Goal: Complete application form: Complete application form

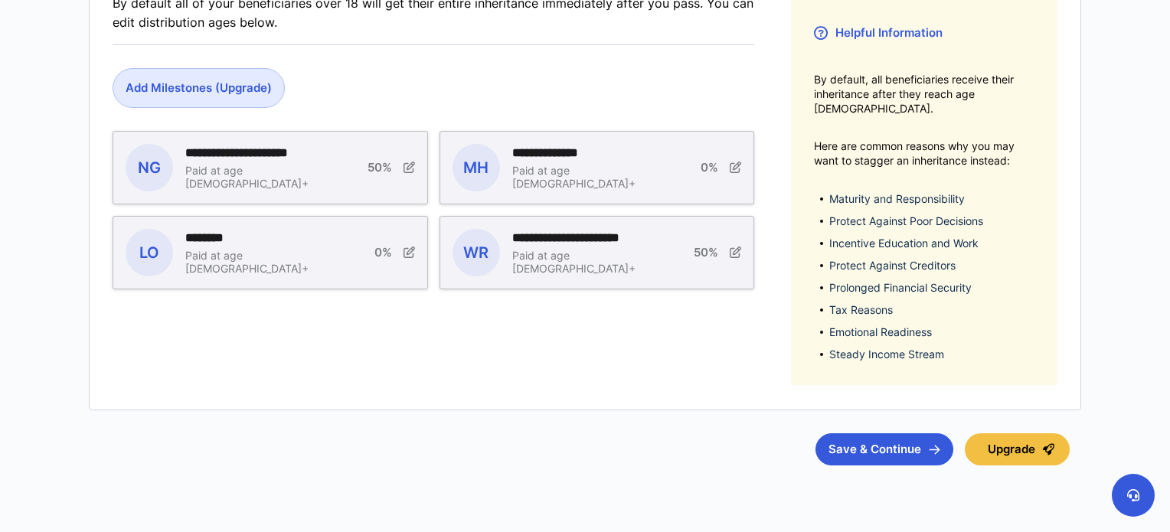
scroll to position [369, 0]
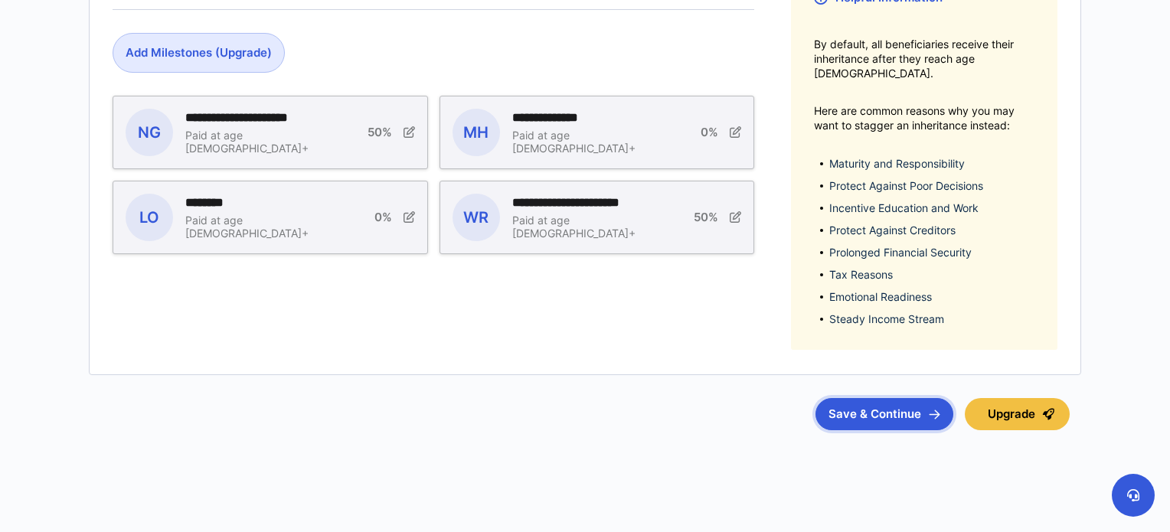
click at [841, 407] on button "Save & Continue" at bounding box center [884, 414] width 138 height 32
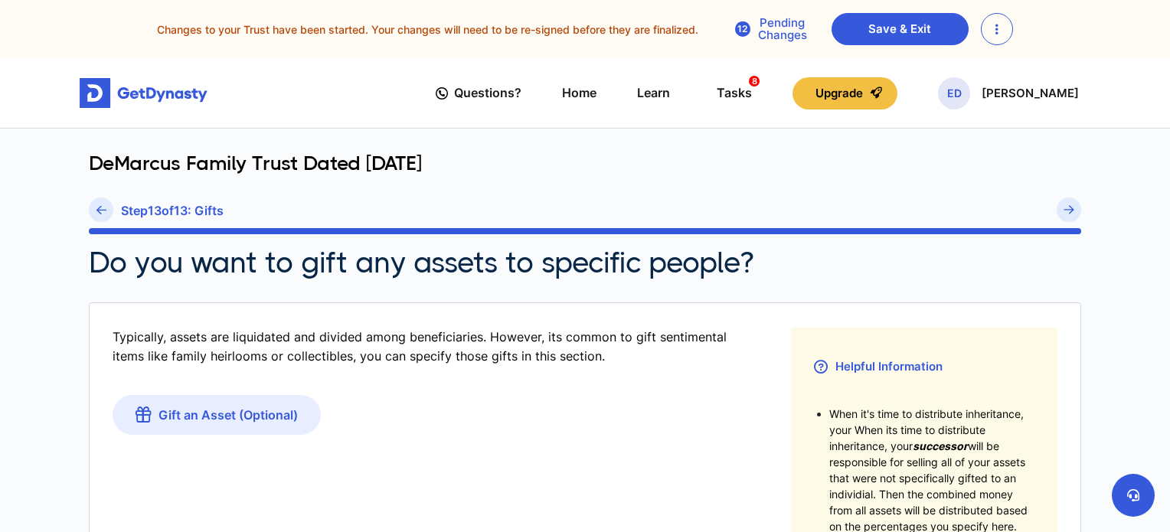
scroll to position [335, 0]
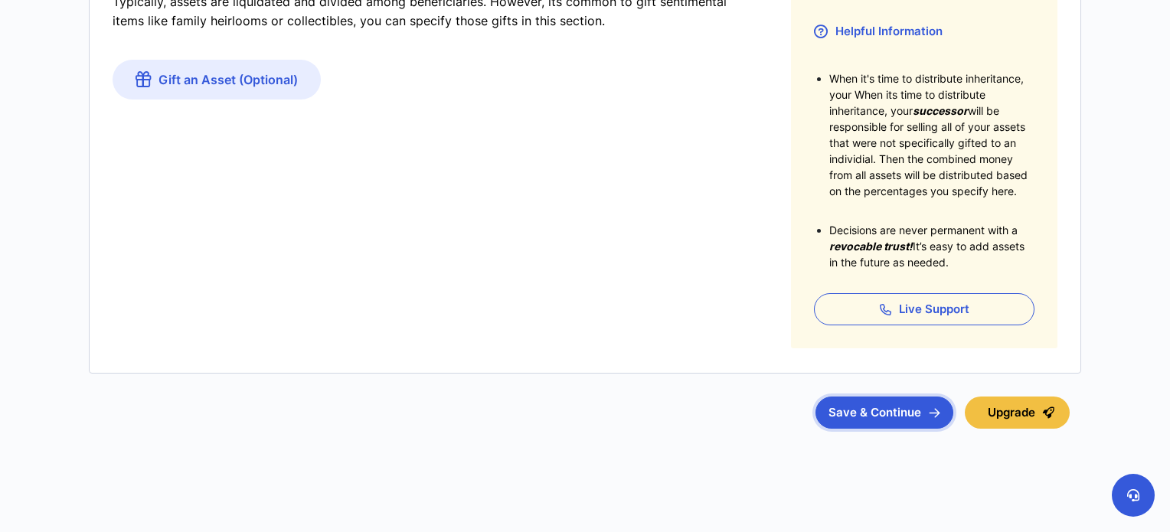
click at [858, 410] on button "Save & Continue" at bounding box center [884, 413] width 138 height 32
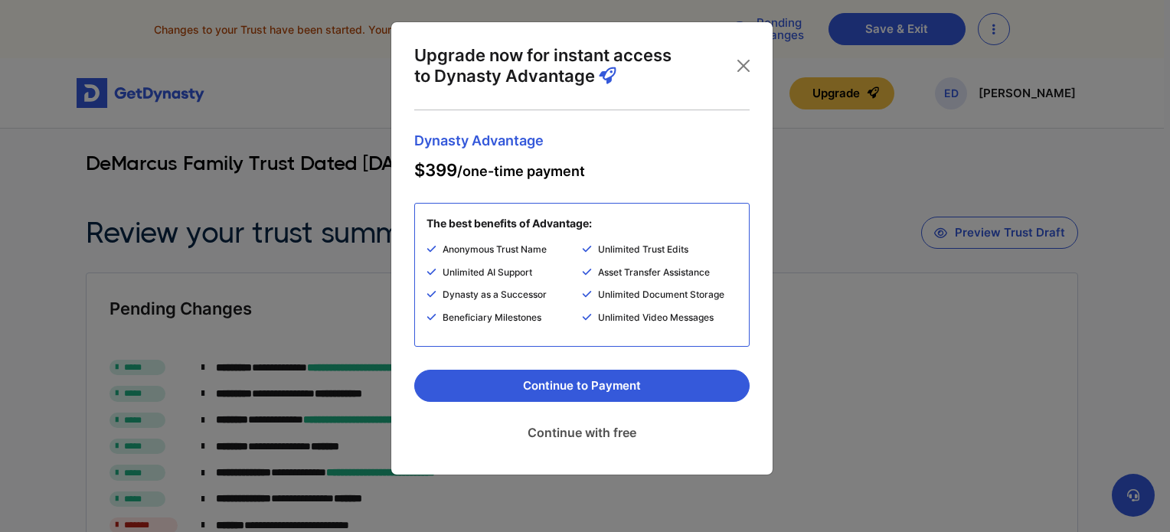
click at [607, 434] on link "Continue with free" at bounding box center [581, 432] width 335 height 38
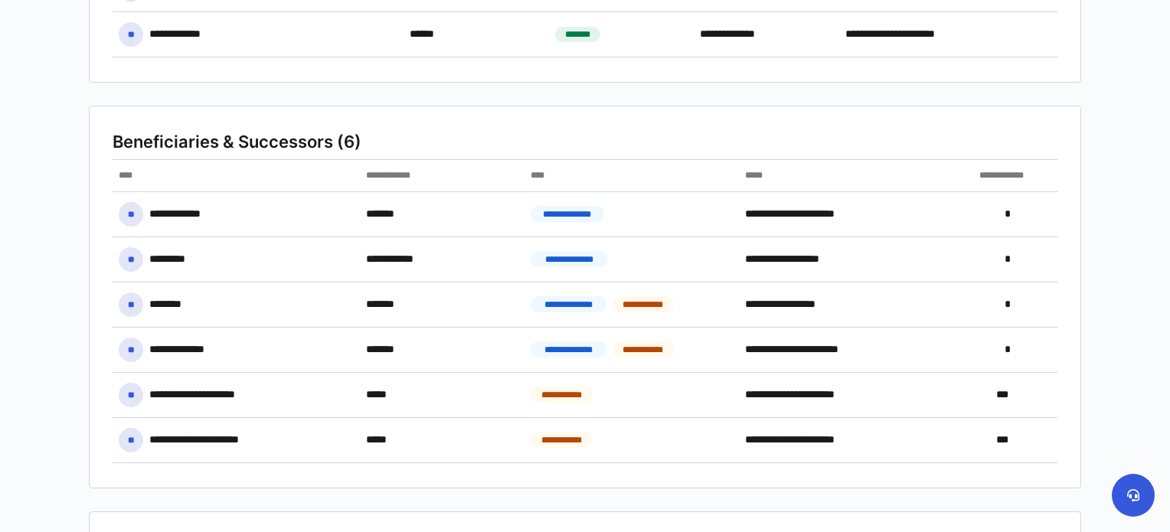
scroll to position [1334, 0]
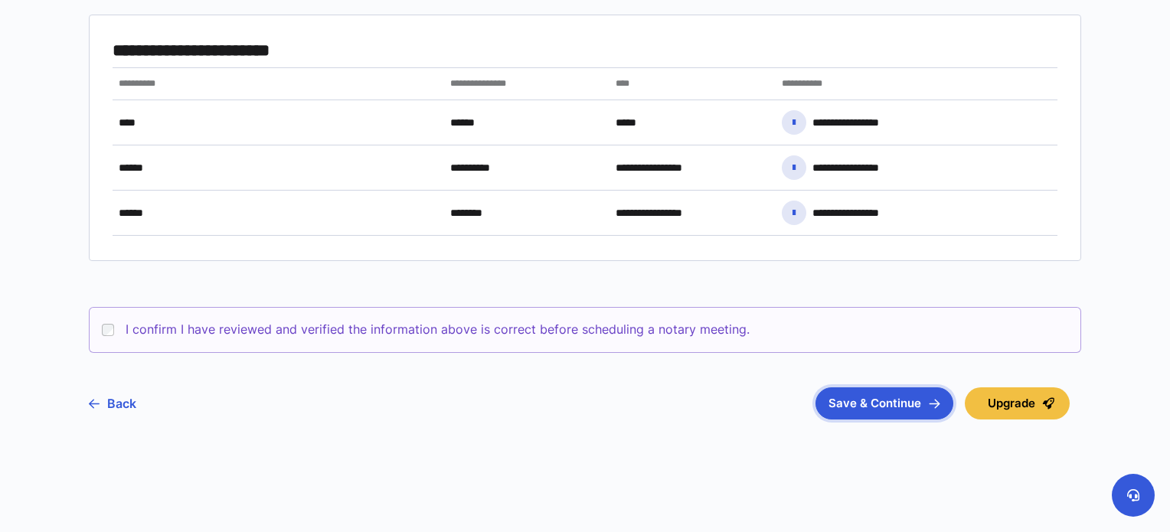
click at [884, 404] on button "Save & Continue" at bounding box center [884, 403] width 138 height 32
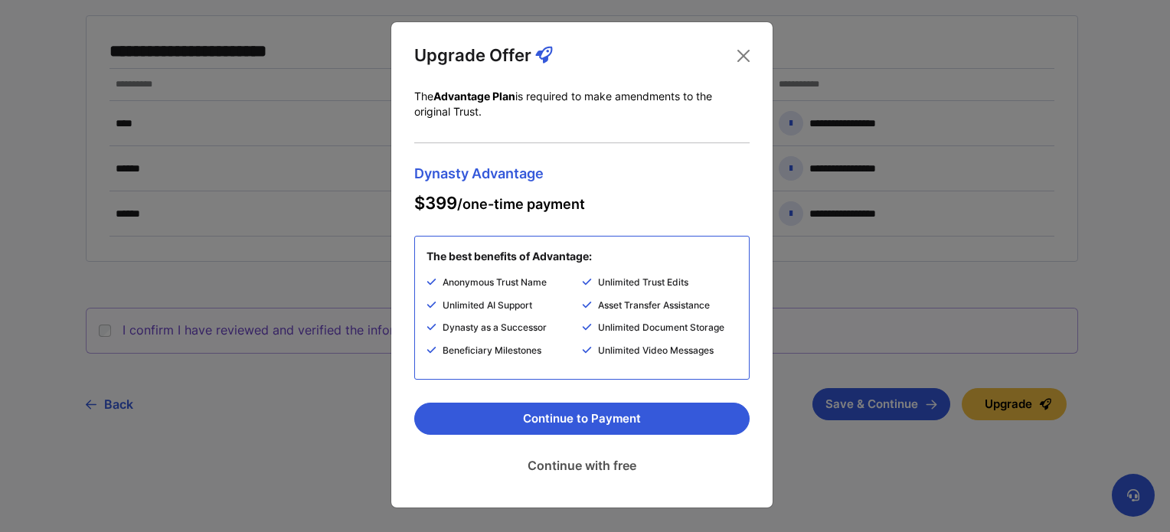
click at [580, 467] on link "Continue with free" at bounding box center [581, 465] width 335 height 38
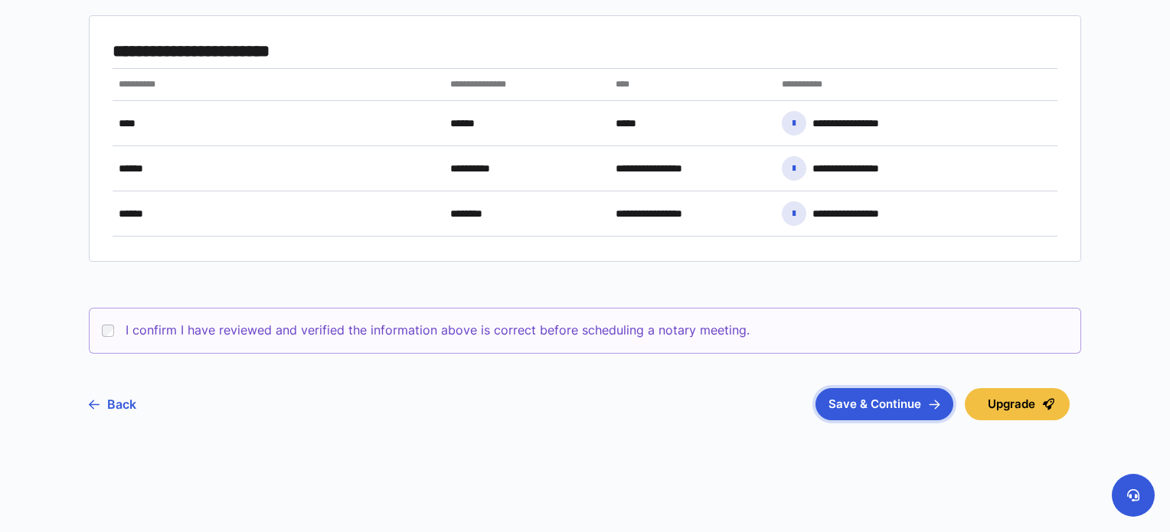
click at [870, 400] on button "Save & Continue" at bounding box center [884, 404] width 138 height 32
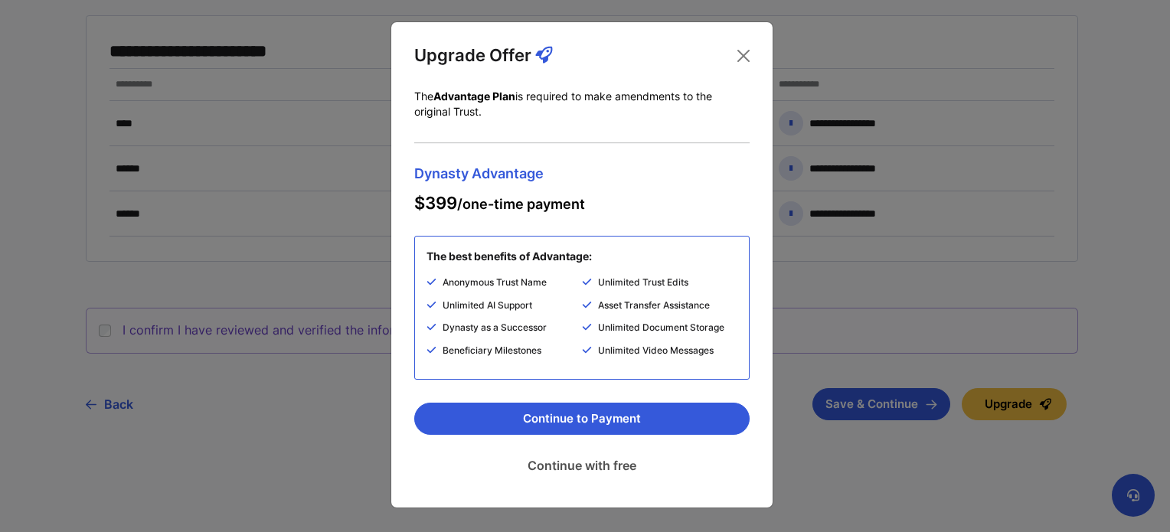
click at [582, 469] on link "Continue with free" at bounding box center [581, 465] width 335 height 38
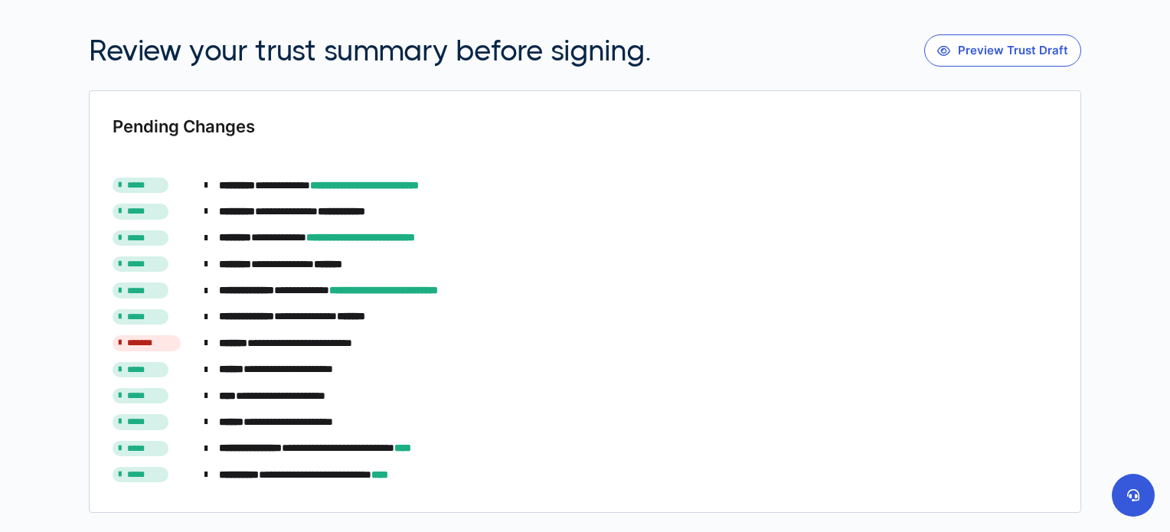
scroll to position [191, 0]
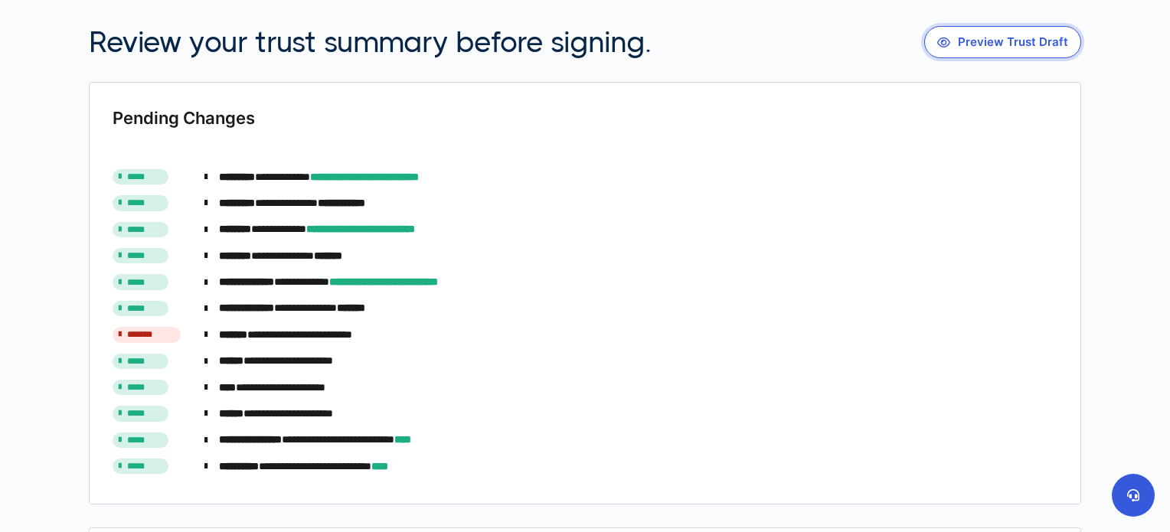
click at [1008, 39] on button "Preview Trust Draft" at bounding box center [1002, 42] width 157 height 32
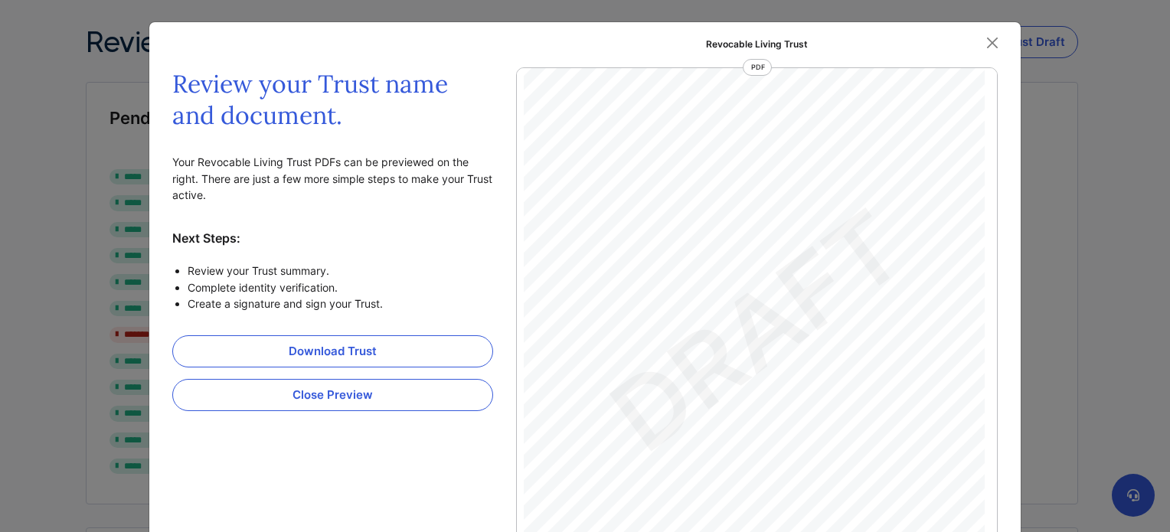
scroll to position [27154, 0]
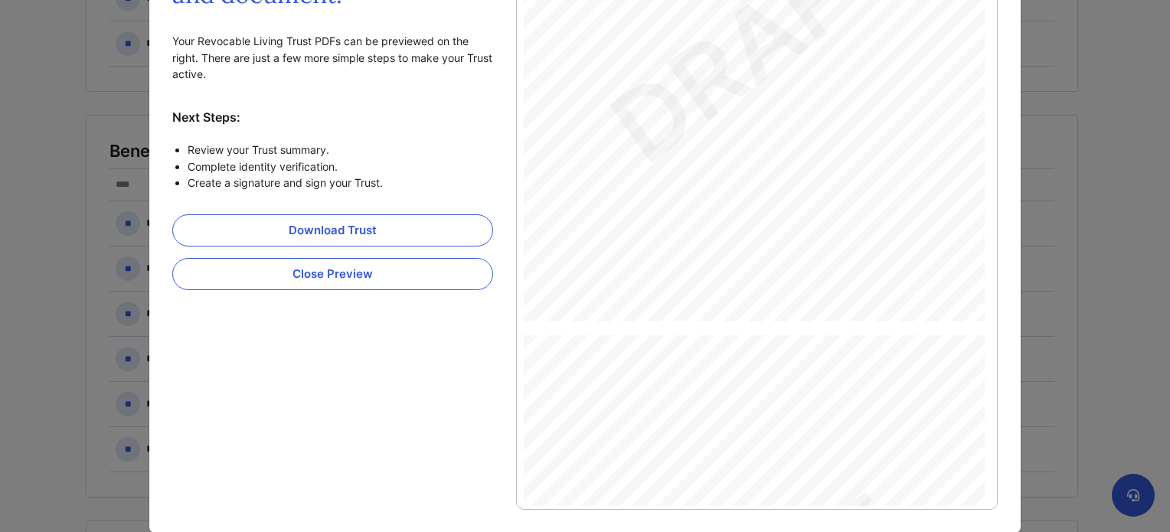
scroll to position [834, 0]
drag, startPoint x: 987, startPoint y: 446, endPoint x: 987, endPoint y: 493, distance: 47.5
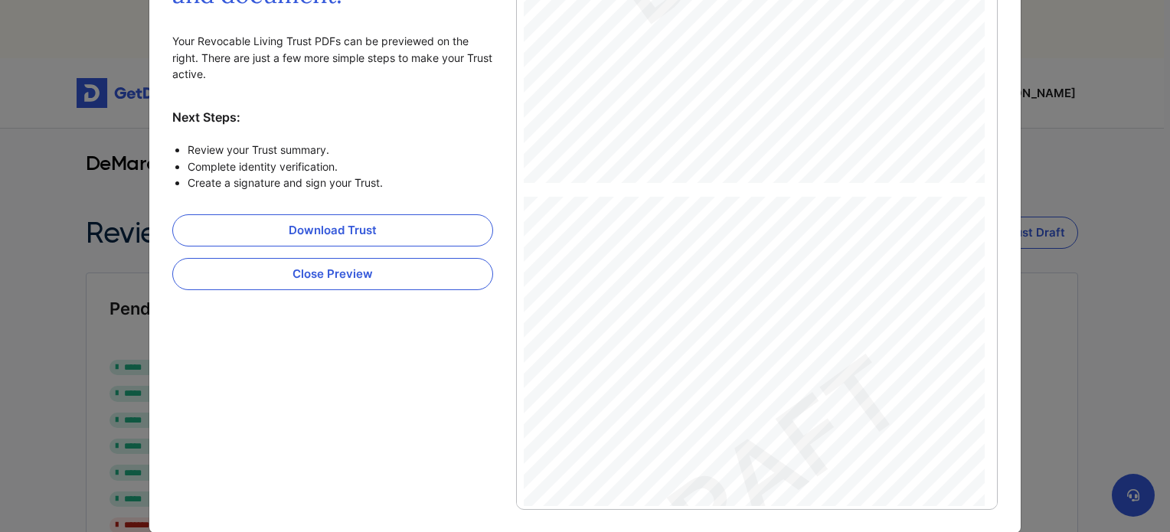
click at [822, 207] on div "t 5.9 Notices of Event. Until Trustee shall receive written notice of any birth…" at bounding box center [745, 483] width 443 height 573
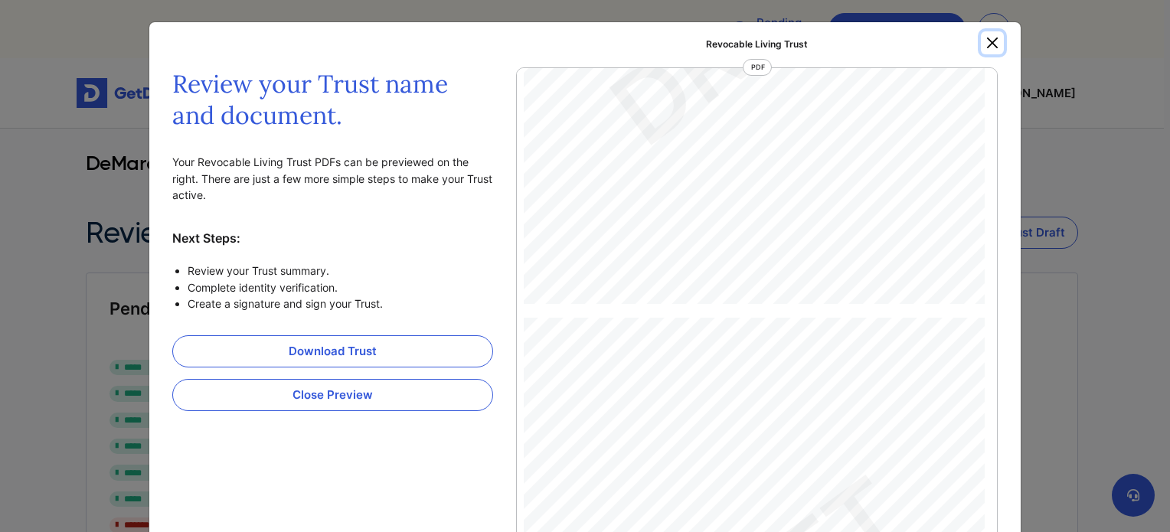
click at [992, 48] on button "Close" at bounding box center [992, 42] width 23 height 23
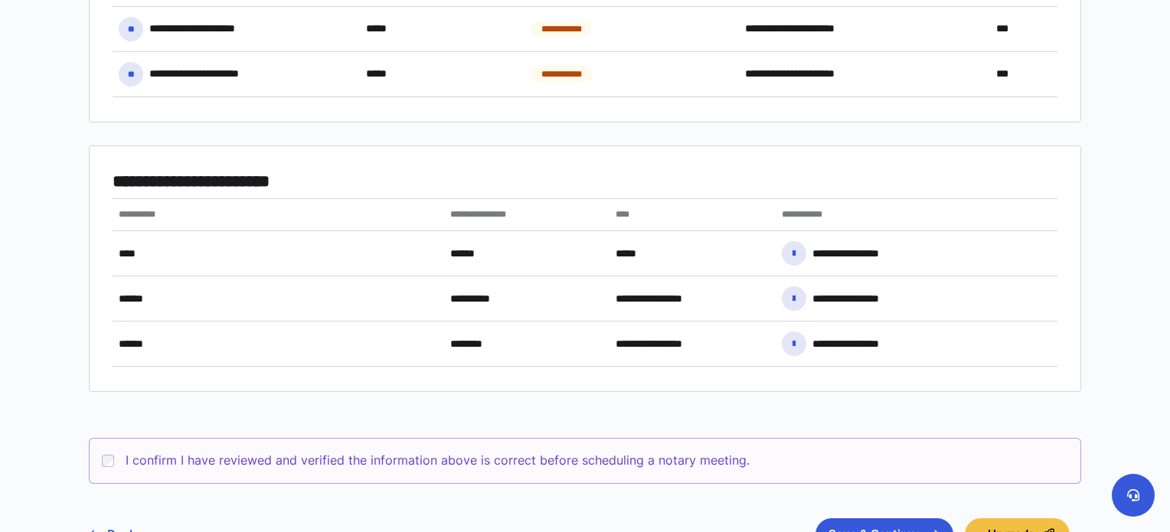
scroll to position [1244, 0]
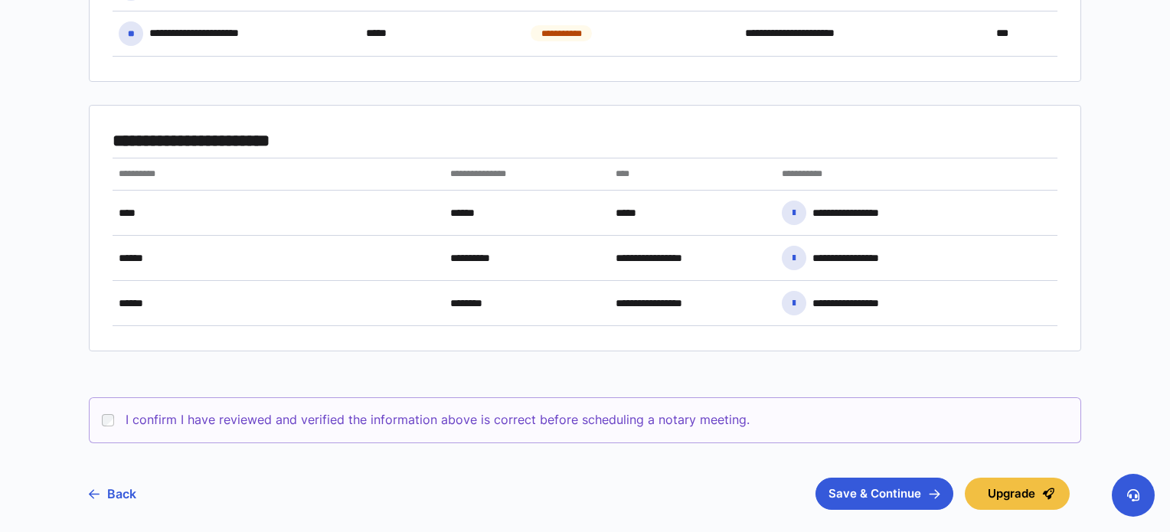
click at [209, 158] on div "**********" at bounding box center [279, 173] width 332 height 31
click at [213, 162] on div "**********" at bounding box center [279, 173] width 332 height 31
click at [119, 492] on link "Back" at bounding box center [112, 494] width 47 height 38
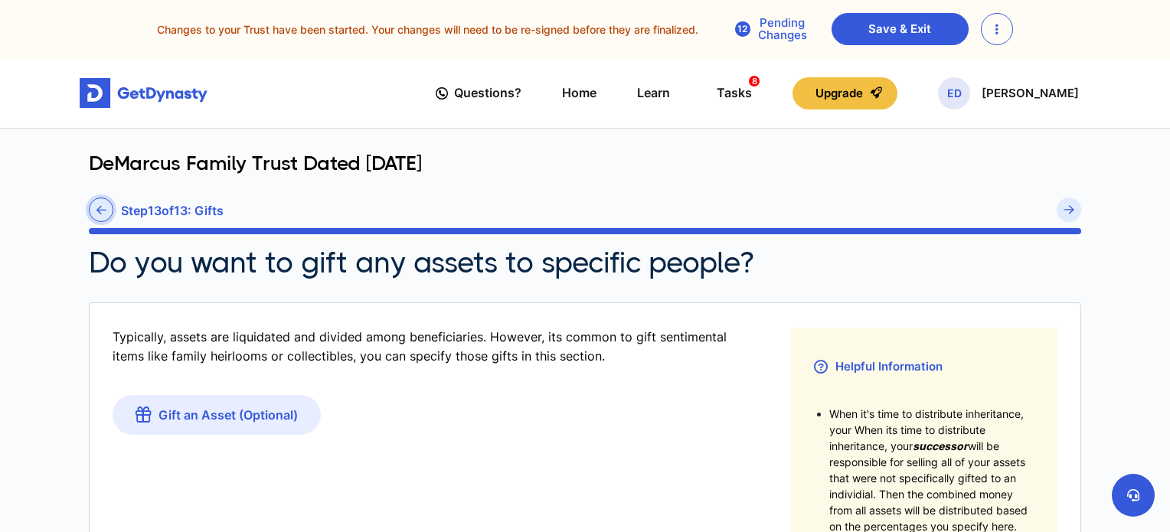
click at [109, 211] on link at bounding box center [101, 210] width 24 height 24
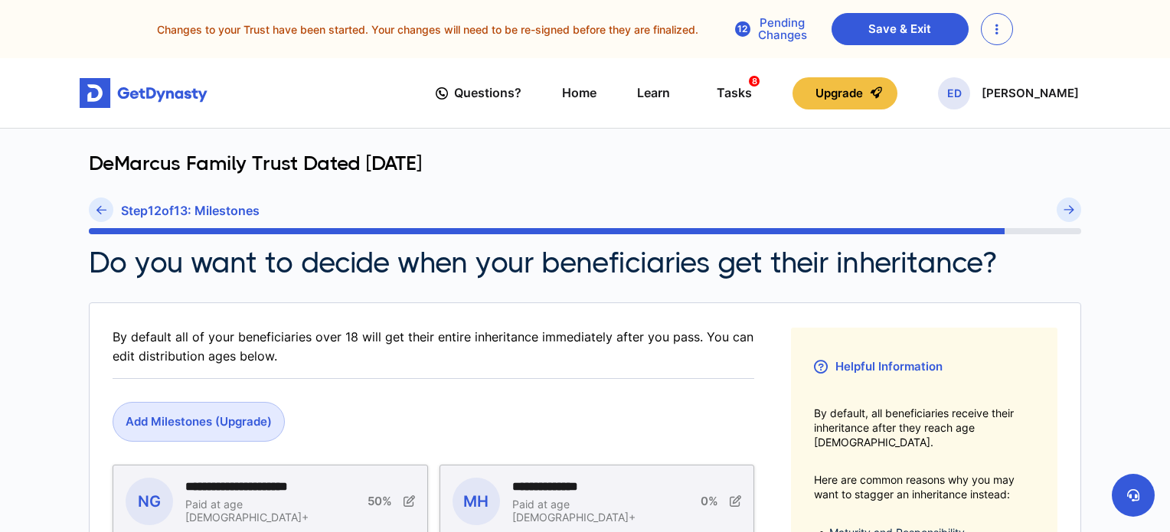
click at [109, 211] on link at bounding box center [101, 210] width 24 height 24
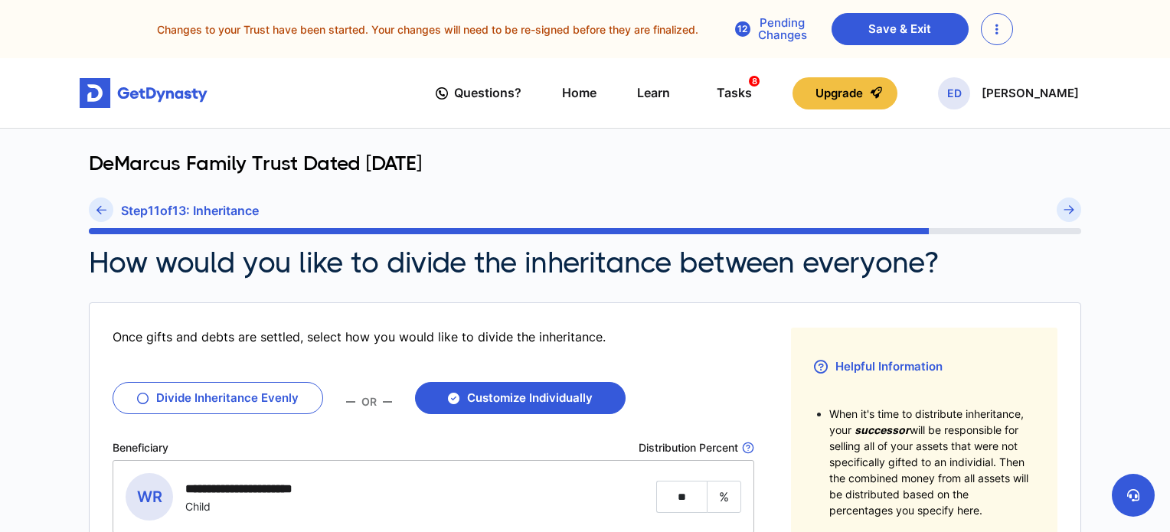
click at [109, 211] on link at bounding box center [101, 210] width 24 height 24
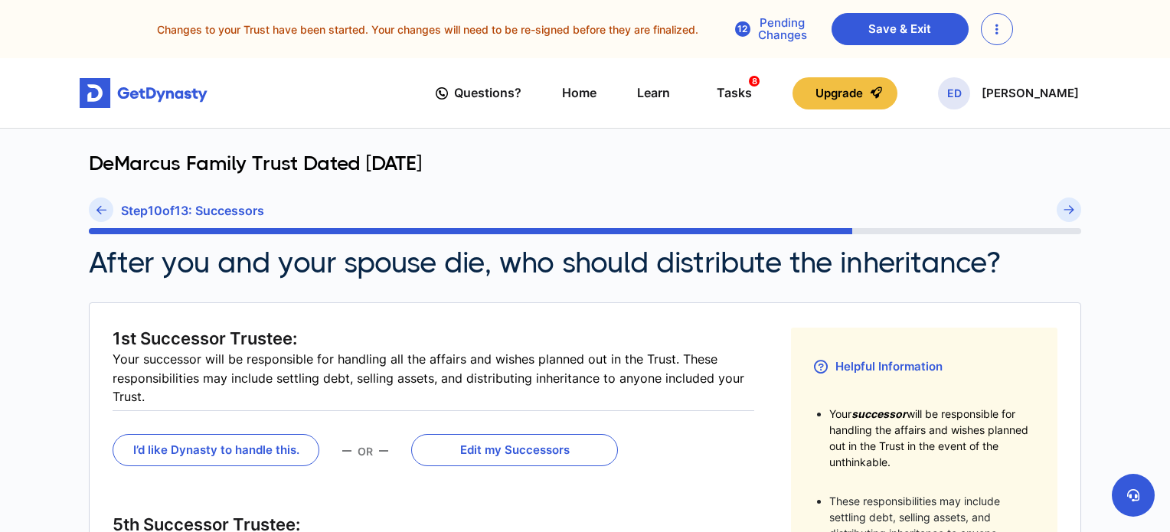
click at [109, 211] on link at bounding box center [101, 210] width 24 height 24
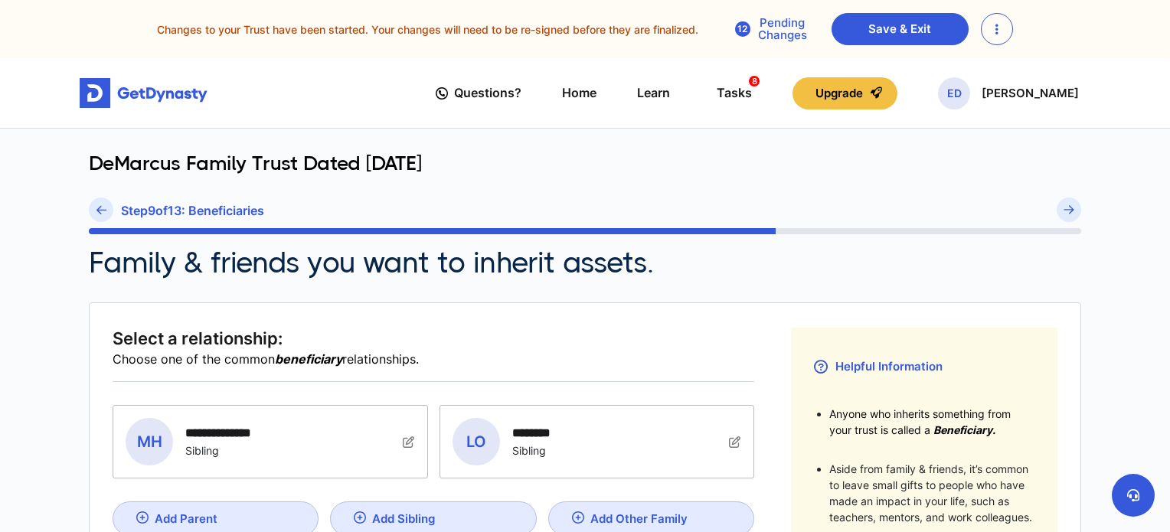
click at [109, 211] on link at bounding box center [101, 210] width 24 height 24
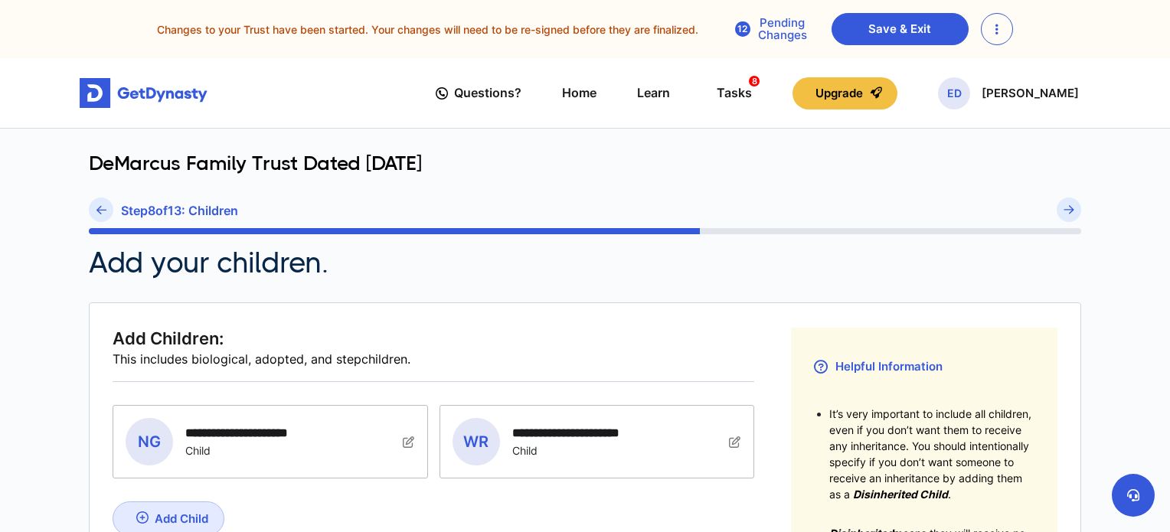
click at [109, 211] on link at bounding box center [101, 210] width 24 height 24
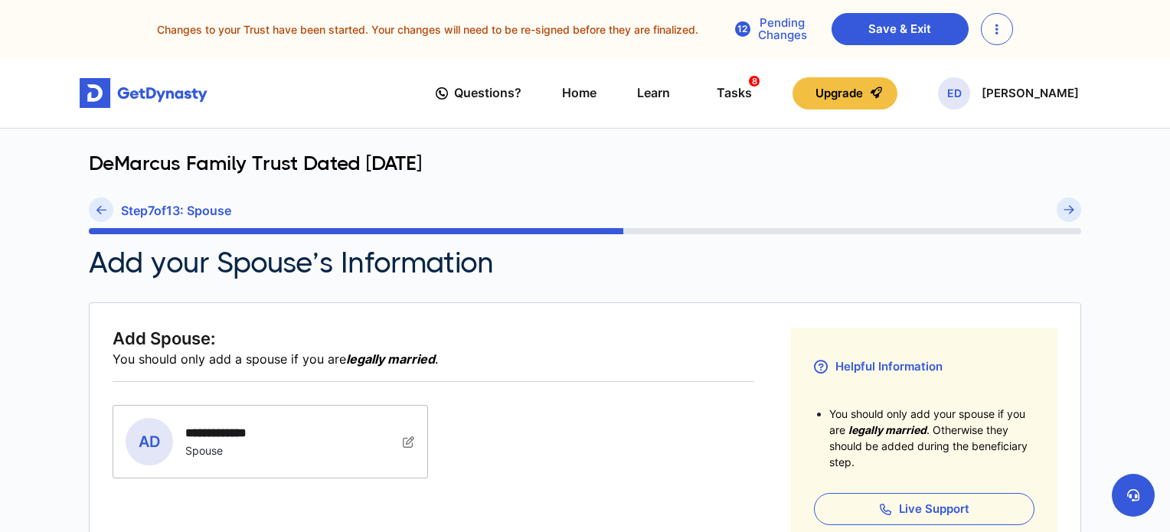
click at [109, 211] on link at bounding box center [101, 210] width 24 height 24
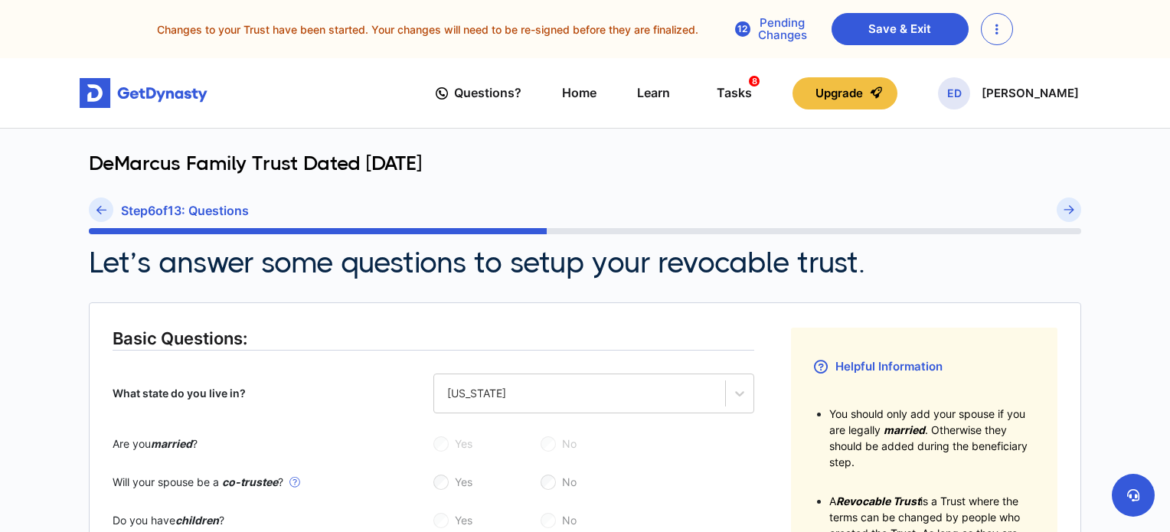
click at [109, 211] on link at bounding box center [101, 210] width 24 height 24
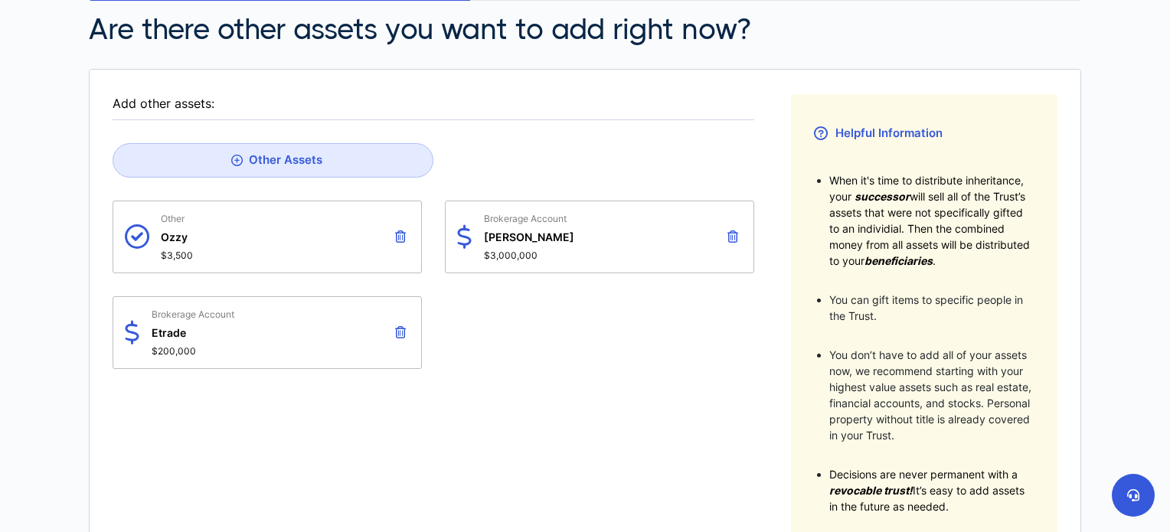
scroll to position [240, 0]
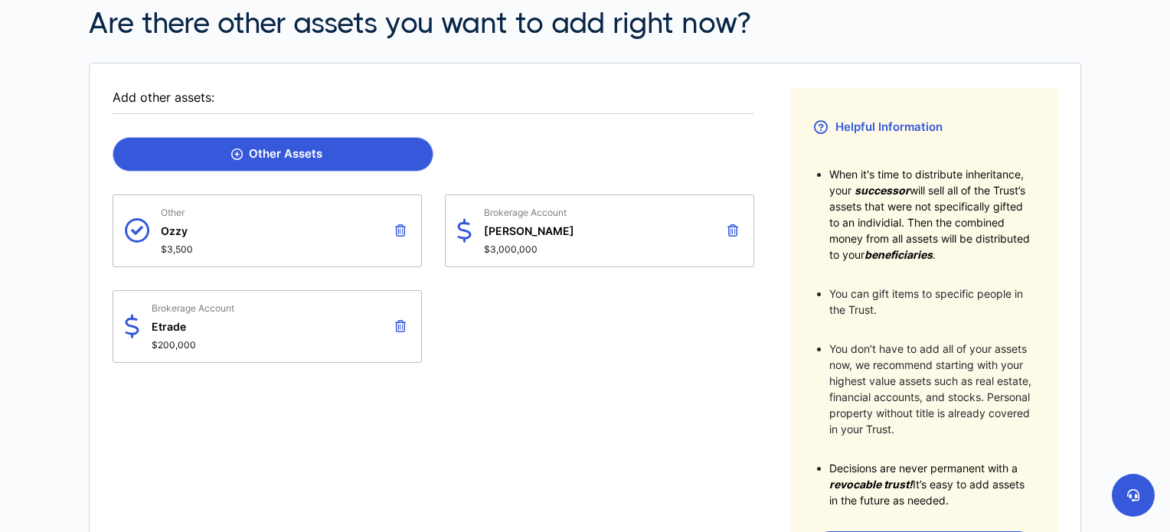
click at [313, 158] on div "Other Assets" at bounding box center [276, 154] width 91 height 14
click at [345, 149] on link "Other Assets" at bounding box center [273, 154] width 321 height 34
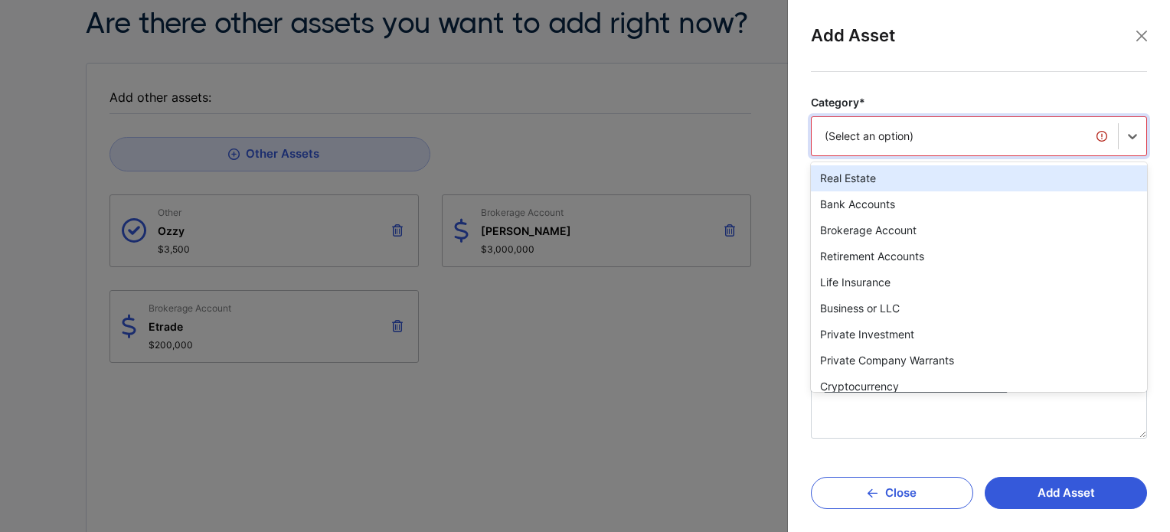
click at [925, 134] on div "(Select an option)" at bounding box center [965, 136] width 280 height 15
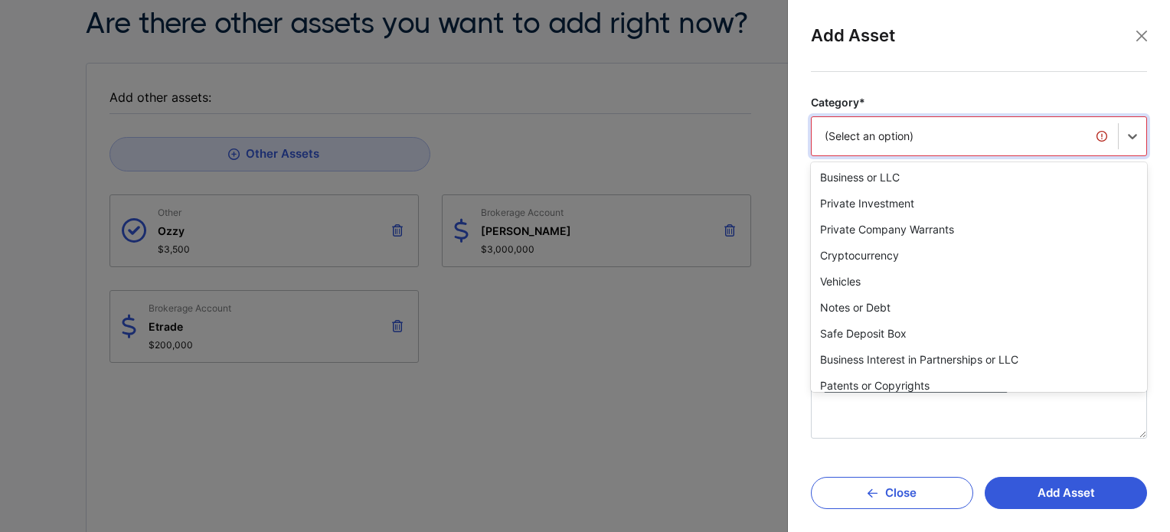
scroll to position [128, 0]
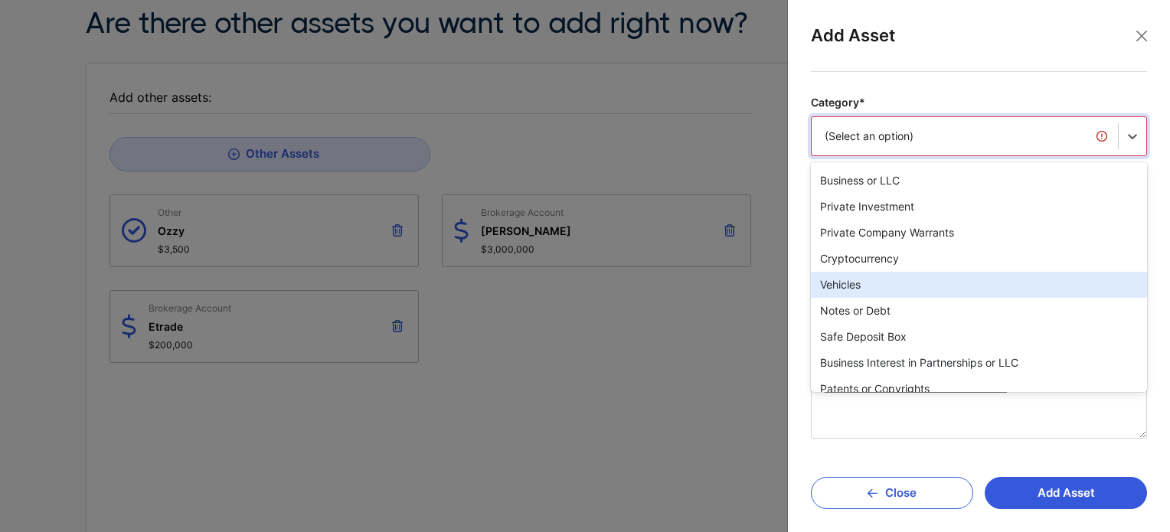
click at [926, 285] on div "Vehicles" at bounding box center [979, 285] width 336 height 26
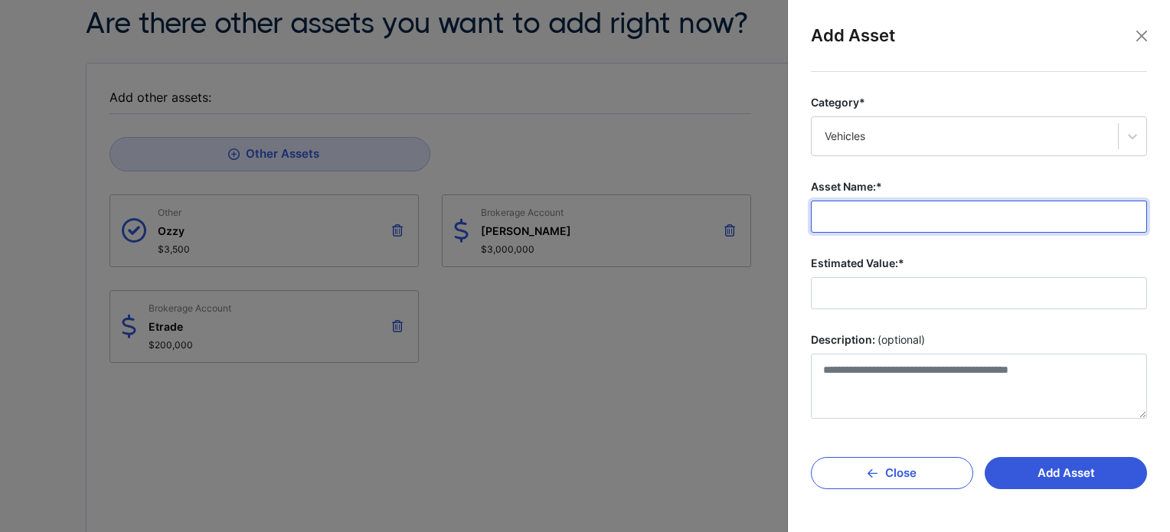
click at [916, 224] on input "Asset Name:*" at bounding box center [979, 217] width 336 height 32
type input "**********"
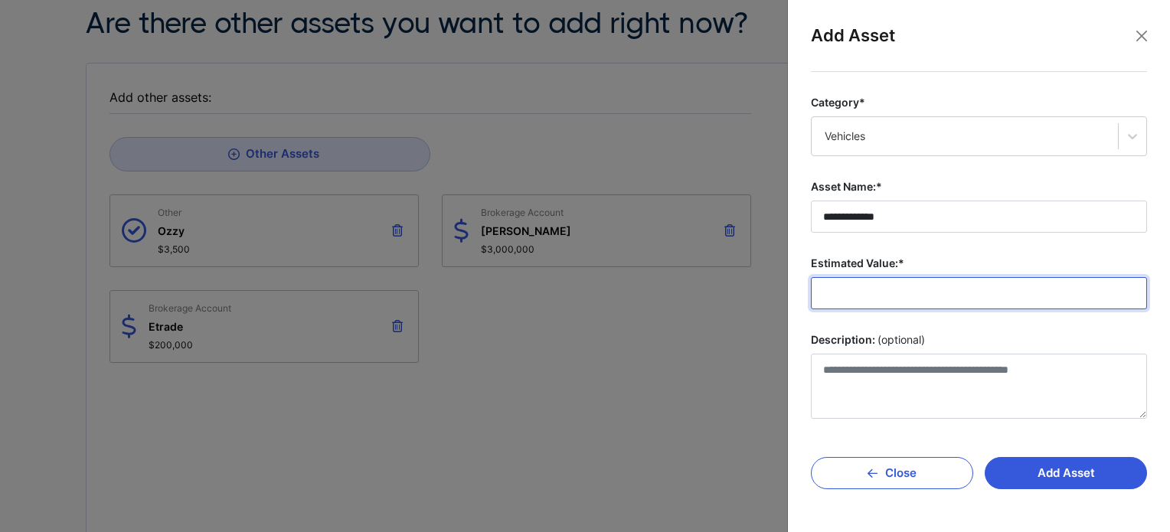
click at [893, 287] on input "Estimated Value:*" at bounding box center [979, 293] width 336 height 32
type input "********"
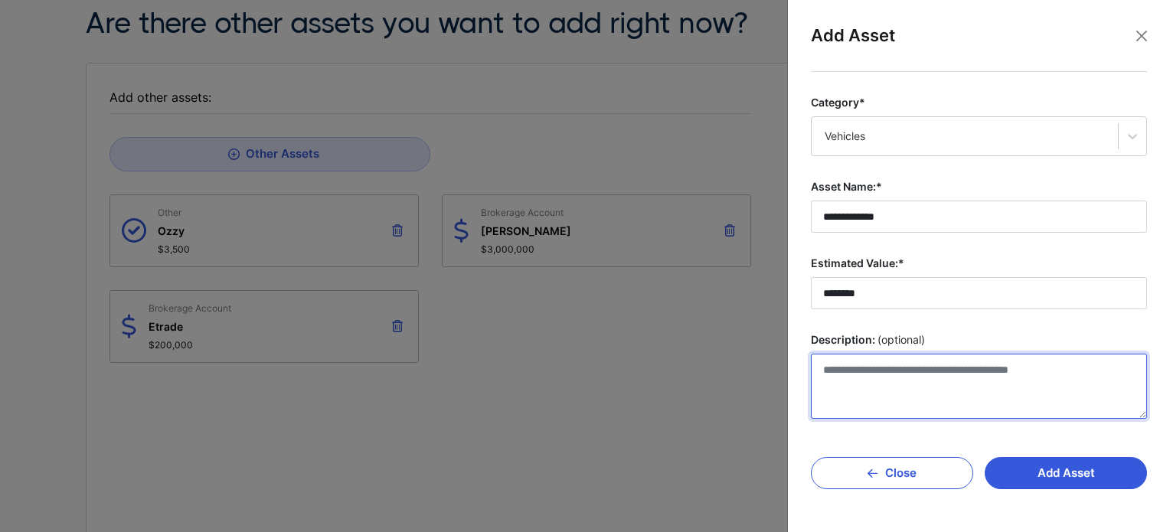
click at [895, 376] on textarea "Description: (optional)" at bounding box center [979, 386] width 336 height 65
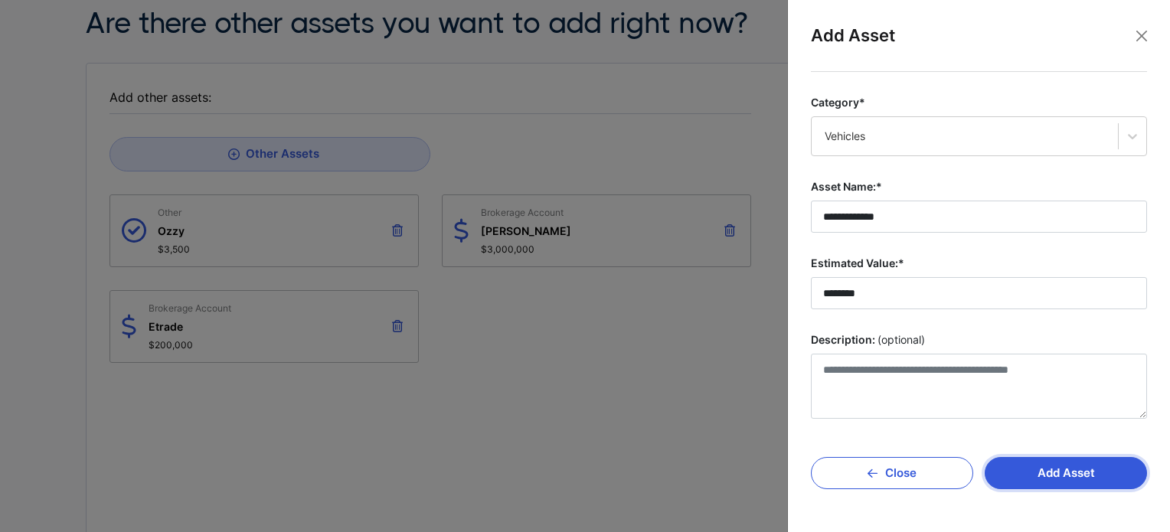
click at [1037, 467] on button "Add Asset" at bounding box center [1066, 473] width 162 height 32
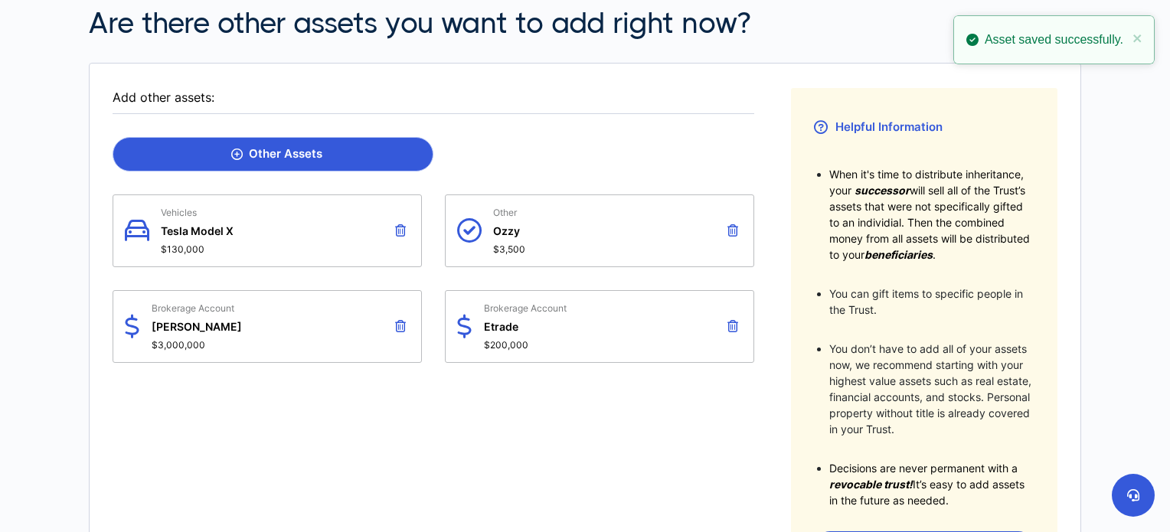
click at [348, 149] on link "Other Assets" at bounding box center [273, 154] width 321 height 34
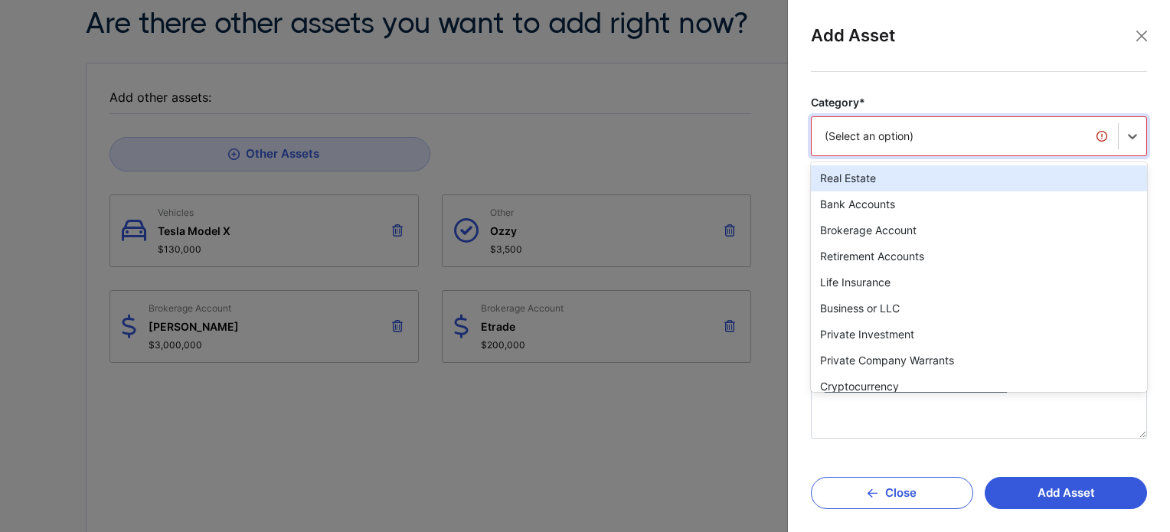
click at [919, 137] on div "(Select an option)" at bounding box center [965, 136] width 280 height 15
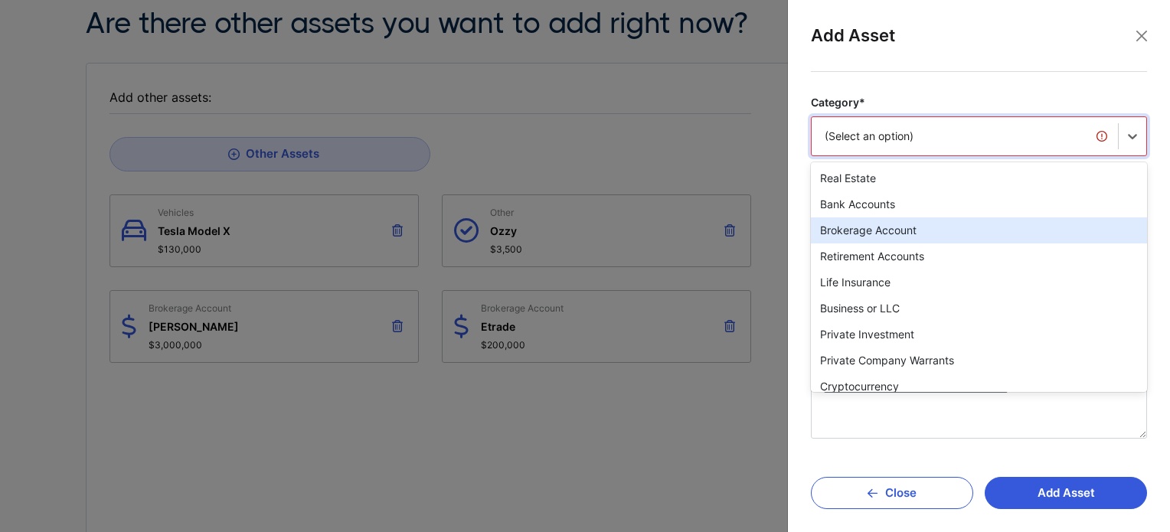
scroll to position [108, 0]
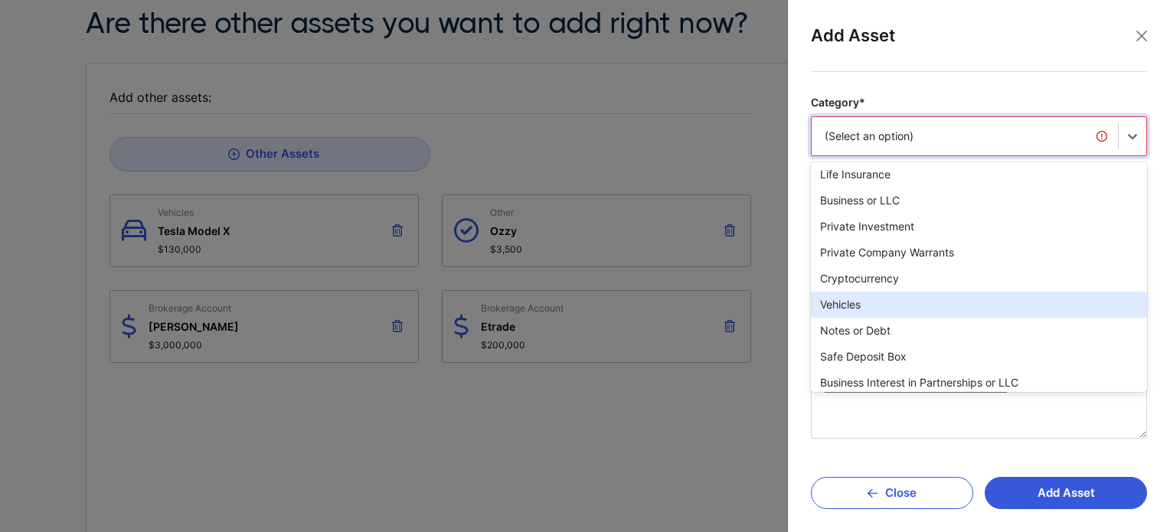
click at [1008, 302] on div "Vehicles" at bounding box center [979, 305] width 336 height 26
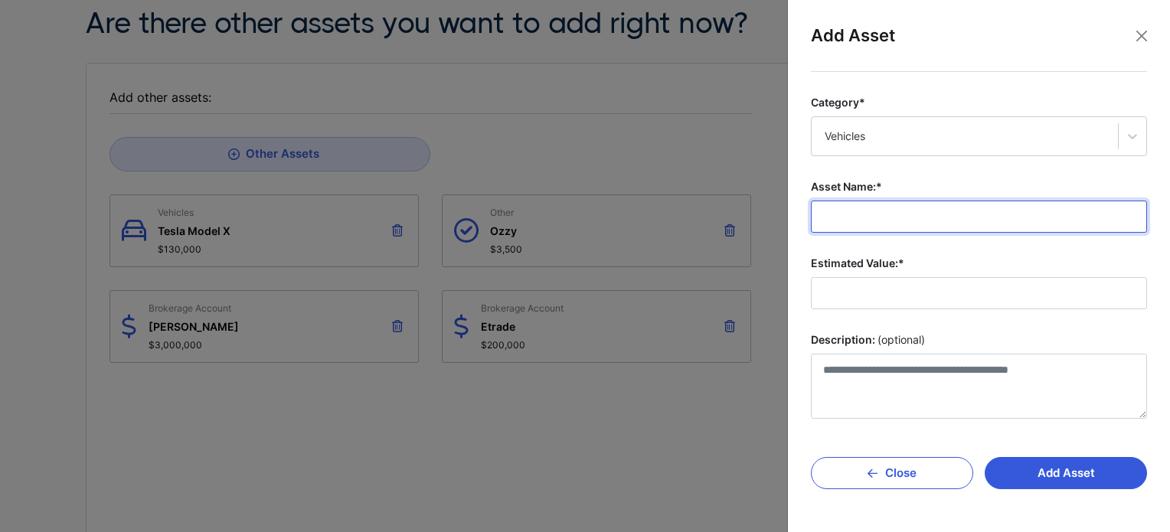
click at [913, 227] on input "Asset Name:*" at bounding box center [979, 217] width 336 height 32
click at [821, 216] on input "**********" at bounding box center [979, 217] width 336 height 32
click at [939, 218] on input "**********" at bounding box center [979, 217] width 336 height 32
type input "**********"
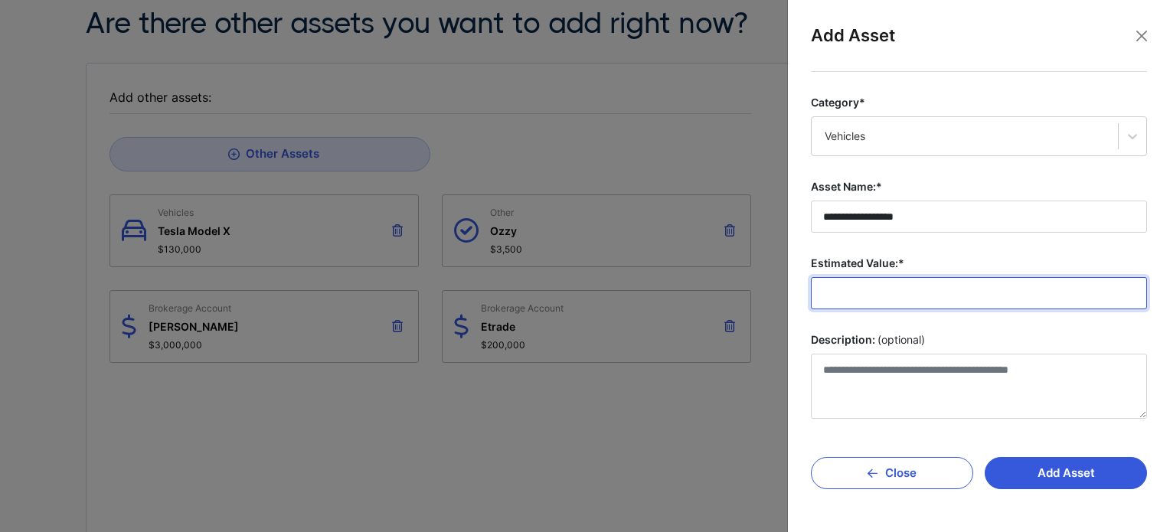
click at [926, 290] on input "Estimated Value:*" at bounding box center [979, 293] width 336 height 32
type input "*******"
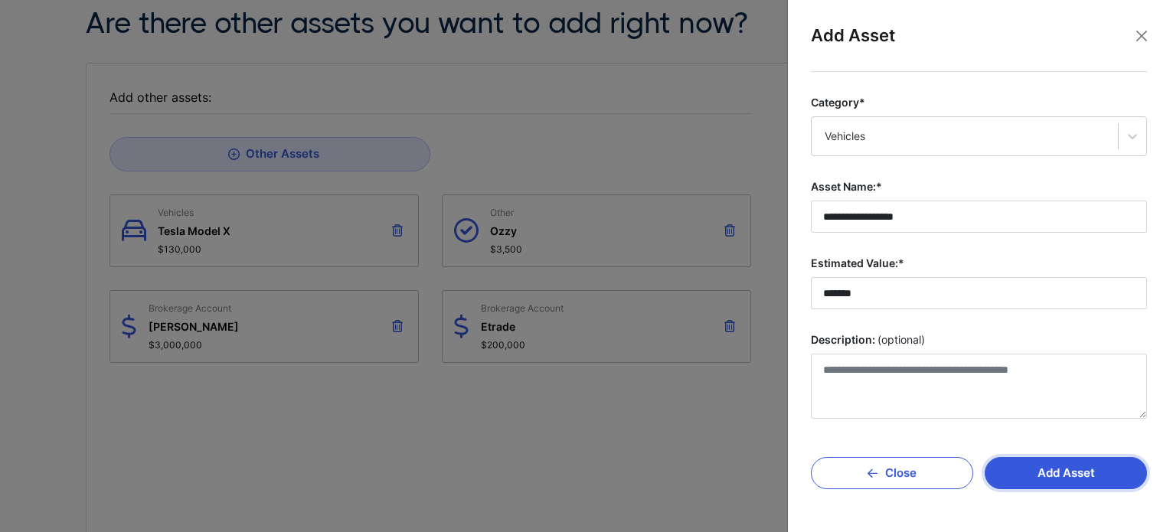
click at [1053, 465] on button "Add Asset" at bounding box center [1066, 473] width 162 height 32
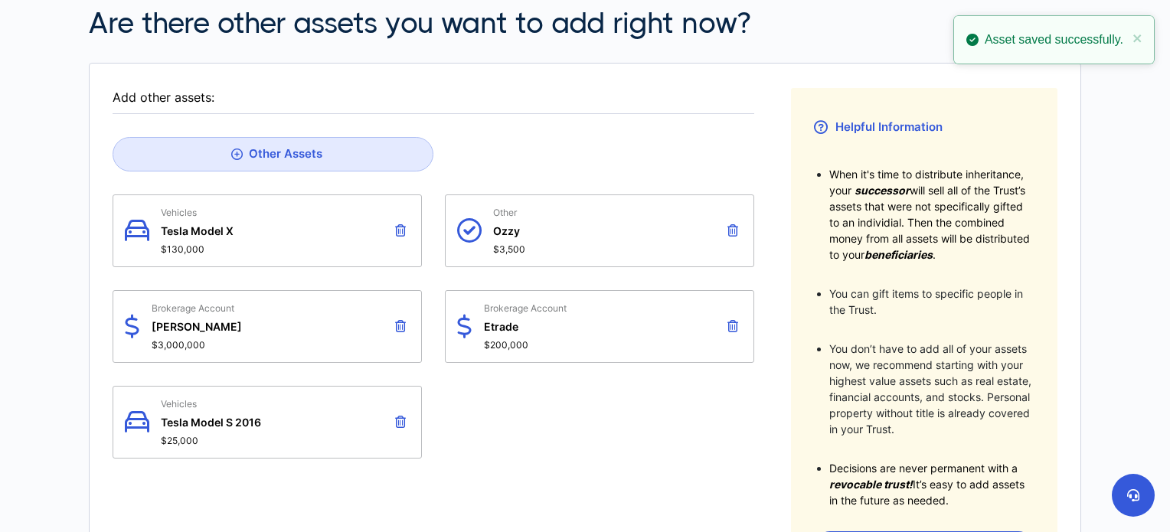
click at [215, 246] on span "$130,000" at bounding box center [197, 248] width 73 height 11
click at [222, 230] on span "Tesla Model X" at bounding box center [197, 230] width 73 height 13
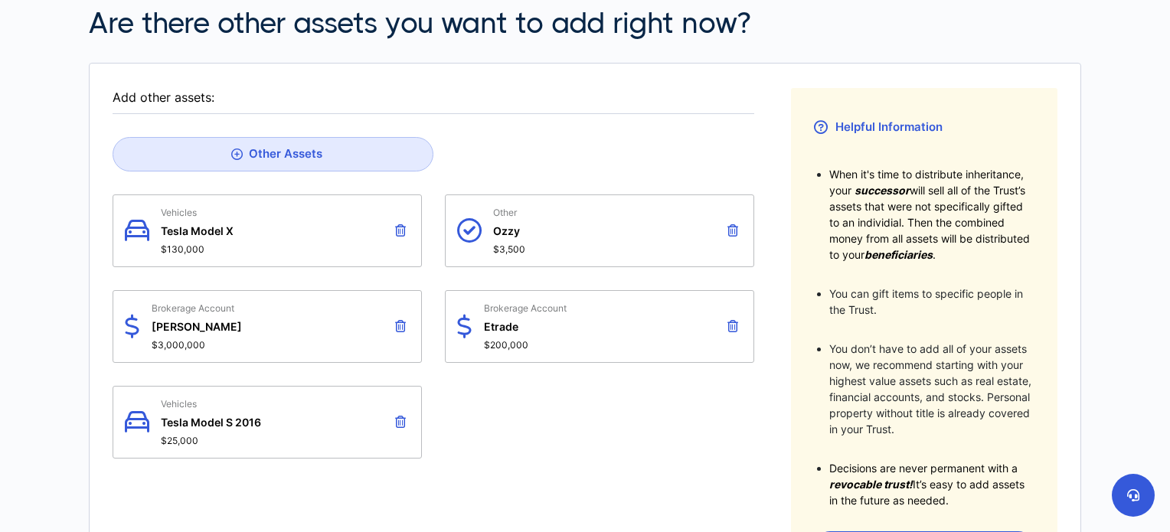
click at [404, 226] on icon at bounding box center [400, 230] width 11 height 12
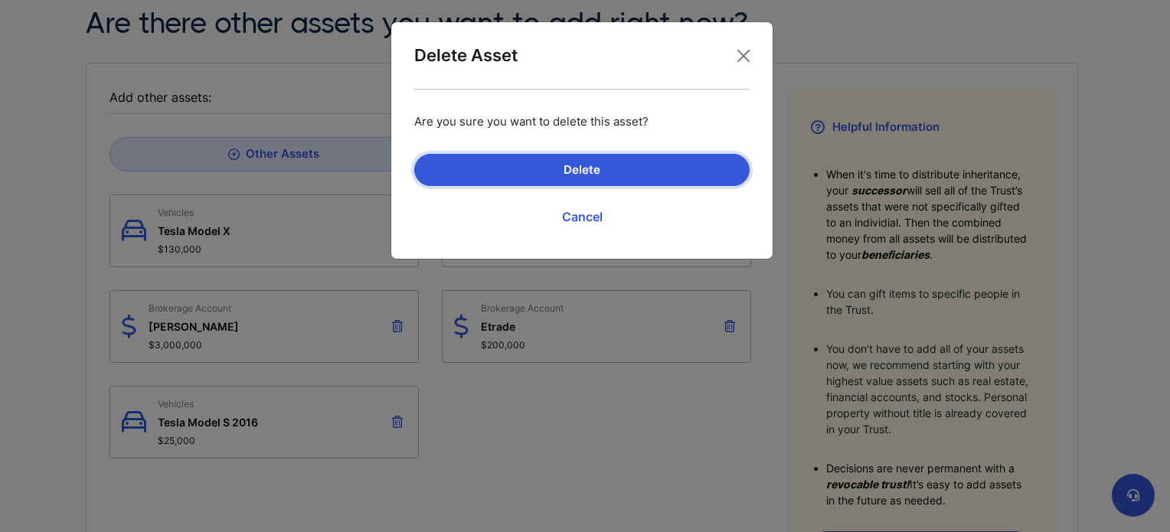
click at [551, 177] on button "Delete" at bounding box center [581, 170] width 335 height 32
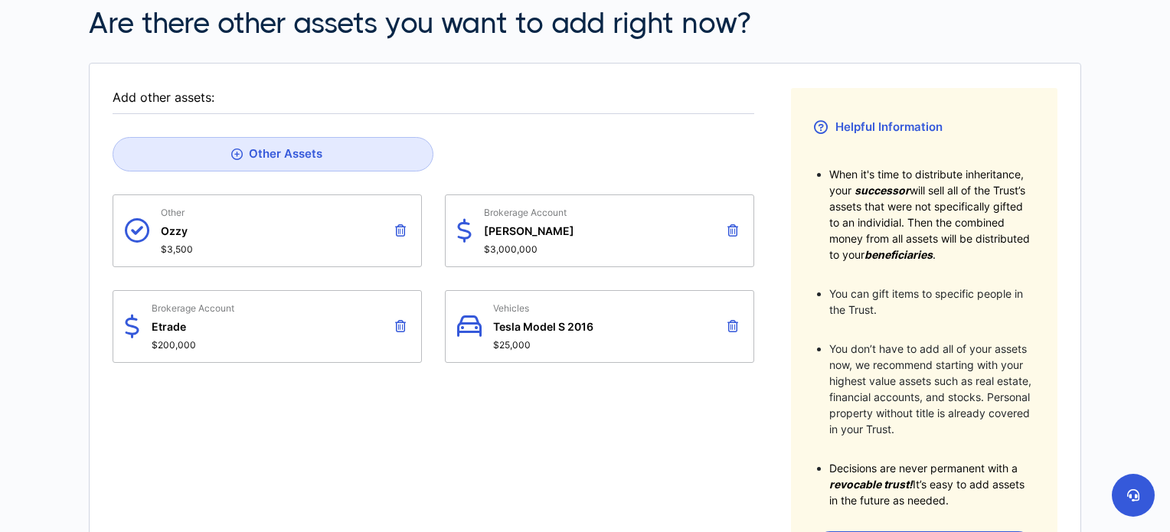
click at [730, 324] on icon at bounding box center [732, 326] width 11 height 12
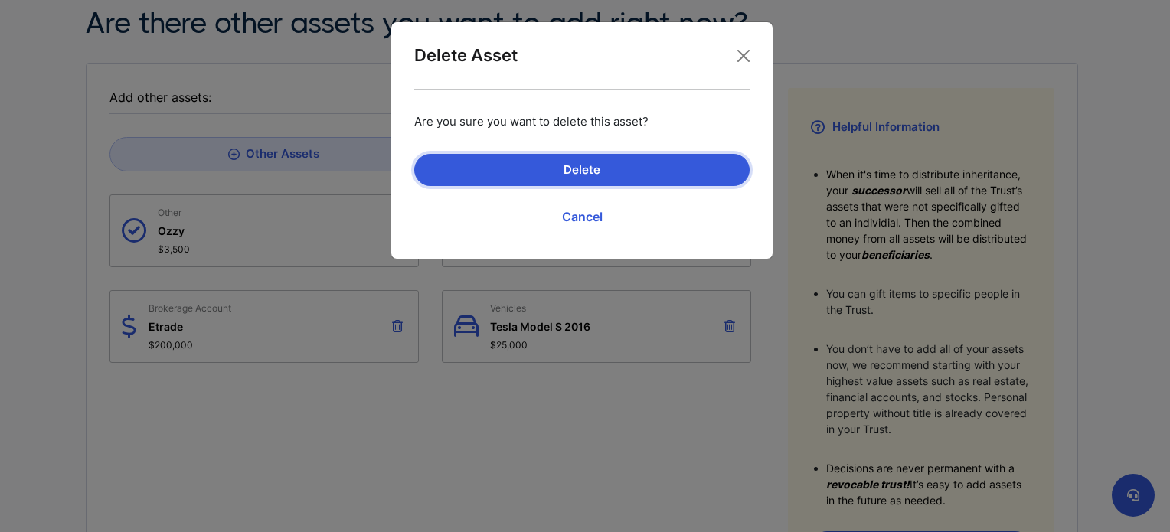
click at [609, 178] on button "Delete" at bounding box center [581, 170] width 335 height 32
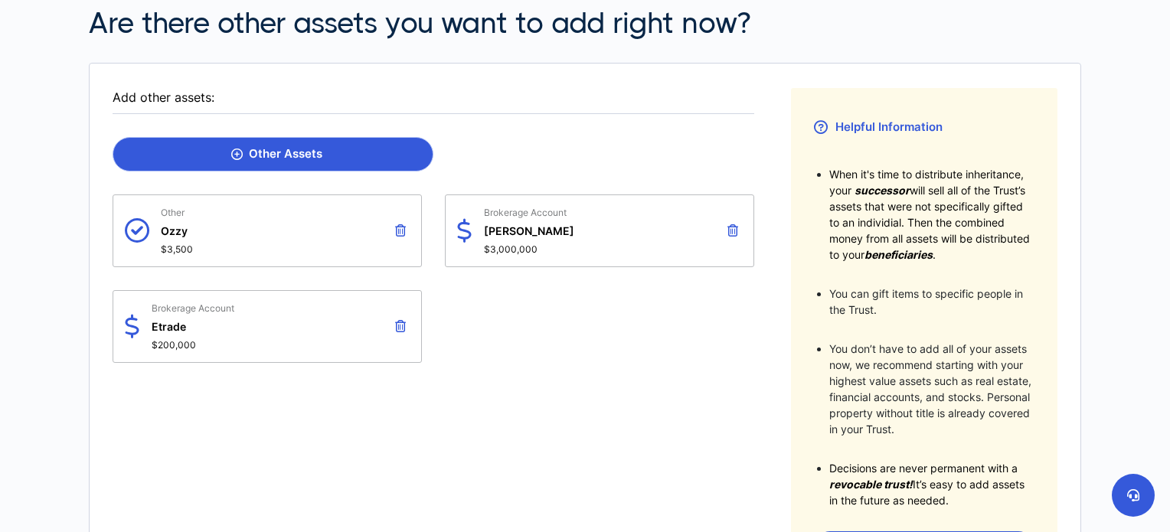
click at [343, 157] on link "Other Assets" at bounding box center [273, 154] width 321 height 34
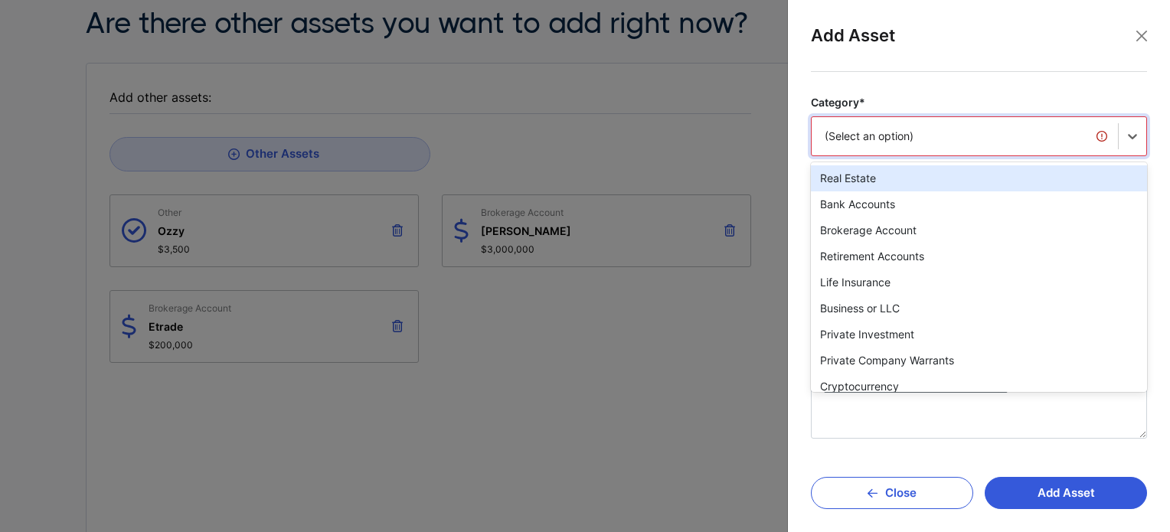
click at [992, 138] on div "(Select an option)" at bounding box center [965, 136] width 280 height 15
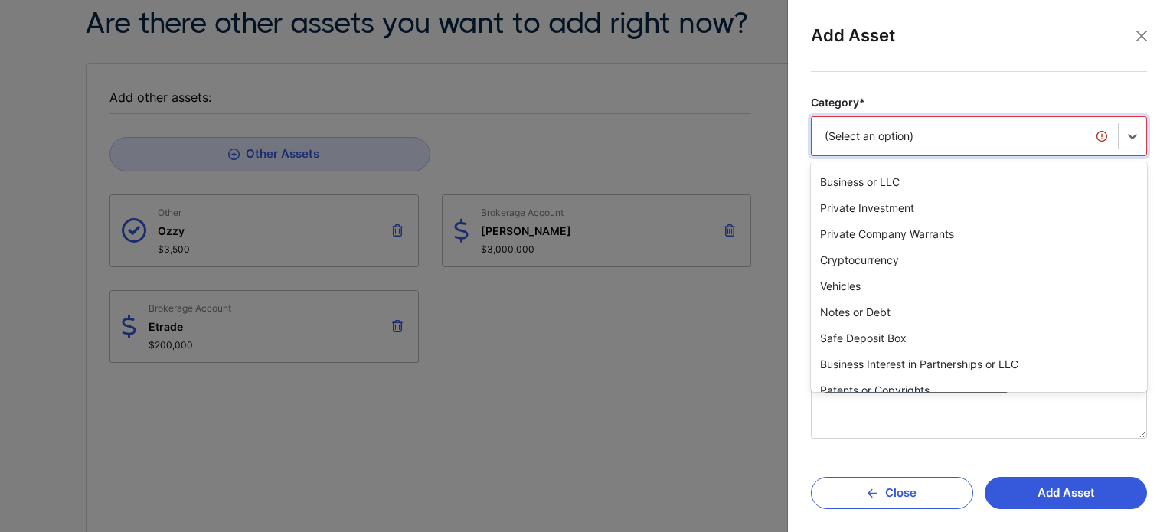
scroll to position [125, 0]
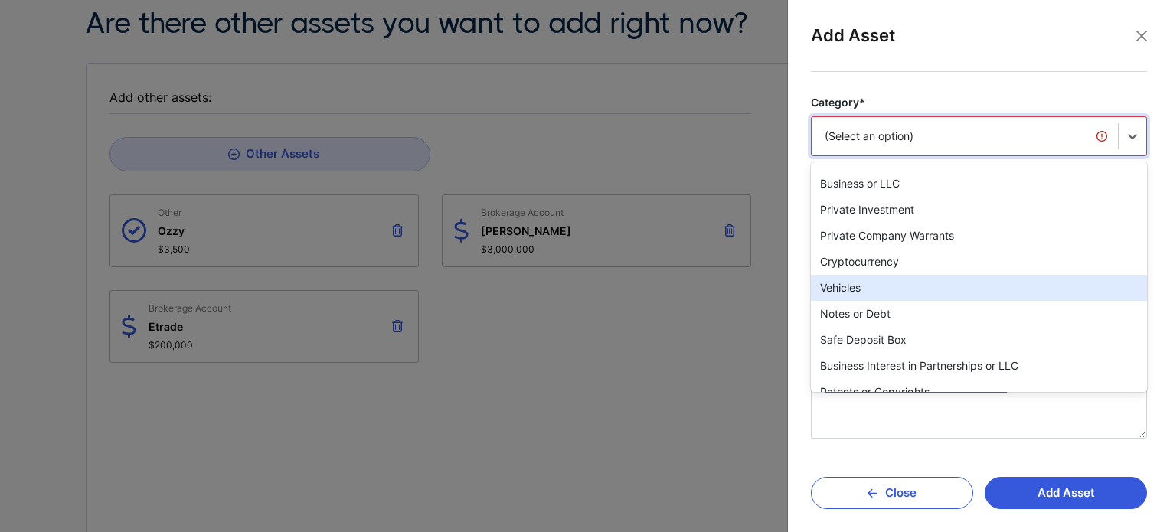
click at [994, 295] on div "Vehicles" at bounding box center [979, 288] width 336 height 26
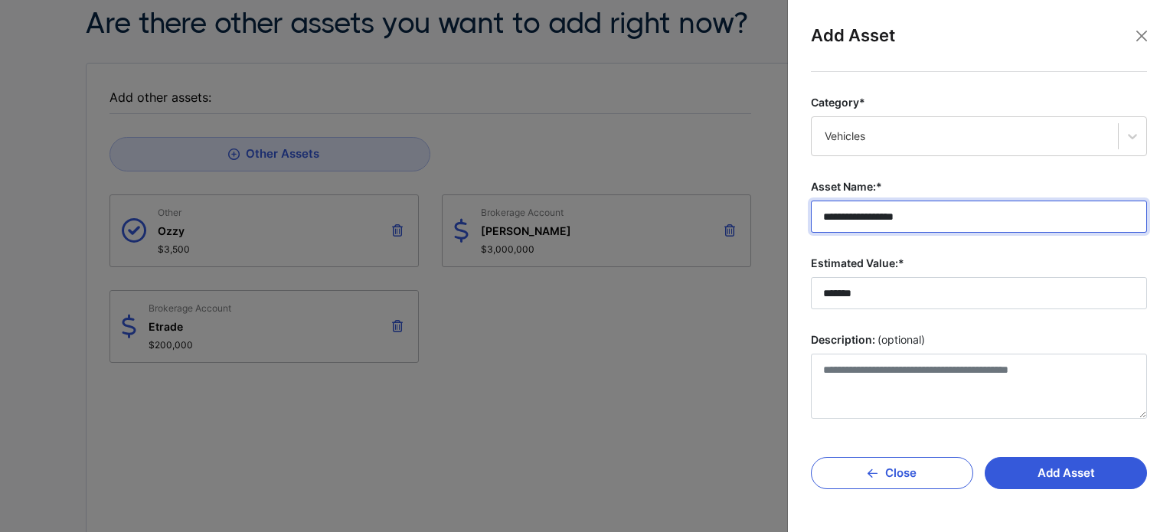
click at [937, 220] on input "**********" at bounding box center [979, 217] width 336 height 32
type input "**********"
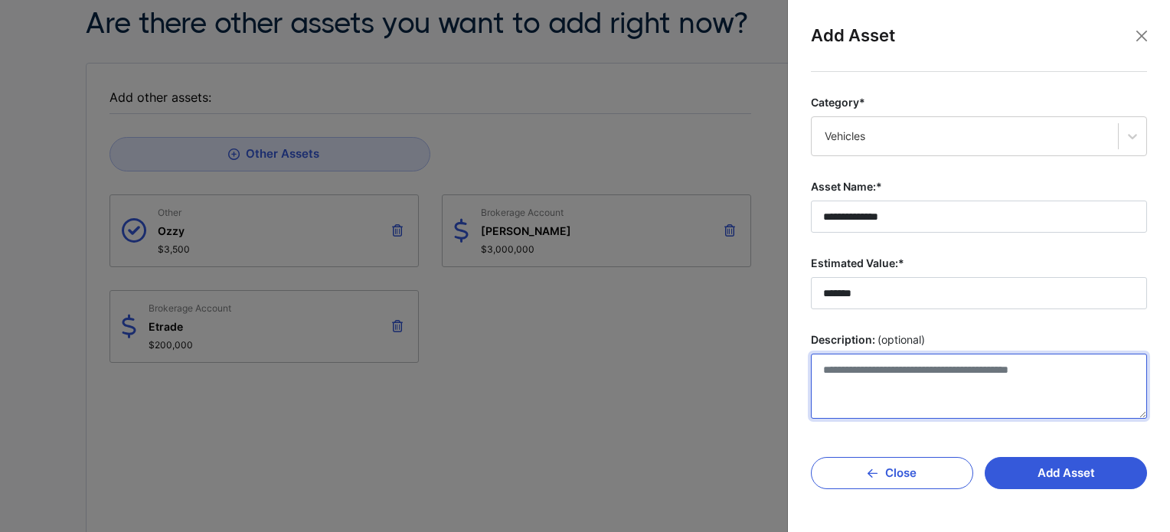
click at [900, 380] on textarea "Description: (optional)" at bounding box center [979, 386] width 336 height 65
click at [890, 370] on textarea "**********" at bounding box center [979, 386] width 336 height 65
type textarea "**********"
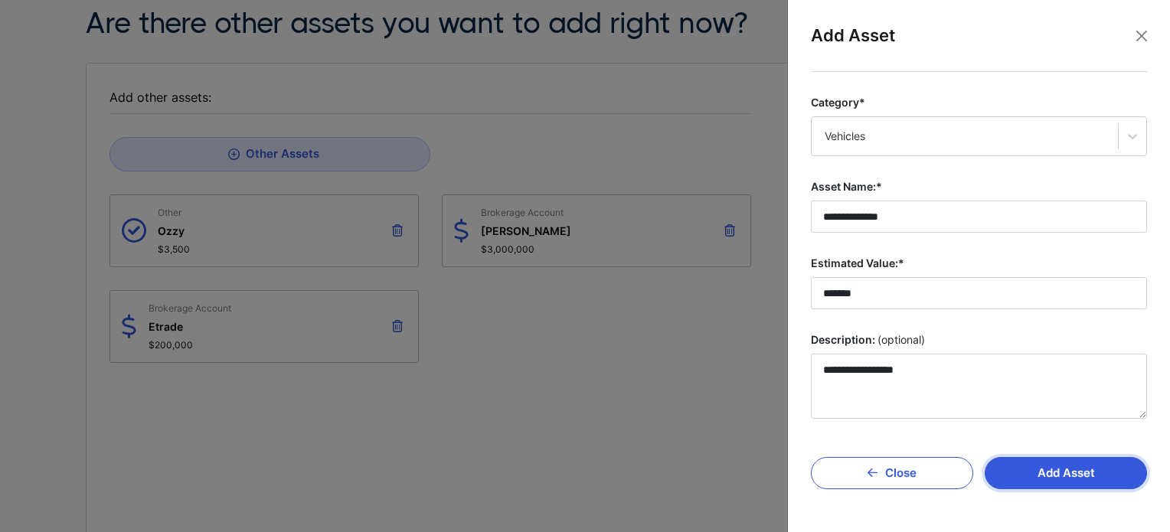
click at [1061, 471] on button "Add Asset" at bounding box center [1066, 473] width 162 height 32
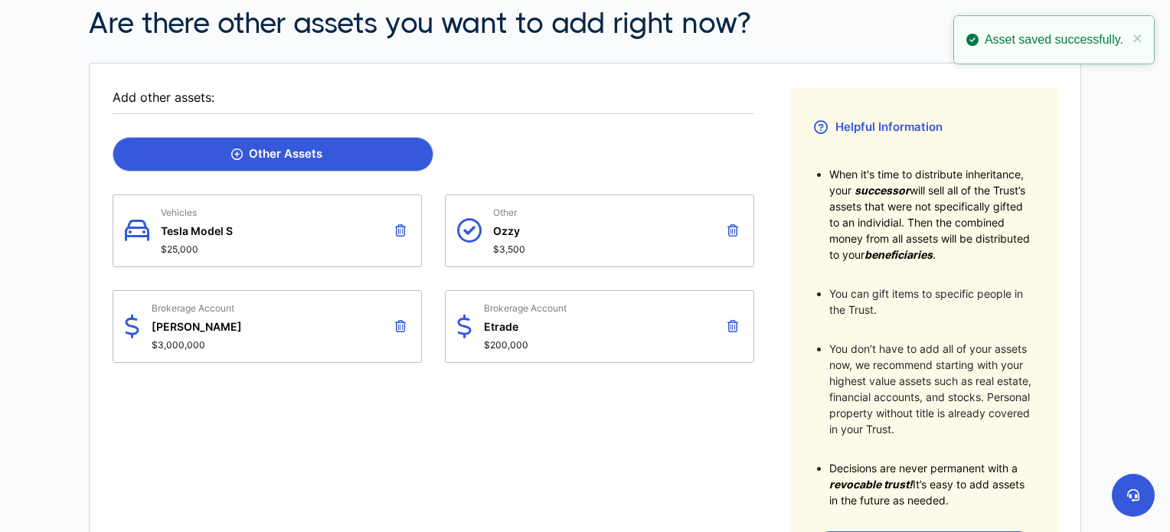
click at [294, 162] on link "Other Assets" at bounding box center [273, 154] width 321 height 34
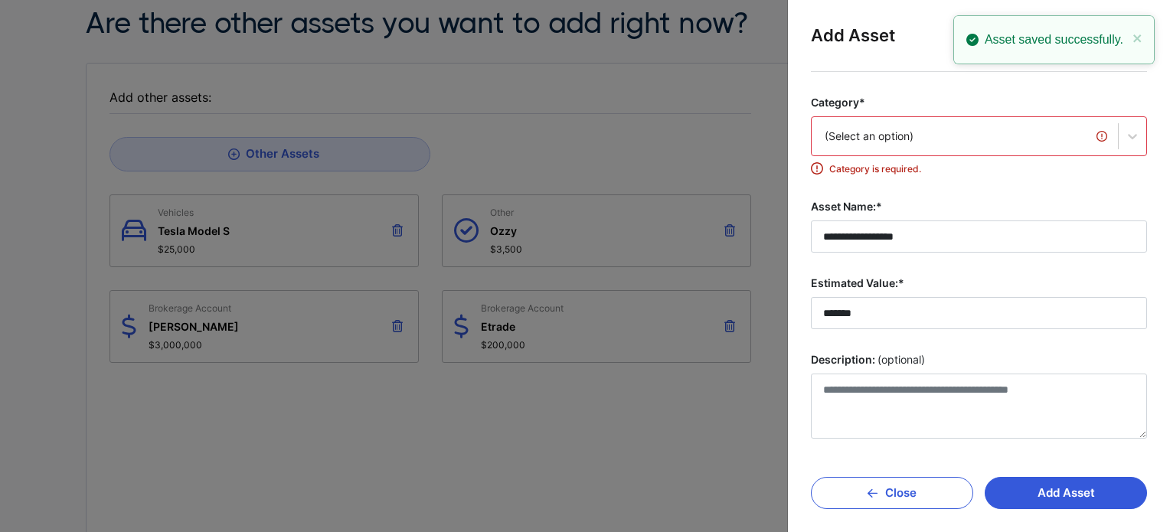
click at [886, 146] on div "(Select an option)" at bounding box center [965, 136] width 306 height 32
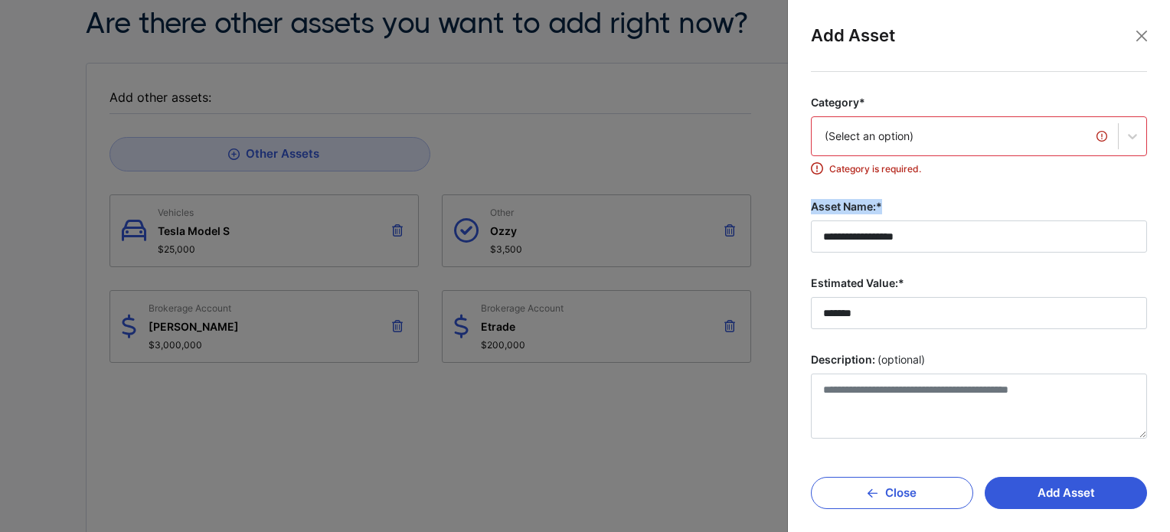
drag, startPoint x: 1142, startPoint y: 215, endPoint x: 1136, endPoint y: 248, distance: 33.4
click at [1136, 248] on div "**********" at bounding box center [979, 290] width 361 height 437
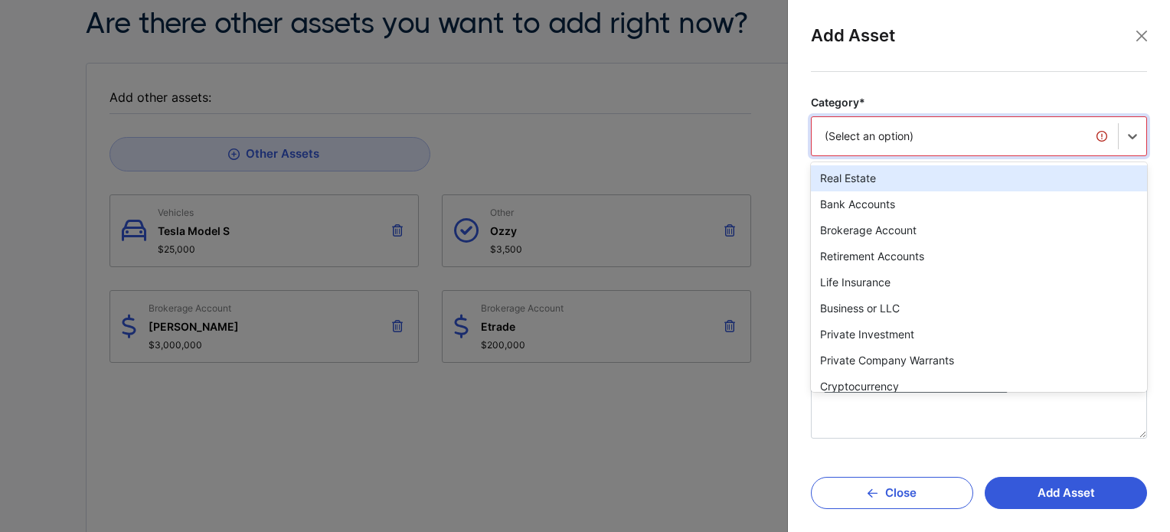
click at [1011, 144] on div "(Select an option)" at bounding box center [965, 136] width 306 height 32
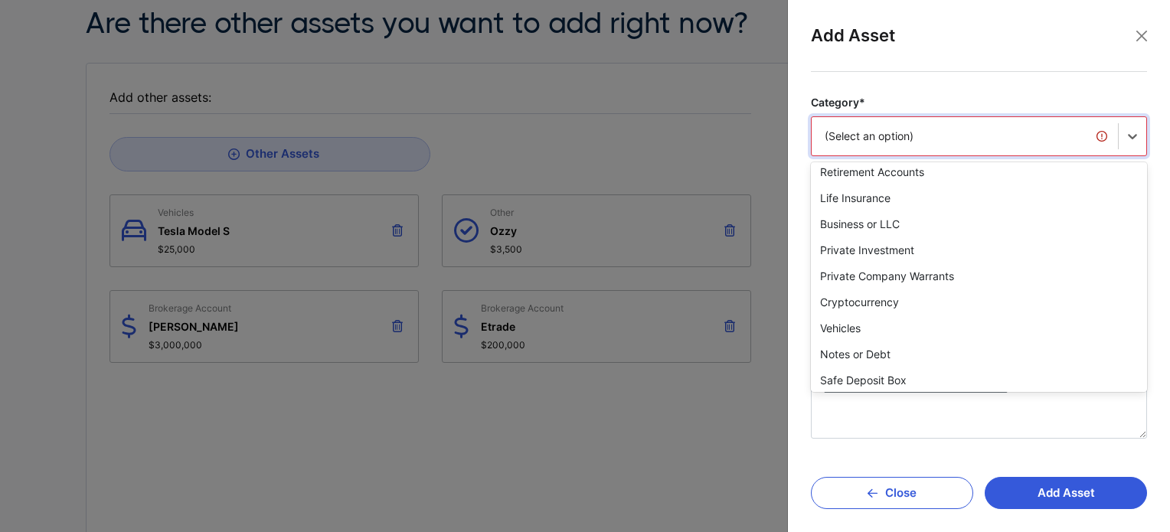
scroll to position [86, 0]
click at [1008, 322] on div "Vehicles" at bounding box center [979, 327] width 336 height 26
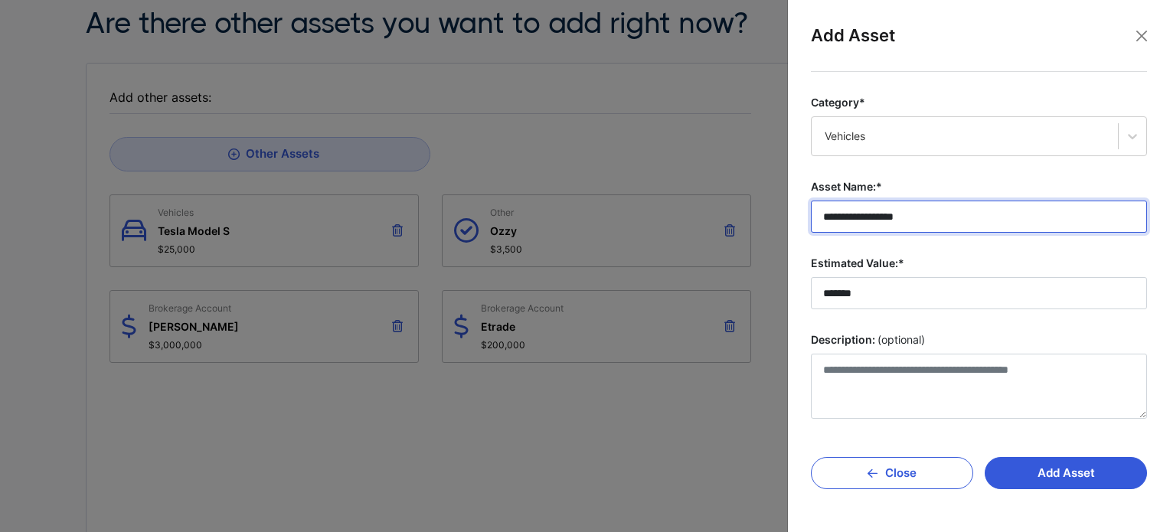
click at [928, 217] on input "**********" at bounding box center [979, 217] width 336 height 32
type input "**********"
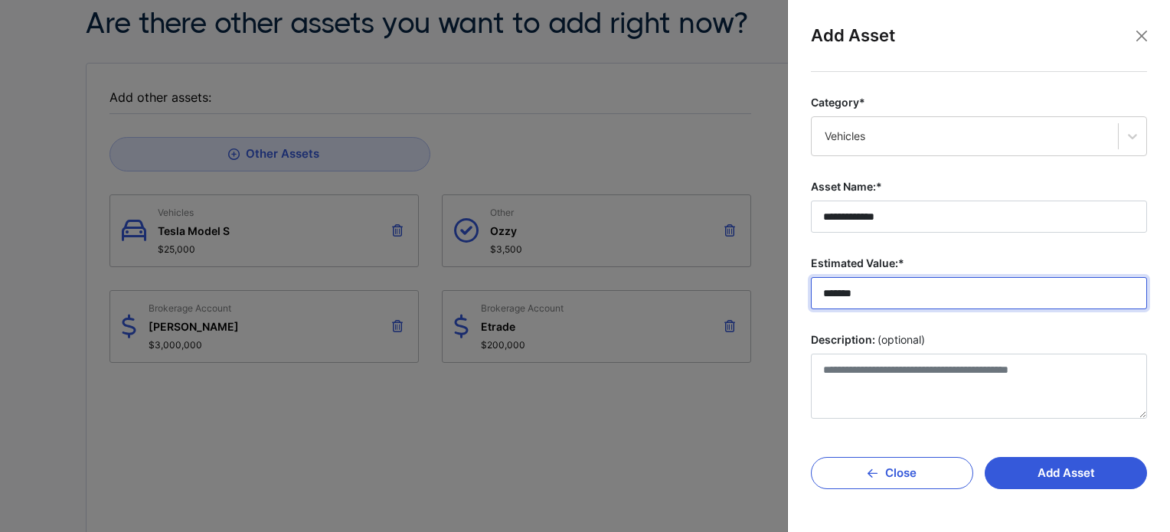
click at [887, 292] on input "*******" at bounding box center [979, 293] width 336 height 32
type input "********"
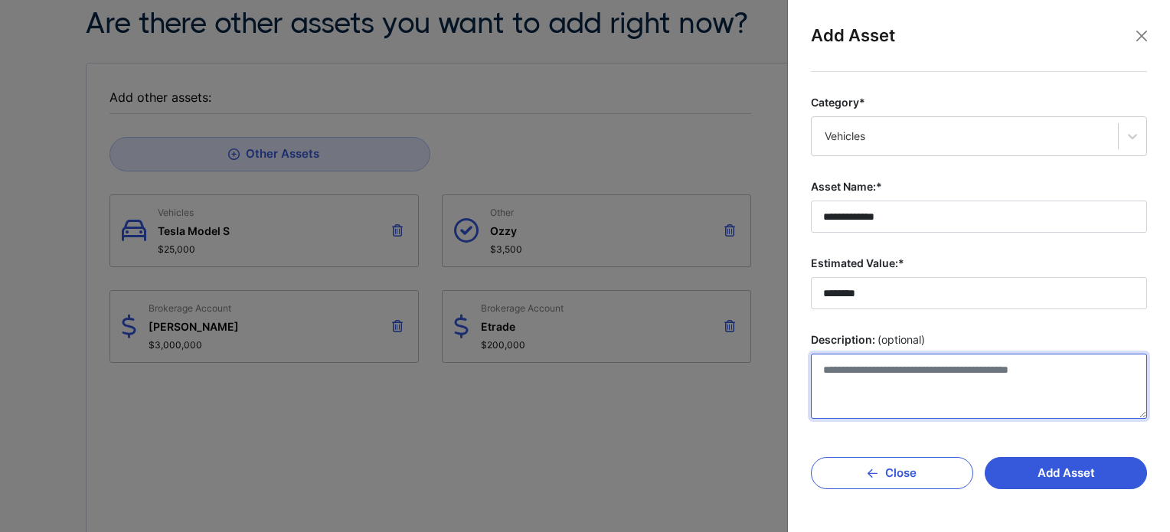
click at [926, 383] on textarea "Description: (optional)" at bounding box center [979, 386] width 336 height 65
type textarea "**********"
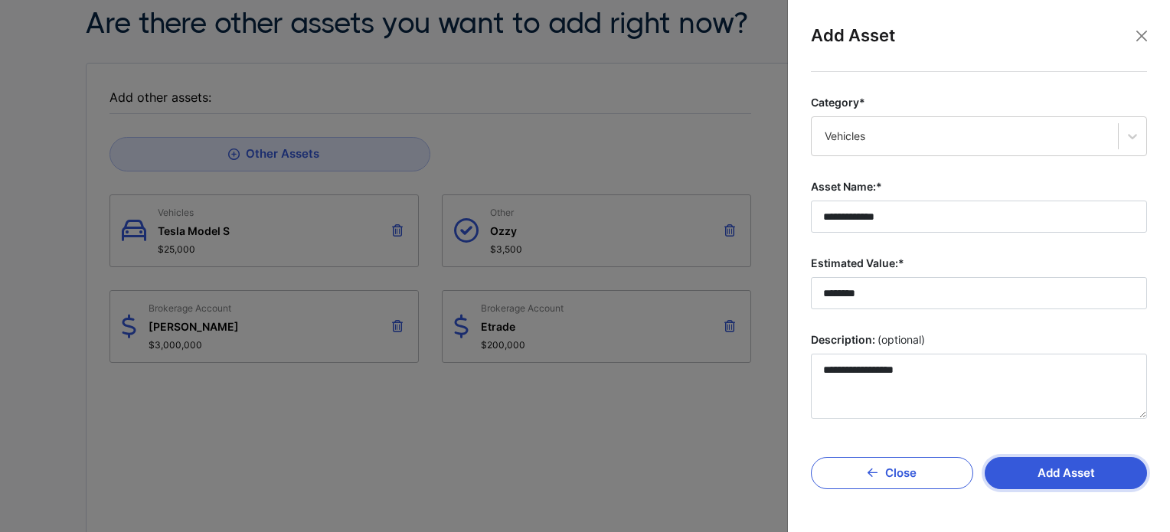
click at [1055, 465] on button "Add Asset" at bounding box center [1066, 473] width 162 height 32
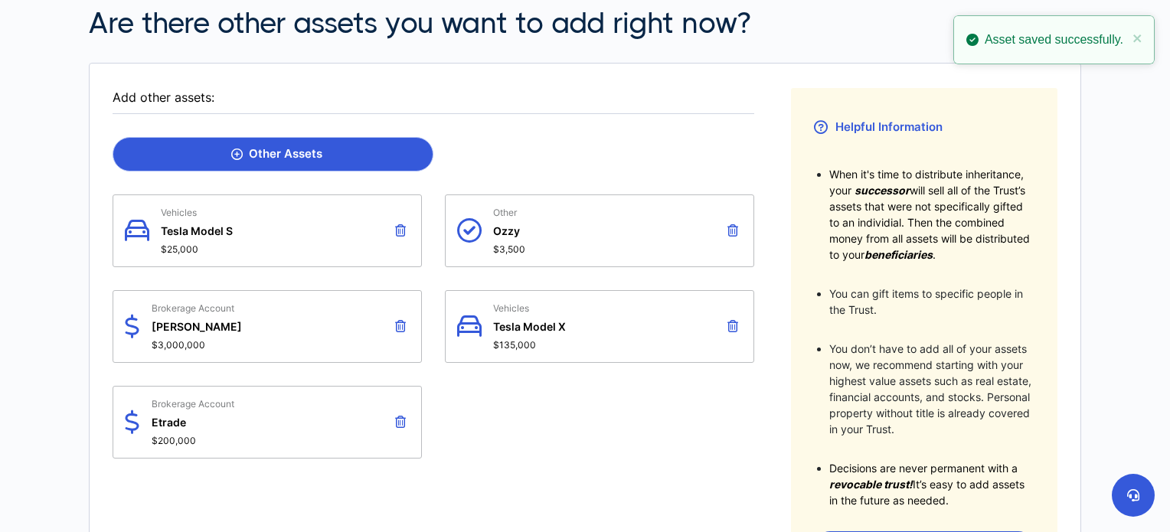
click at [297, 165] on link "Other Assets" at bounding box center [273, 154] width 321 height 34
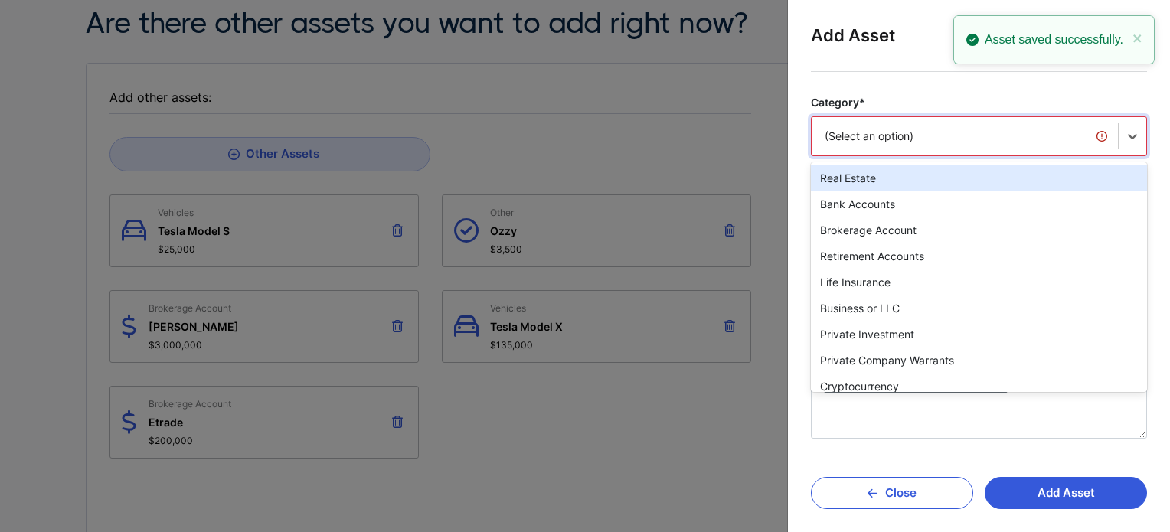
click at [897, 148] on div "(Select an option)" at bounding box center [965, 136] width 306 height 32
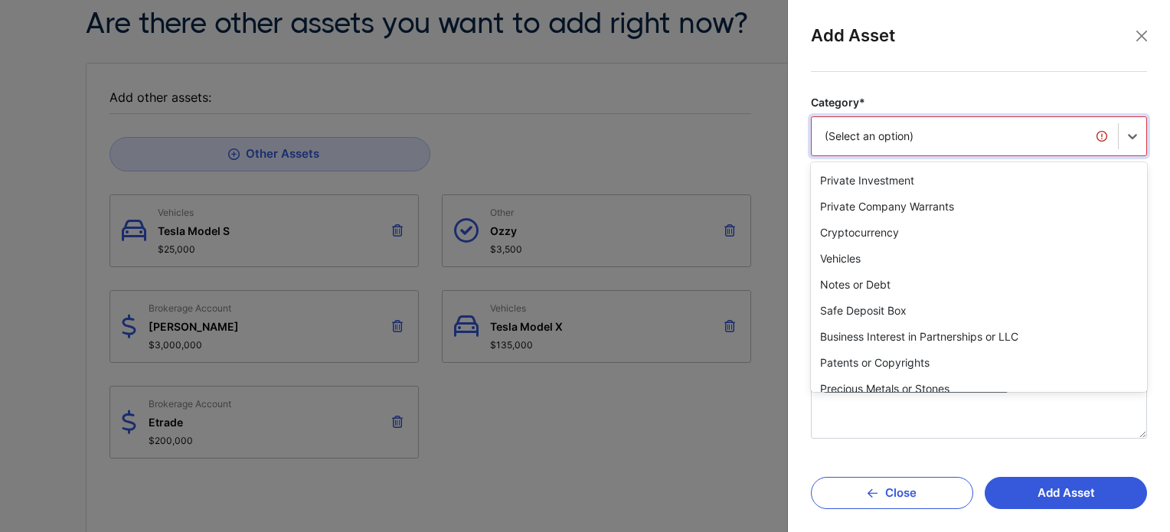
scroll to position [159, 0]
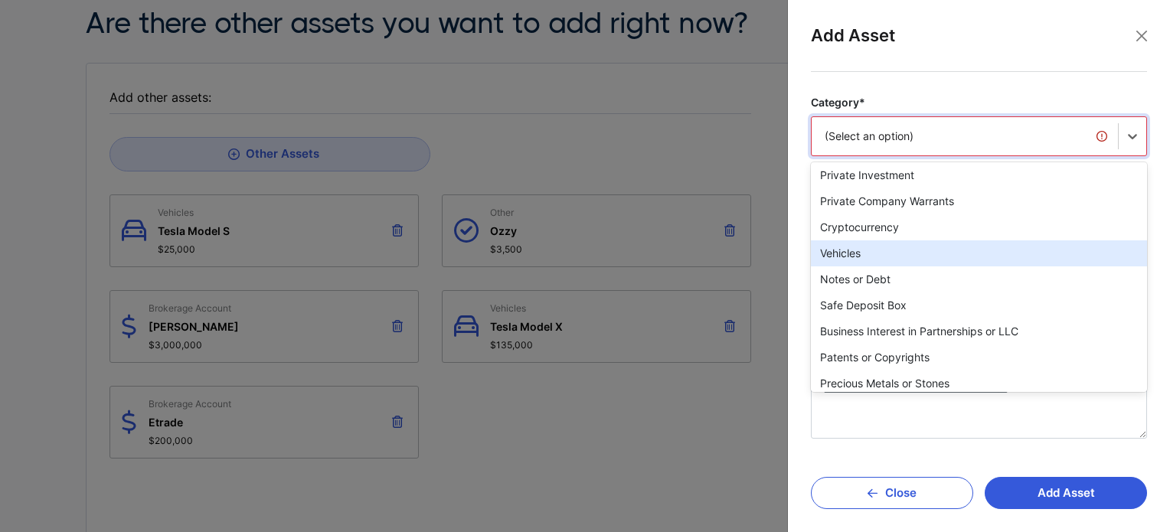
click at [957, 261] on div "Vehicles" at bounding box center [979, 253] width 336 height 26
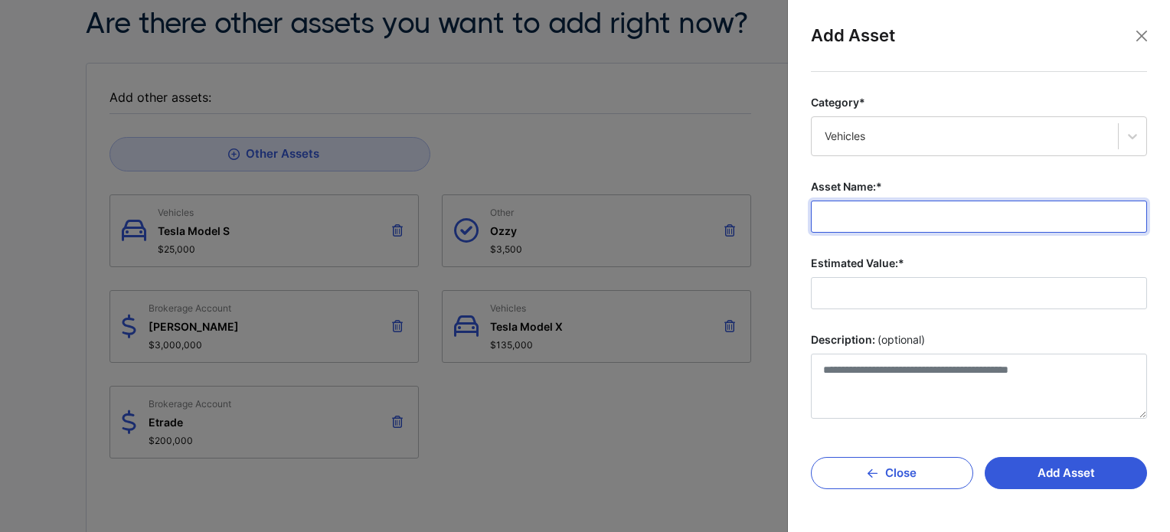
click at [900, 217] on input "Asset Name:*" at bounding box center [979, 217] width 336 height 32
type input "*"
type input "**********"
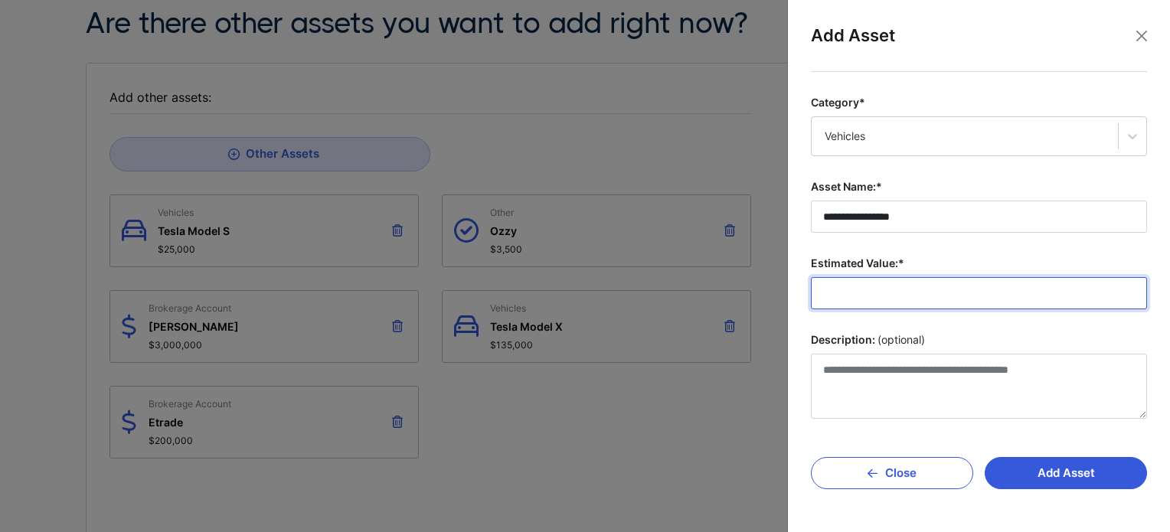
click at [933, 293] on input "Estimated Value:*" at bounding box center [979, 293] width 336 height 32
type input "*******"
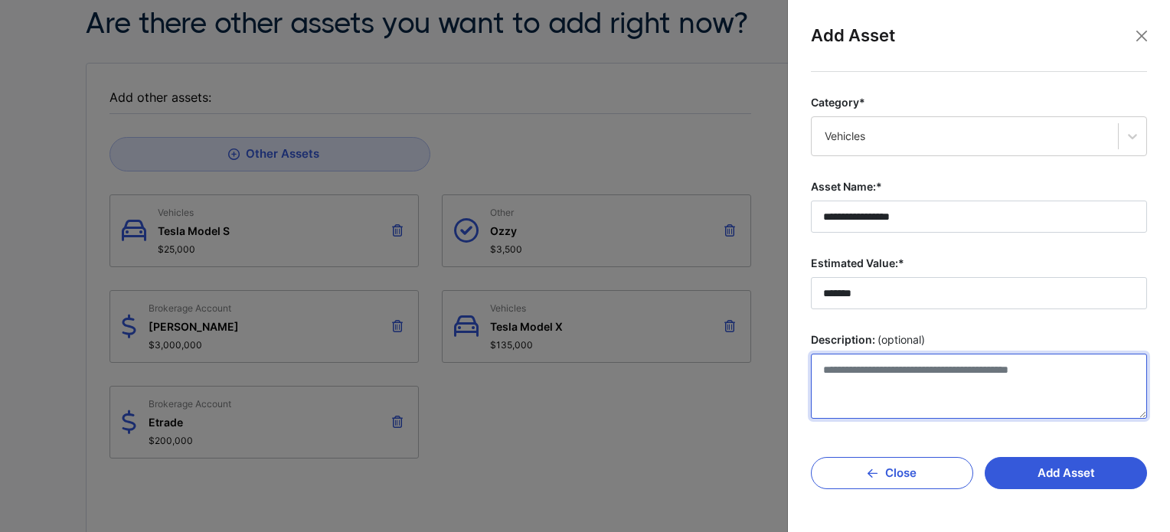
click at [907, 387] on textarea "Description: (optional)" at bounding box center [979, 386] width 336 height 65
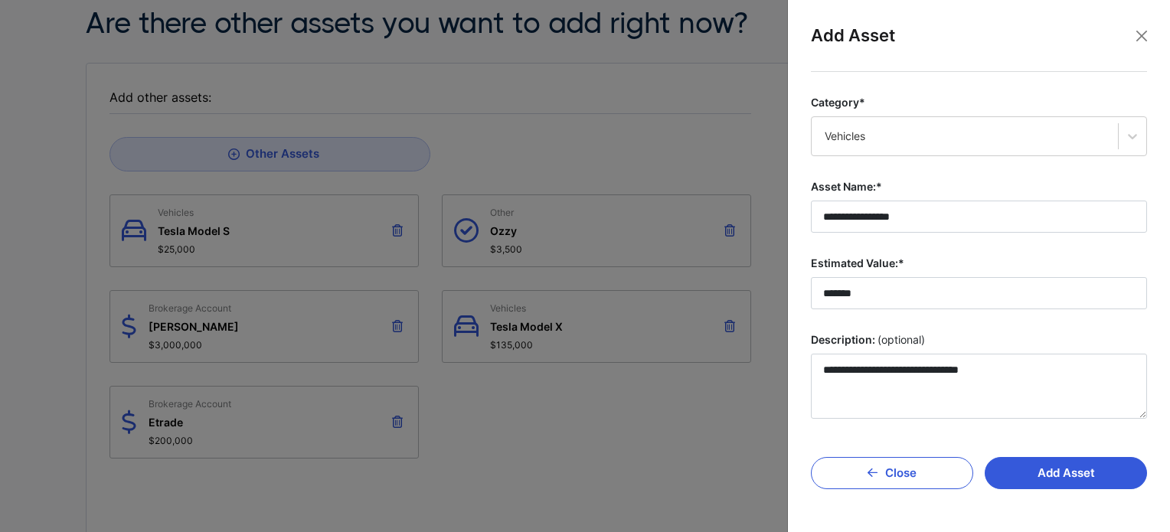
click at [968, 433] on div "**********" at bounding box center [979, 290] width 361 height 437
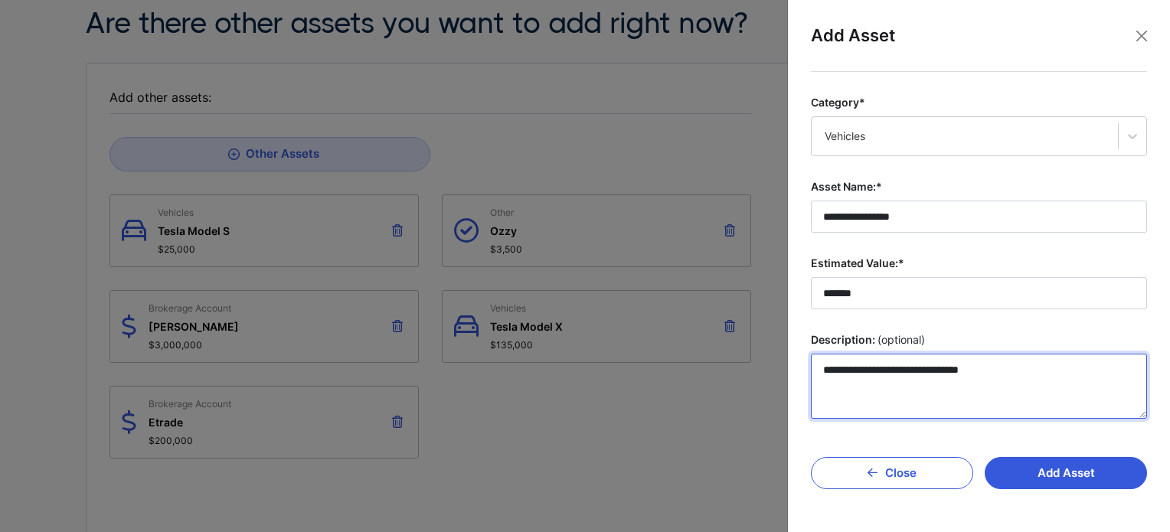
click at [875, 371] on textarea "**********" at bounding box center [979, 386] width 336 height 65
type textarea "**********"
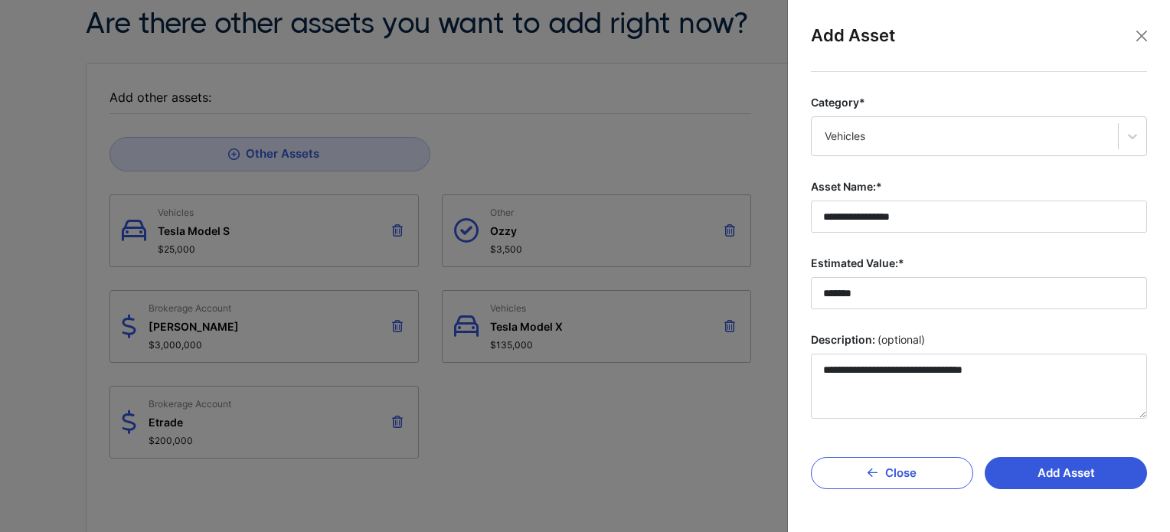
click at [966, 431] on div "**********" at bounding box center [979, 290] width 361 height 437
click at [1033, 459] on button "Add Asset" at bounding box center [1066, 473] width 162 height 32
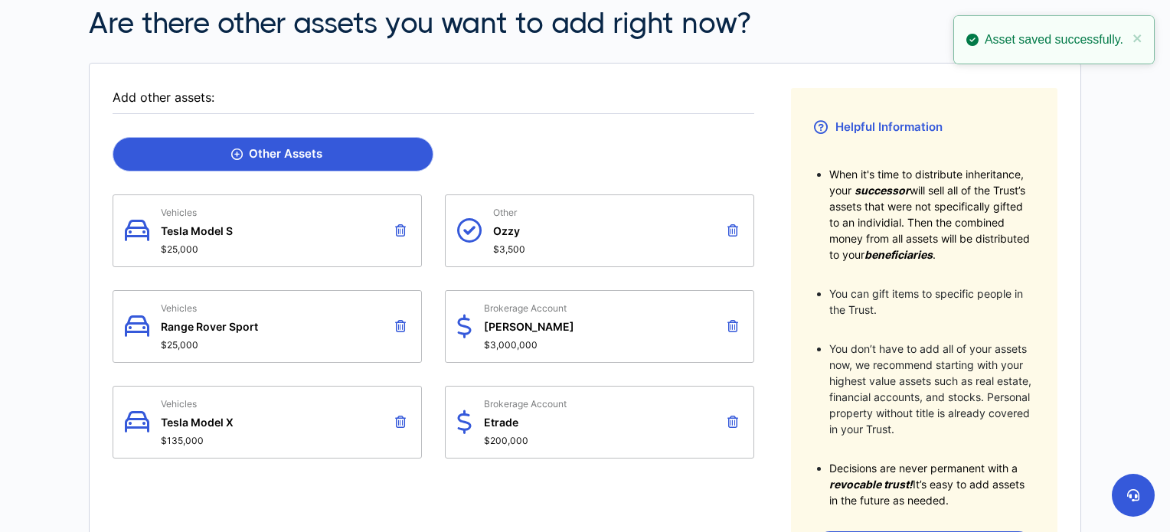
click at [305, 147] on div "Other Assets" at bounding box center [276, 154] width 91 height 14
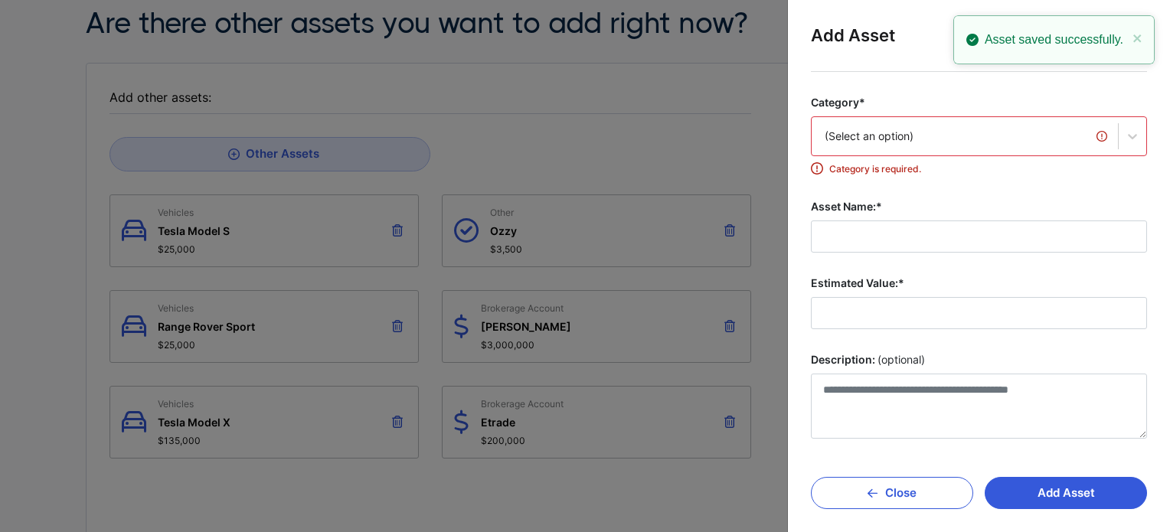
click at [950, 149] on div "(Select an option)" at bounding box center [965, 136] width 306 height 32
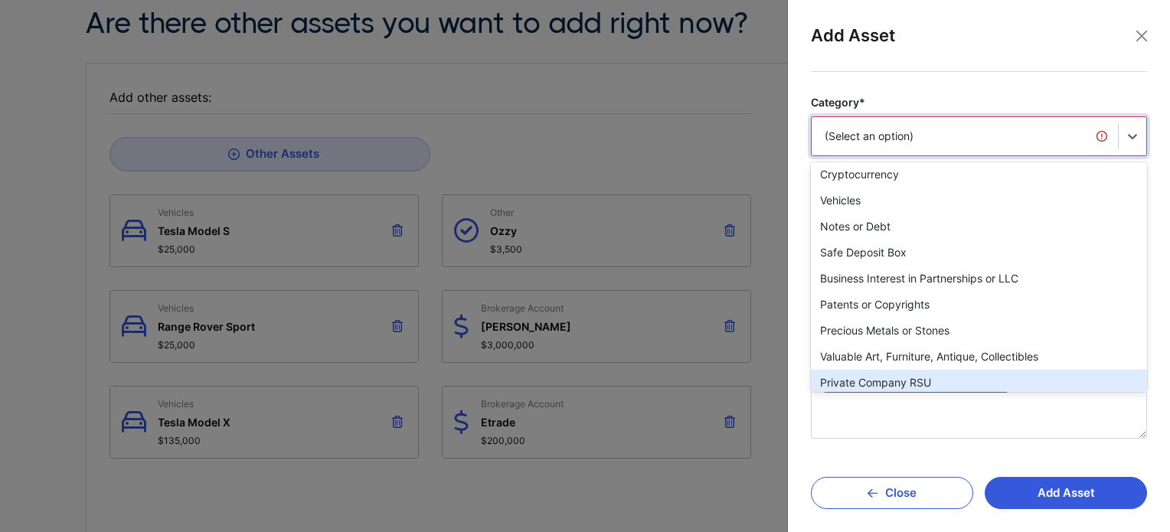
scroll to position [297, 0]
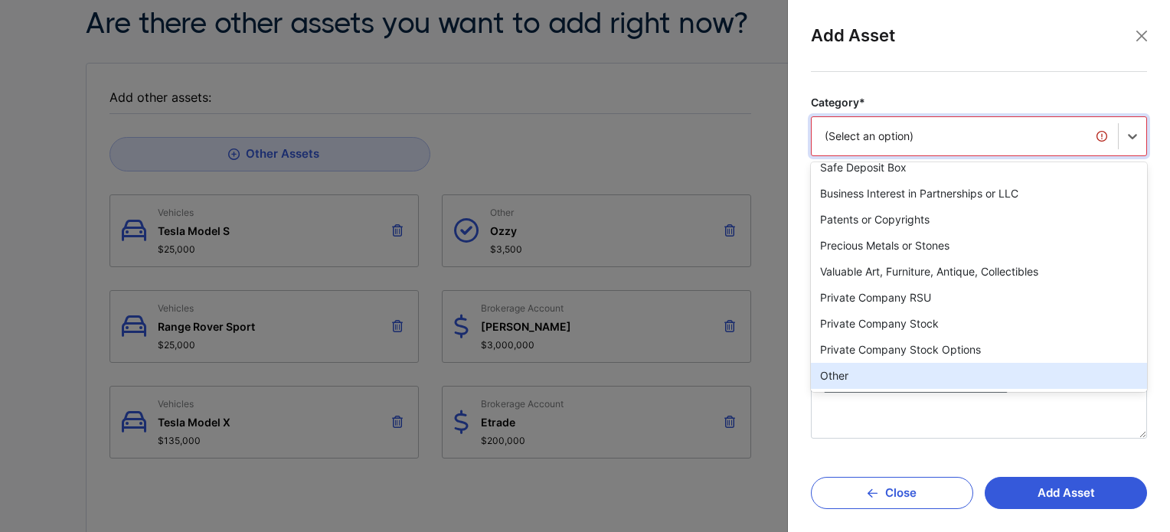
click at [939, 373] on div "Other" at bounding box center [979, 376] width 336 height 26
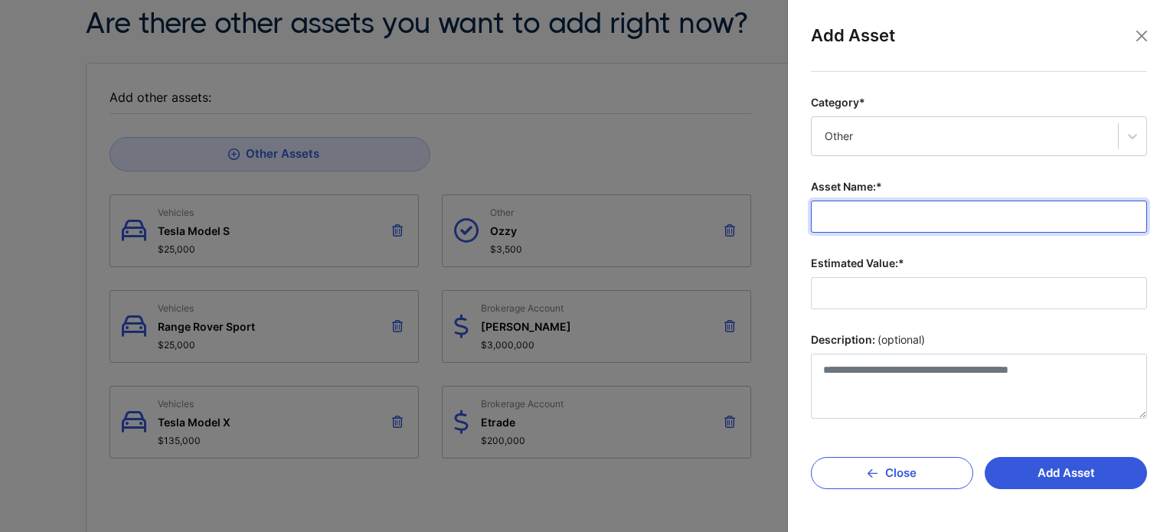
click at [928, 222] on input "Asset Name:*" at bounding box center [979, 217] width 336 height 32
type input "**********"
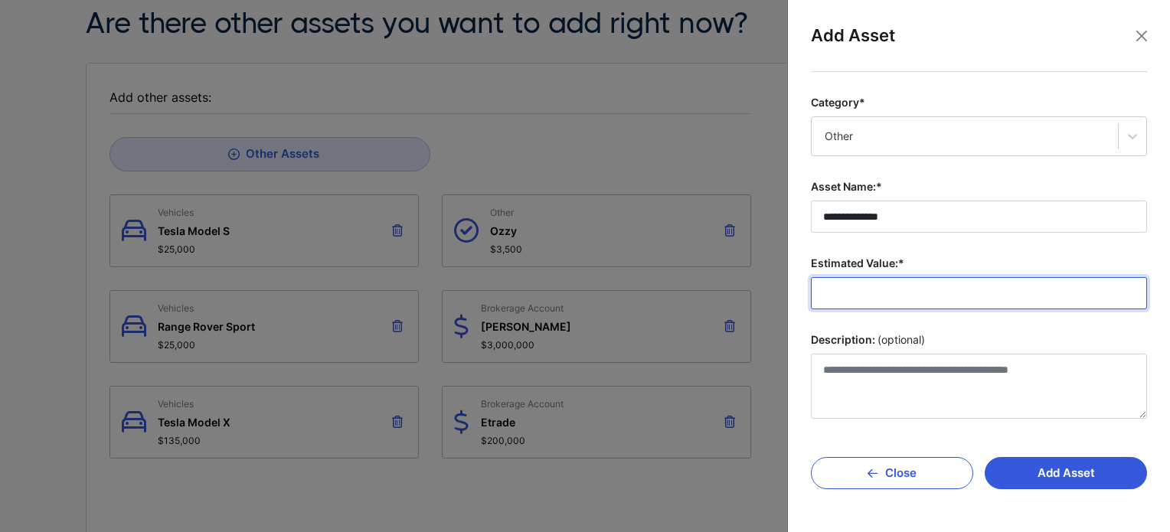
click at [887, 289] on input "Estimated Value:*" at bounding box center [979, 293] width 336 height 32
type input "*******"
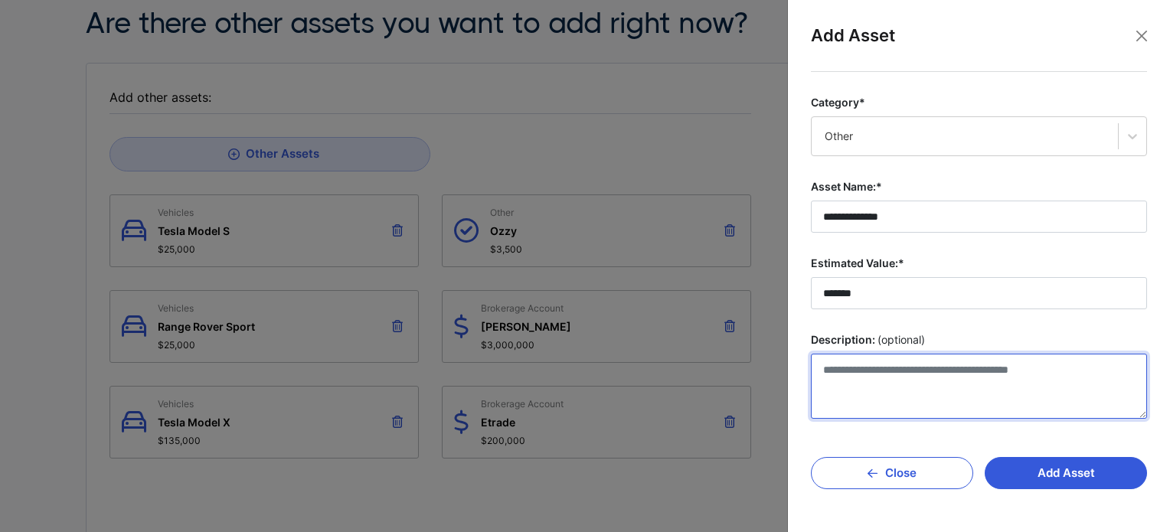
click at [870, 394] on textarea "Description: (optional)" at bounding box center [979, 386] width 336 height 65
type textarea "**********"
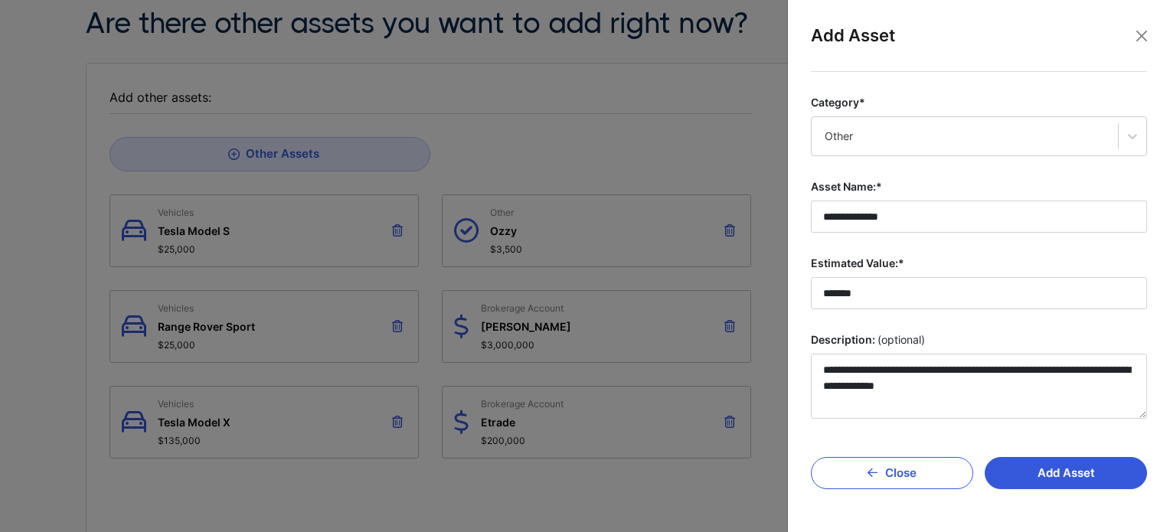
drag, startPoint x: 835, startPoint y: 288, endPoint x: 925, endPoint y: 310, distance: 92.3
click at [925, 310] on fieldset "**********" at bounding box center [979, 257] width 336 height 324
click at [1035, 478] on button "Add Asset" at bounding box center [1066, 473] width 162 height 32
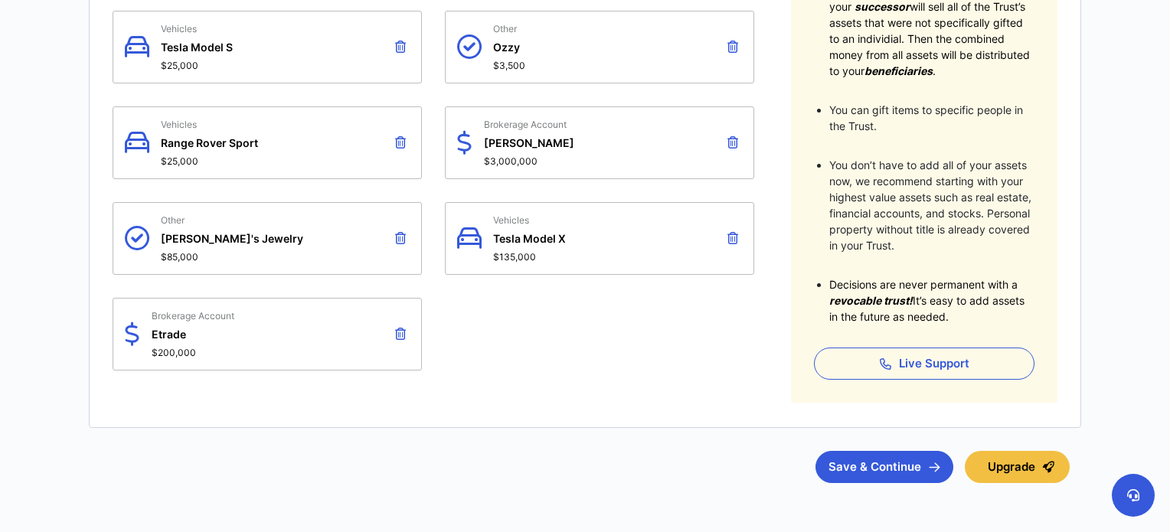
scroll to position [426, 0]
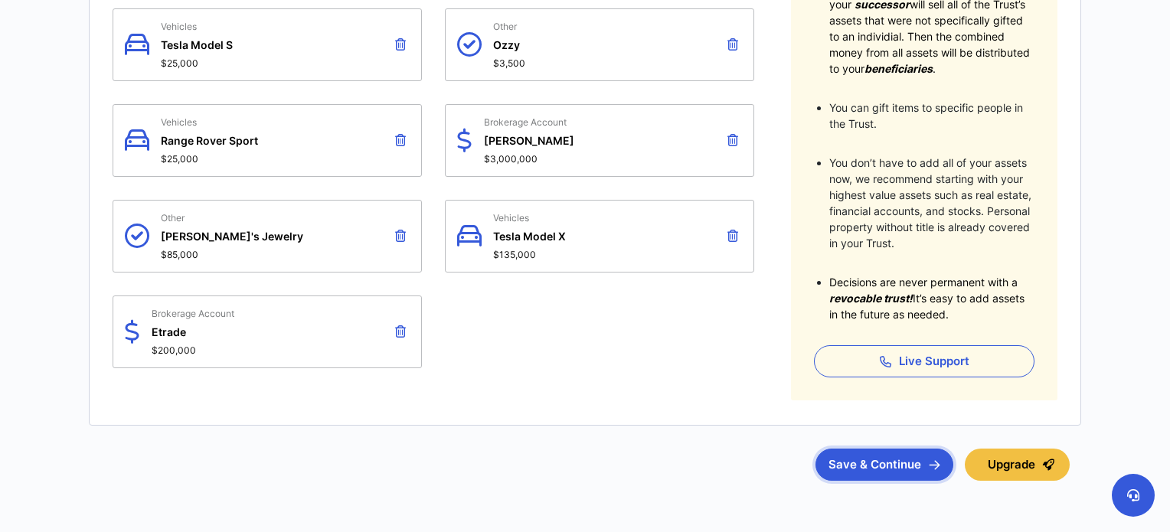
click at [851, 465] on button "Save & Continue" at bounding box center [884, 465] width 138 height 32
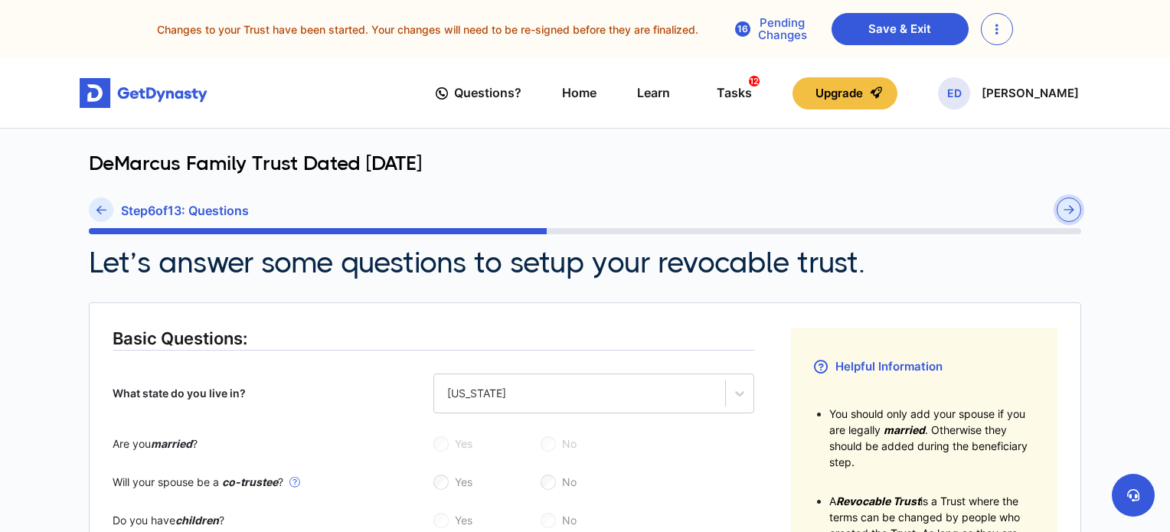
click at [1073, 214] on img "submit" at bounding box center [1068, 209] width 11 height 9
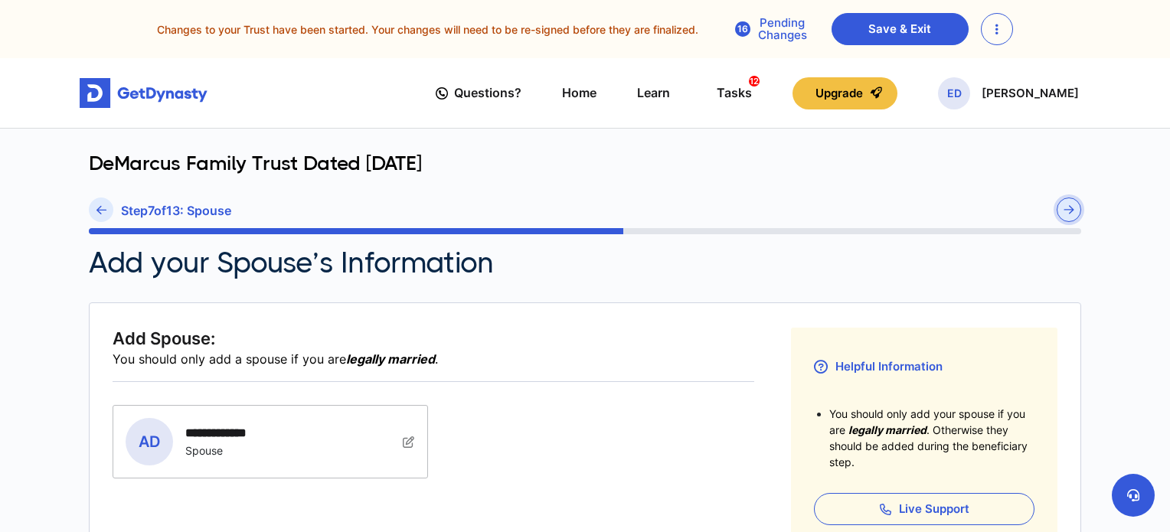
click at [1073, 214] on img "submit" at bounding box center [1068, 209] width 11 height 9
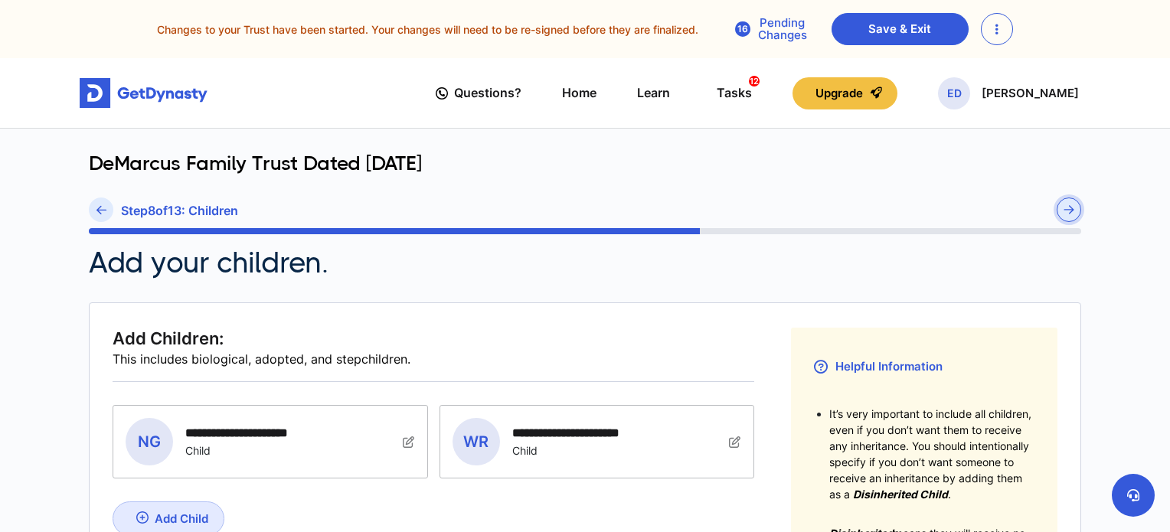
click at [1073, 214] on img "submit" at bounding box center [1068, 209] width 11 height 9
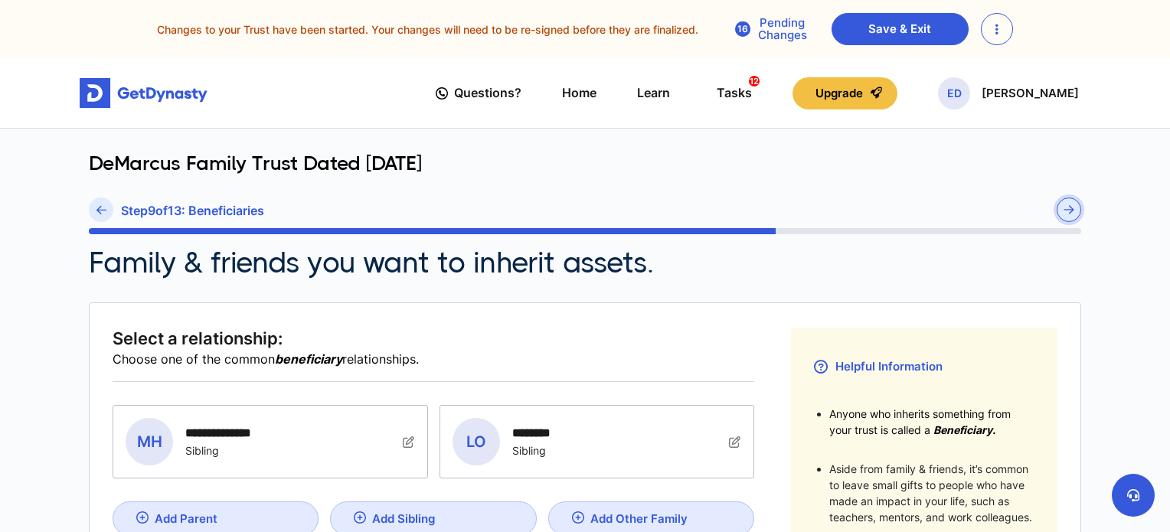
click at [1073, 214] on img "submit" at bounding box center [1068, 209] width 11 height 9
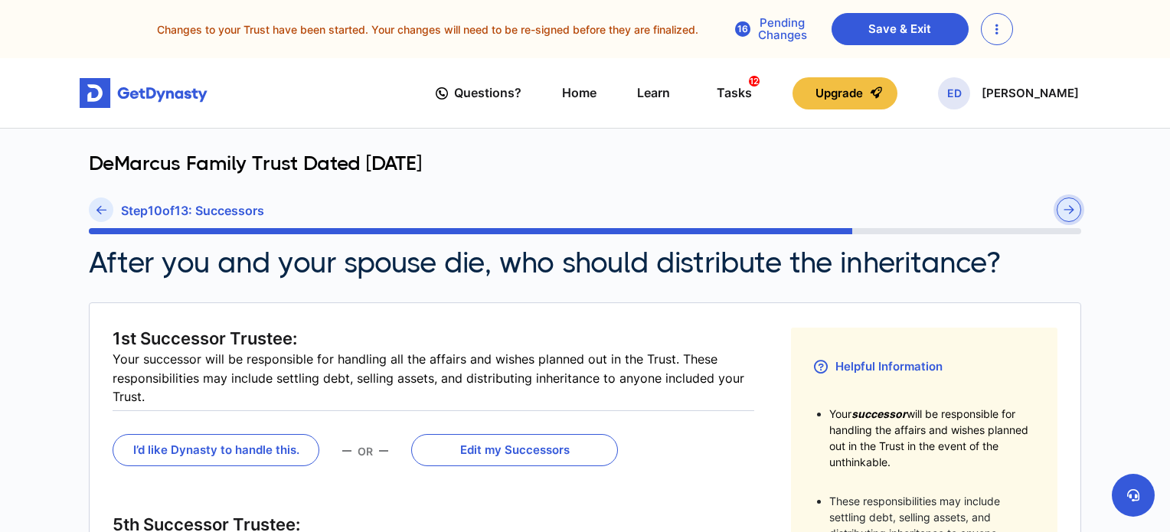
click at [1073, 214] on img "submit" at bounding box center [1068, 209] width 11 height 9
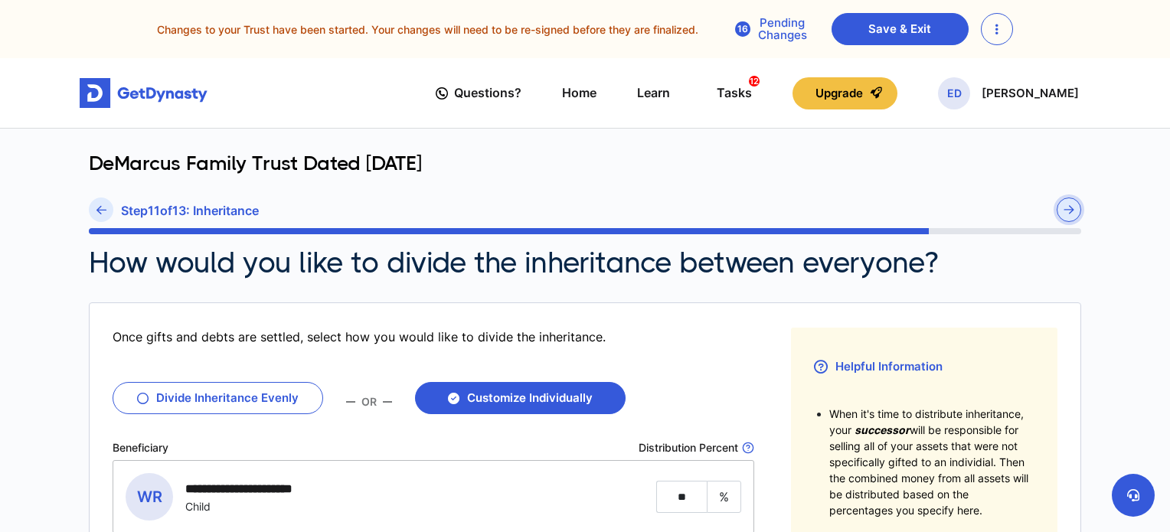
click at [1073, 214] on img "submit" at bounding box center [1068, 209] width 11 height 9
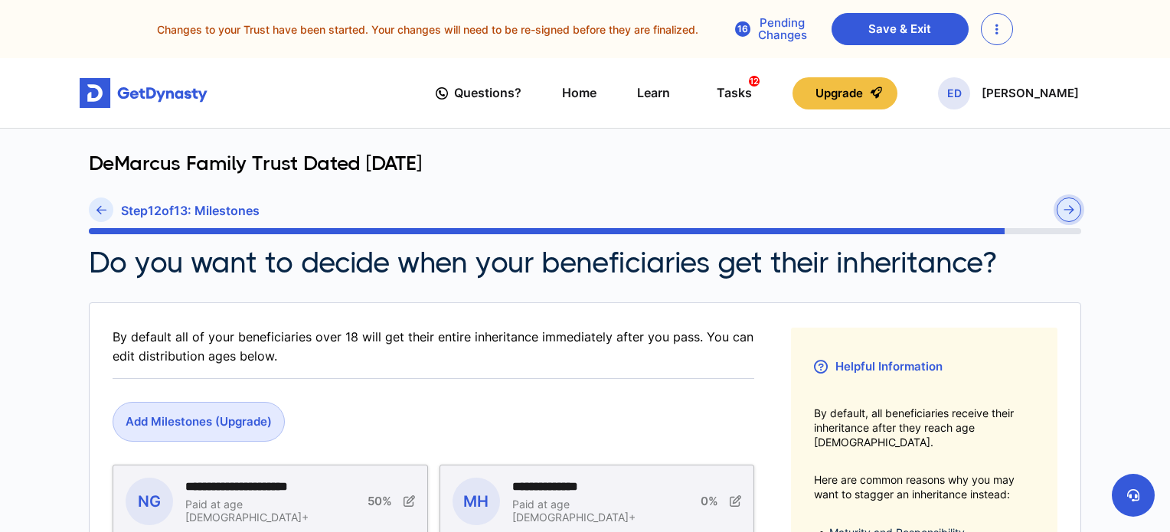
click at [1073, 214] on img "submit" at bounding box center [1068, 209] width 11 height 9
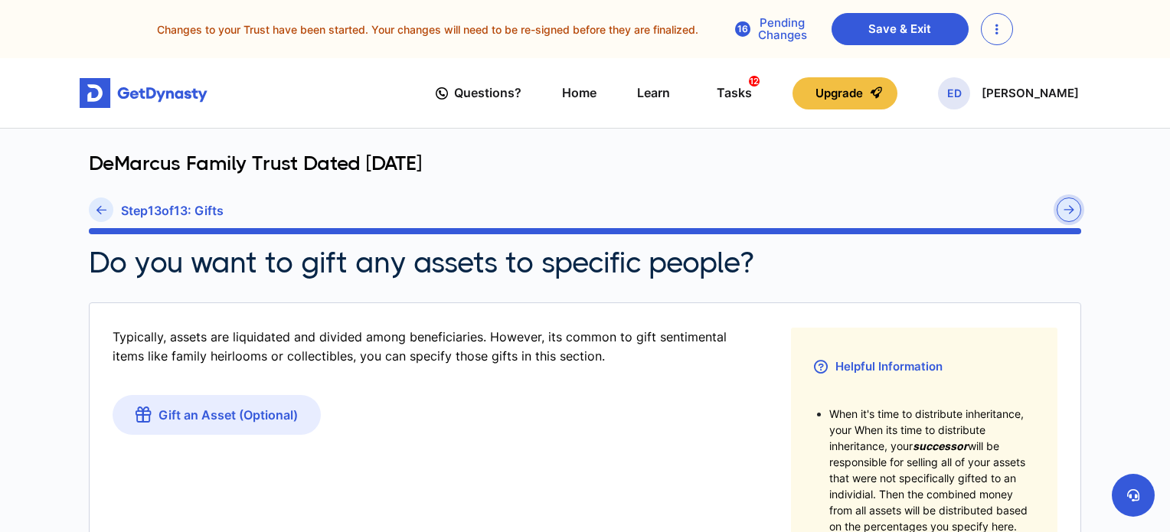
click at [1077, 217] on button "submit" at bounding box center [1069, 210] width 24 height 24
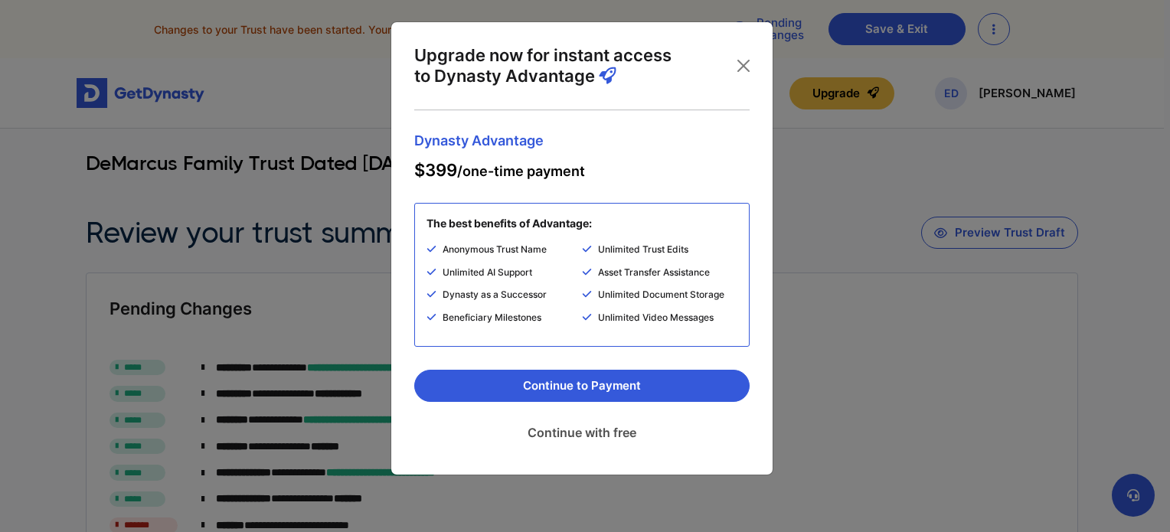
click at [601, 433] on link "Continue with free" at bounding box center [581, 432] width 335 height 38
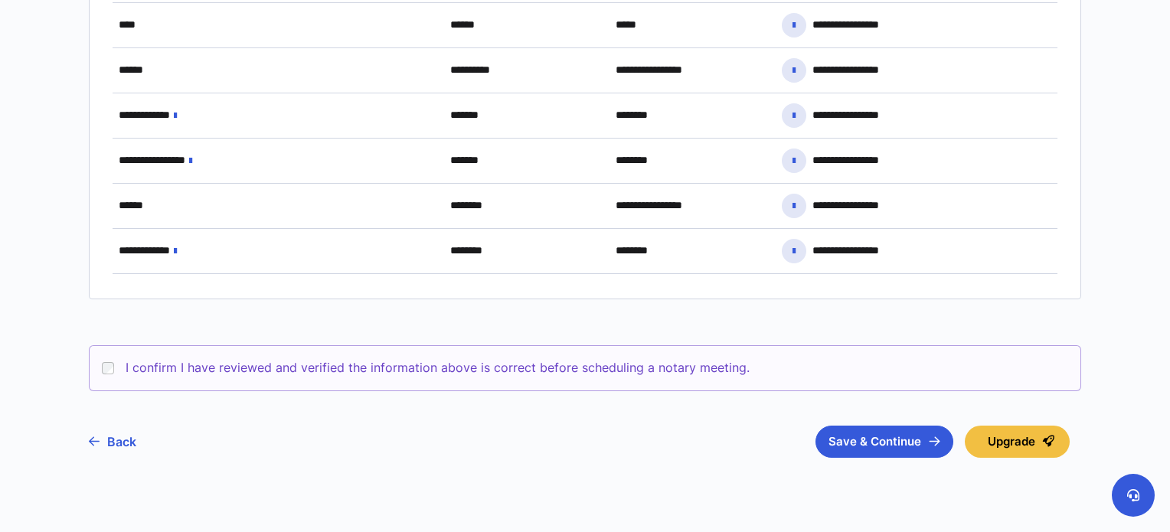
scroll to position [1620, 0]
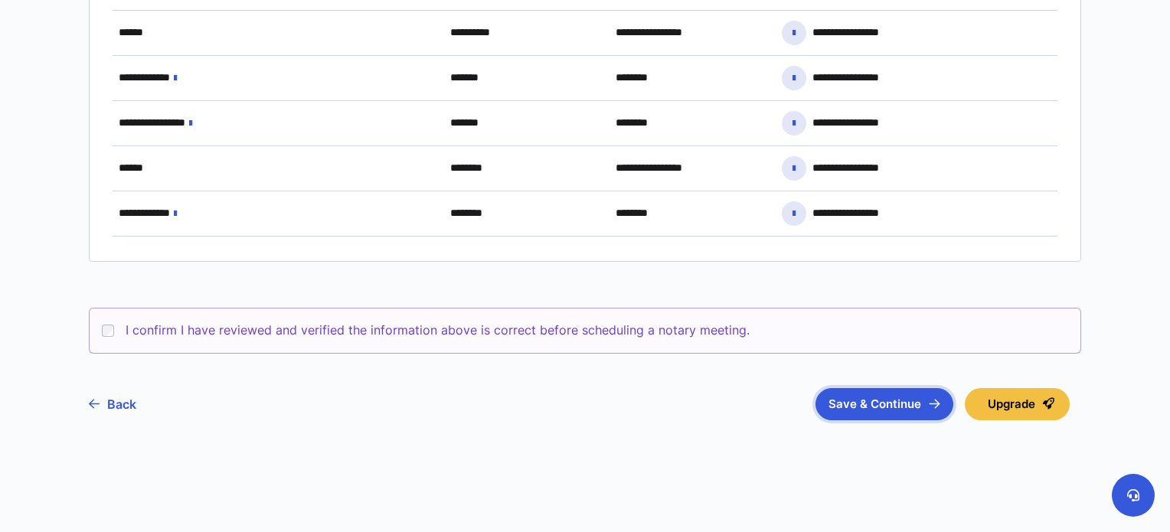
click at [864, 394] on button "Save & Continue" at bounding box center [884, 404] width 138 height 32
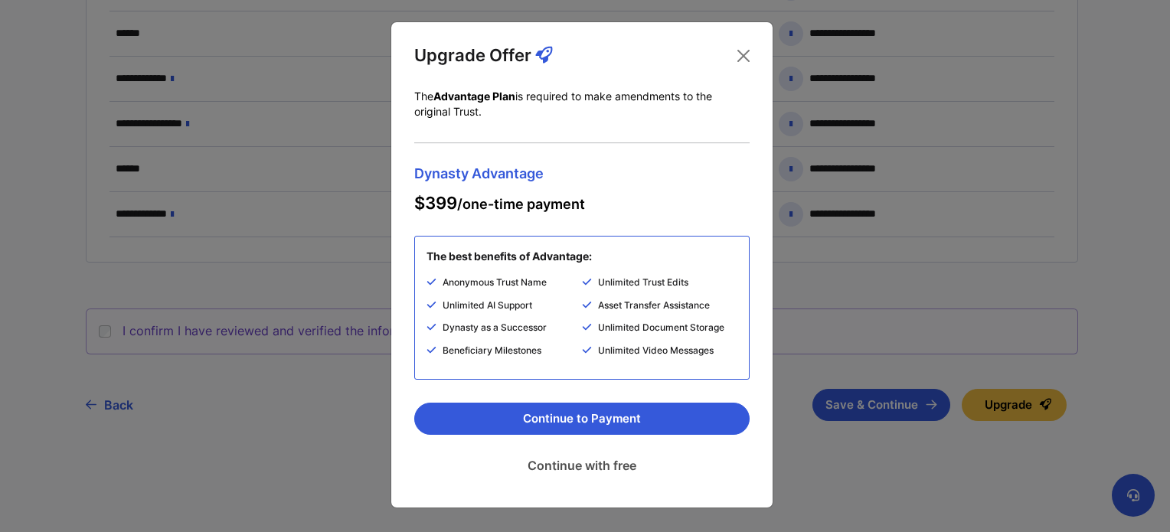
click at [623, 469] on link "Continue with free" at bounding box center [581, 465] width 335 height 38
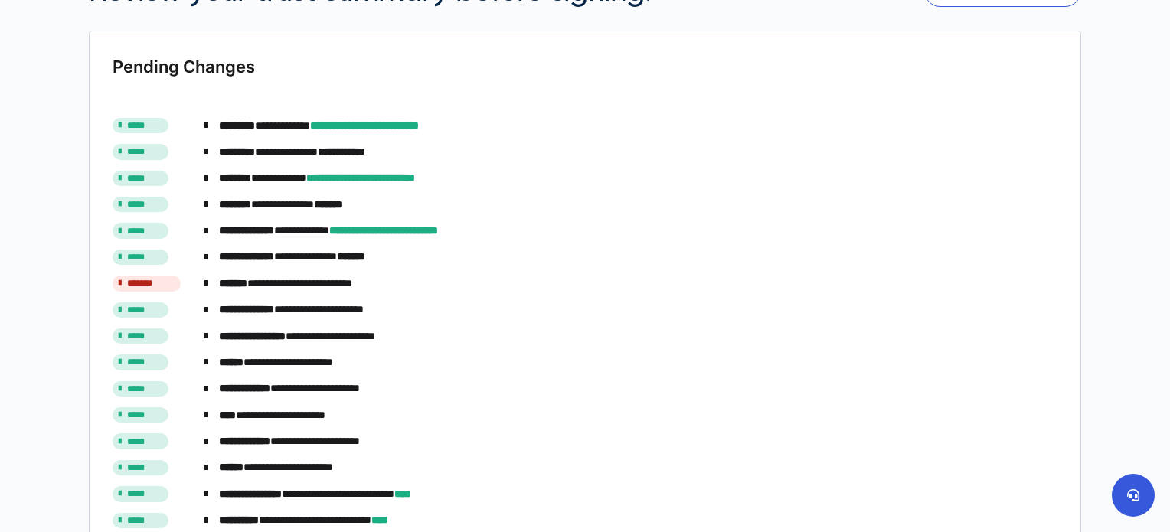
scroll to position [237, 0]
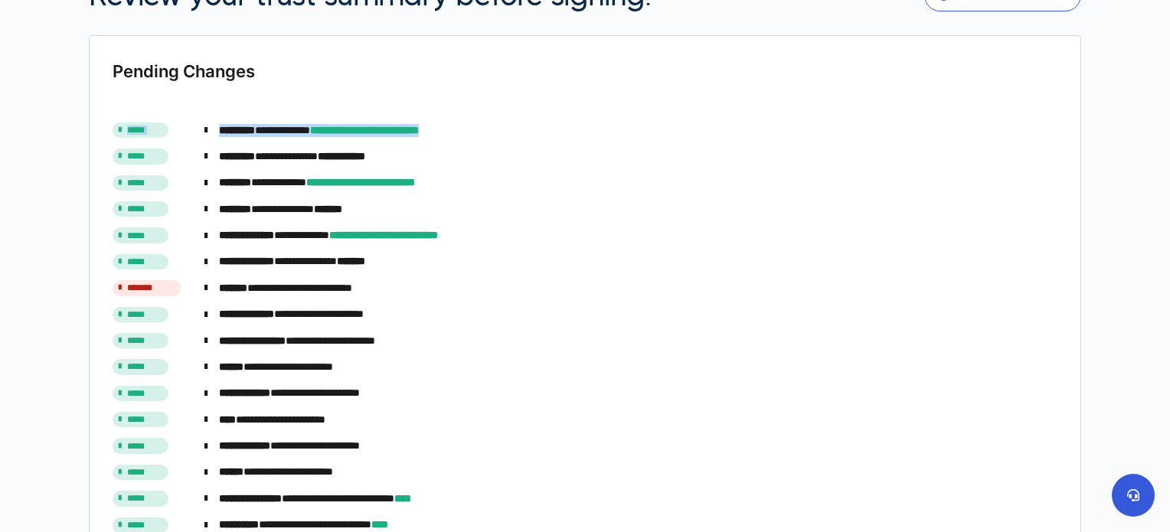
drag, startPoint x: 1166, startPoint y: 106, endPoint x: 1160, endPoint y: 46, distance: 60.8
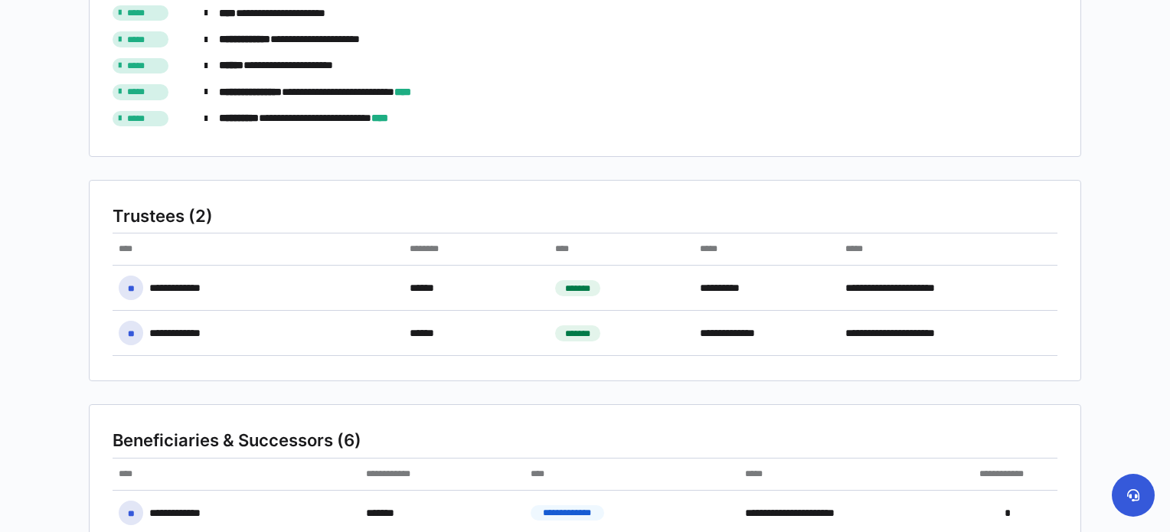
scroll to position [686, 0]
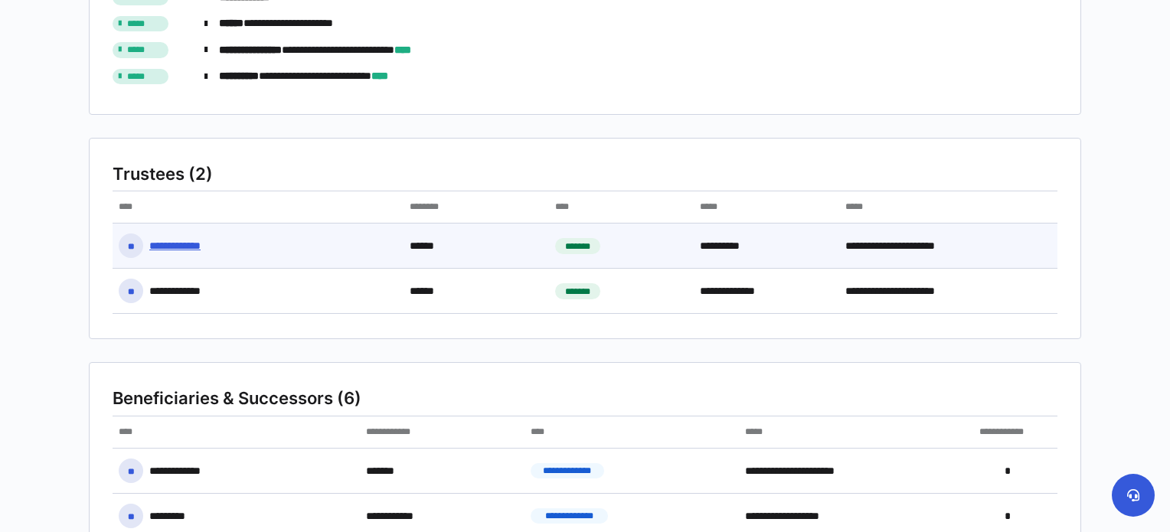
click at [194, 250] on div "**********" at bounding box center [189, 246] width 80 height 15
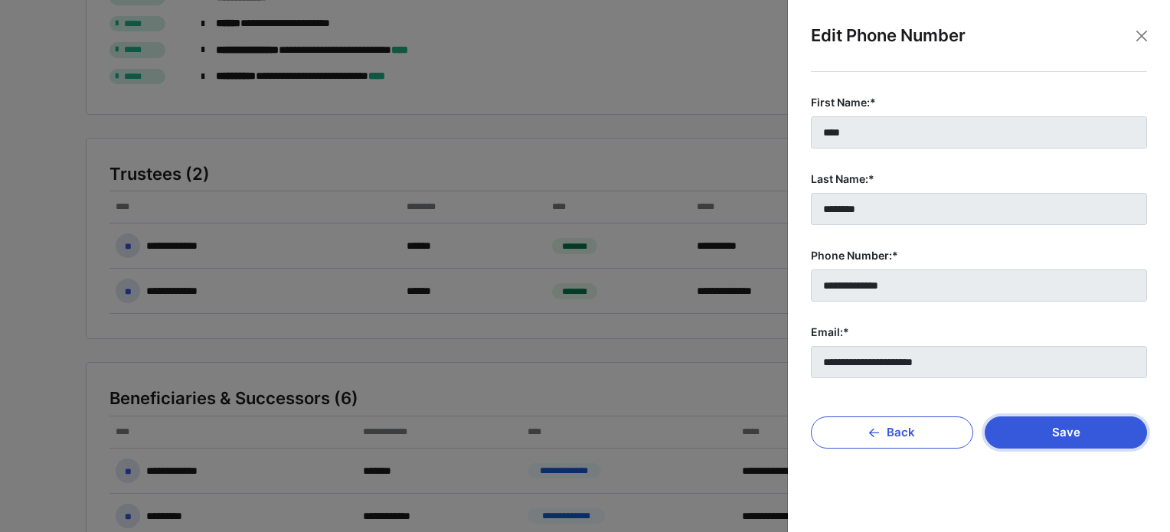
click at [1033, 433] on button "Save" at bounding box center [1066, 432] width 162 height 32
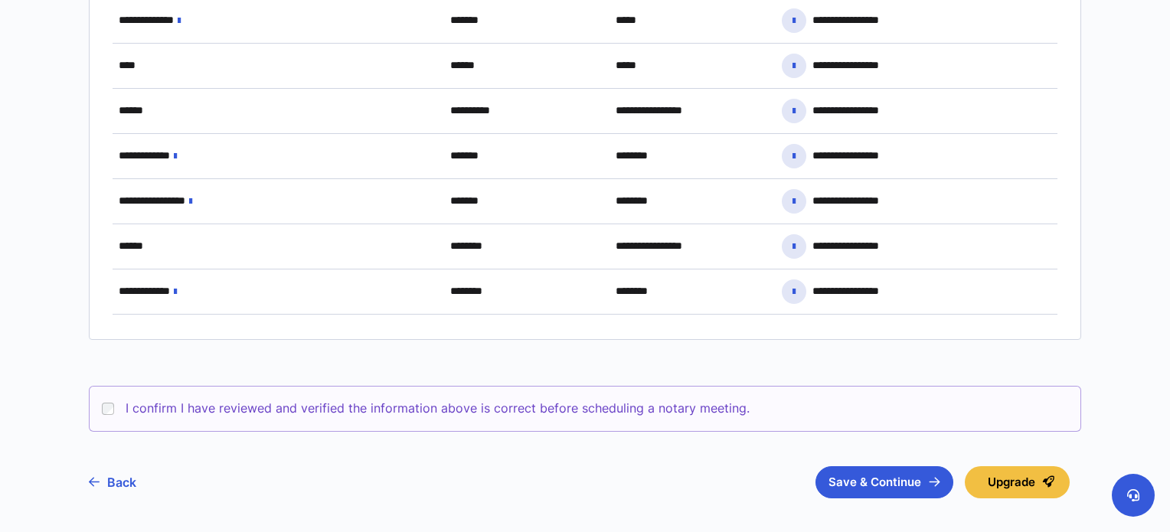
scroll to position [1646, 0]
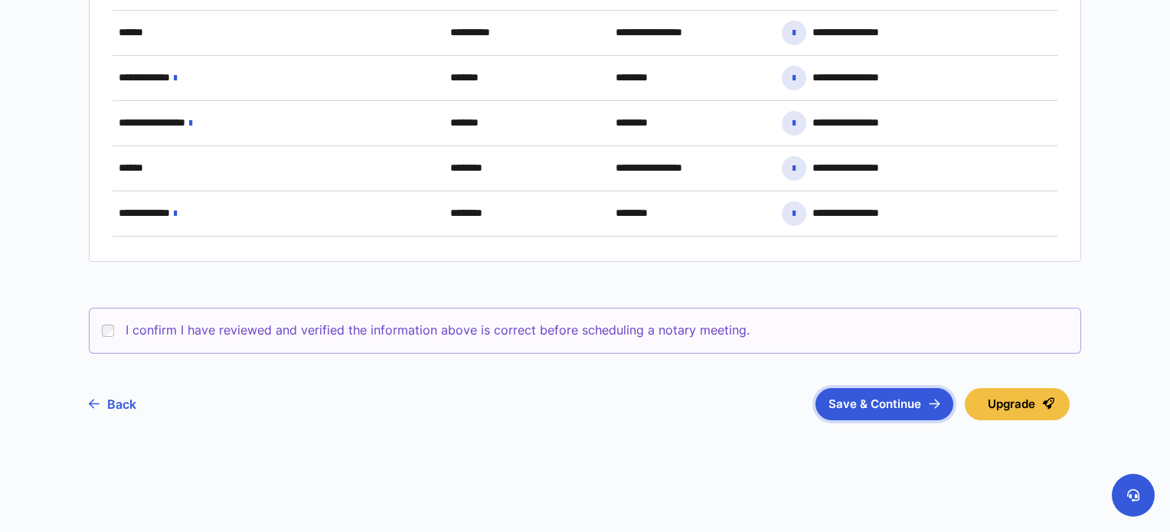
click at [848, 406] on button "Save & Continue" at bounding box center [884, 404] width 138 height 32
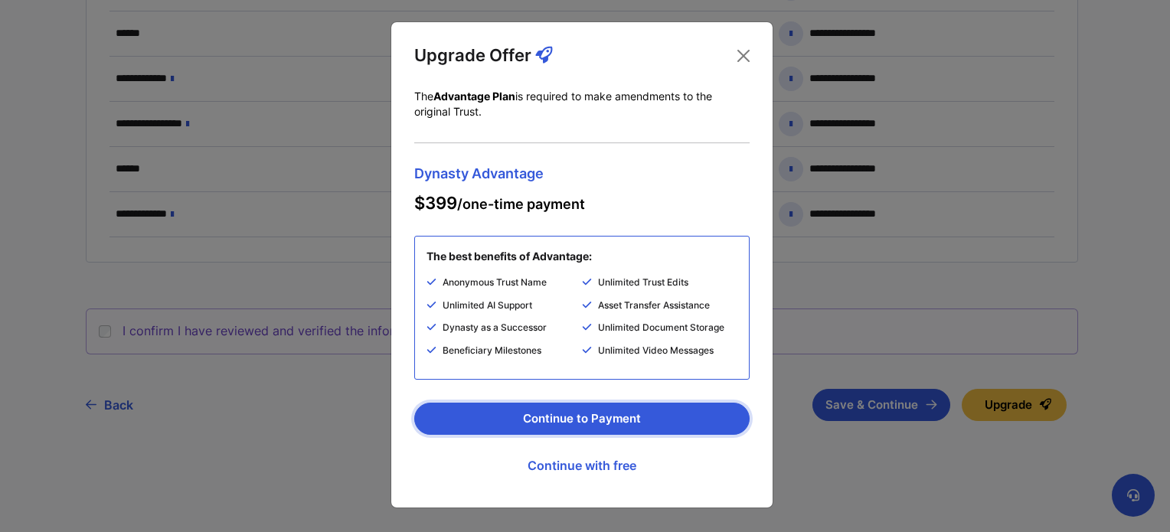
click at [609, 416] on button "Continue to Payment" at bounding box center [581, 419] width 335 height 32
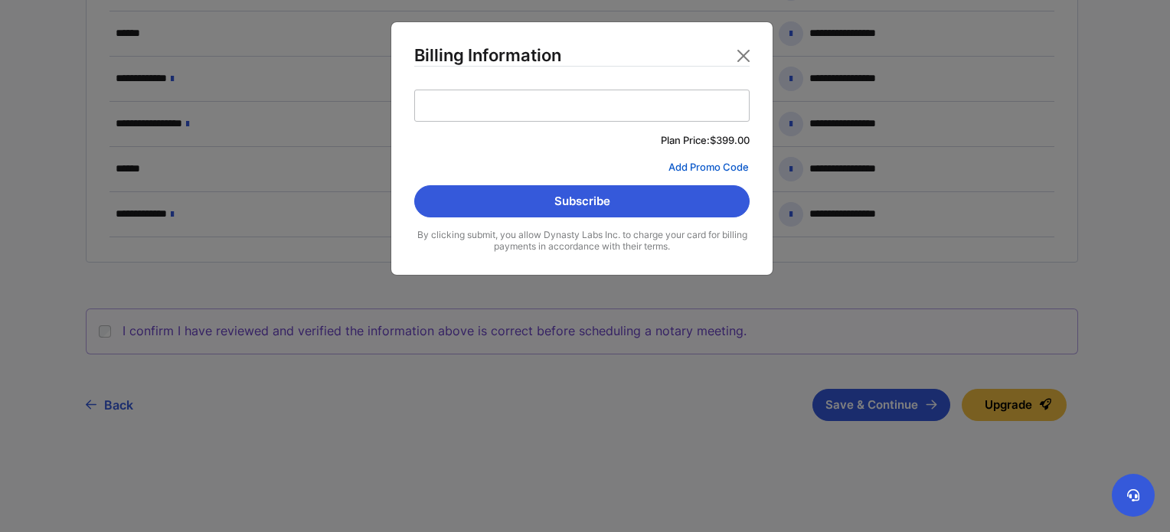
click at [698, 165] on button "Add Promo Code" at bounding box center [581, 167] width 335 height 14
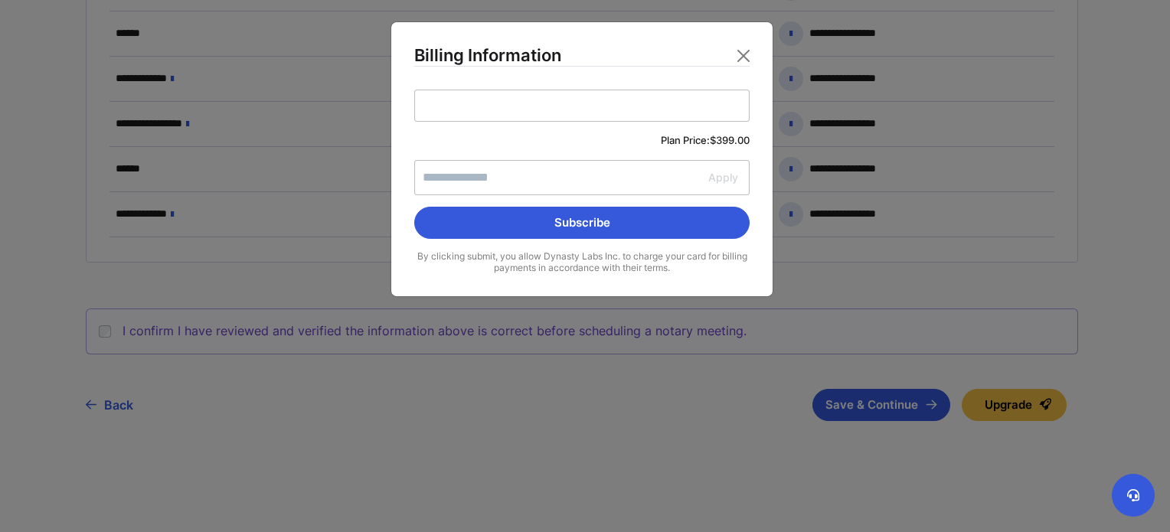
click at [665, 171] on input "Apply" at bounding box center [581, 177] width 335 height 35
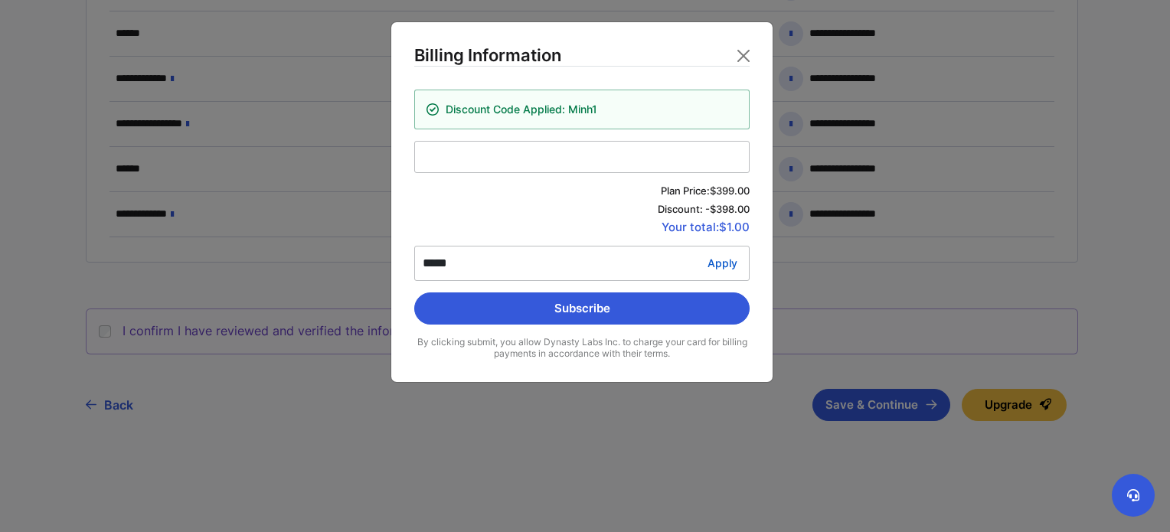
type input "*****"
click at [724, 261] on button "Apply" at bounding box center [722, 263] width 54 height 35
click at [550, 165] on div at bounding box center [581, 157] width 335 height 32
click at [550, 150] on input "" at bounding box center [582, 149] width 318 height 1
click at [600, 305] on button "Subscribe" at bounding box center [581, 308] width 335 height 32
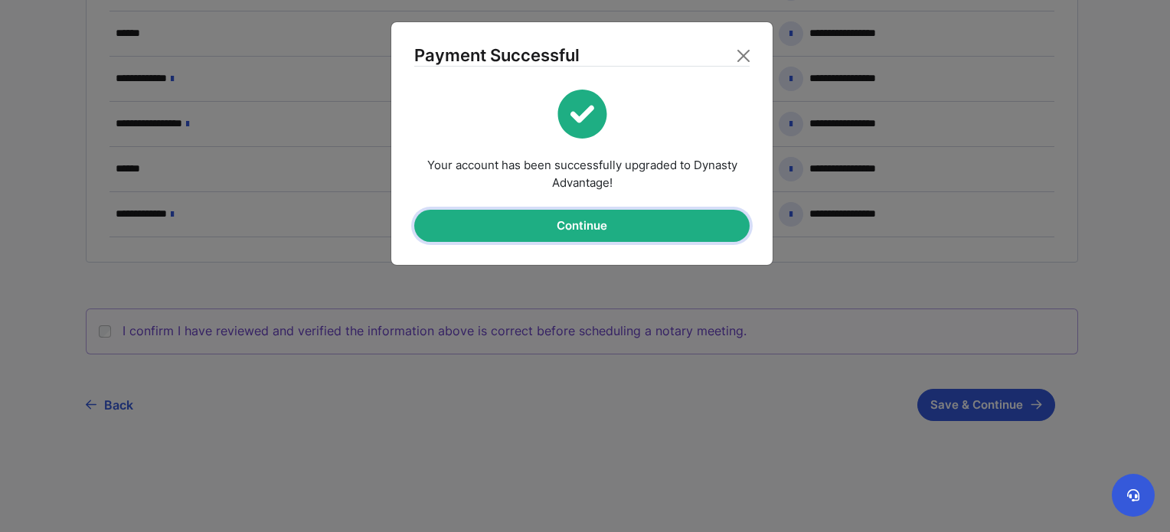
click at [571, 240] on button "Continue" at bounding box center [581, 226] width 335 height 32
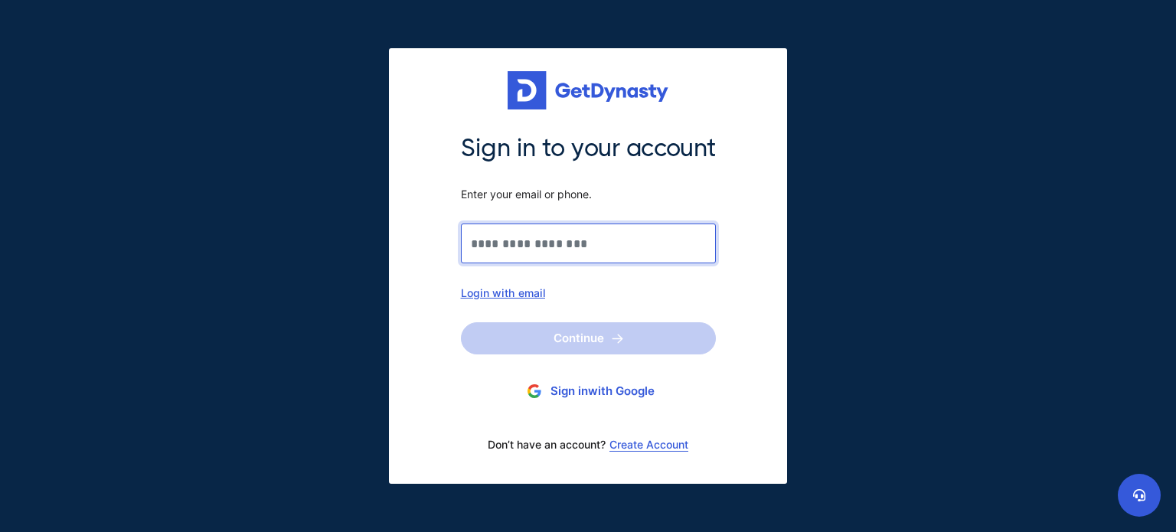
click at [655, 243] on input "Sign in to your account Enter your email or phone." at bounding box center [588, 244] width 255 height 40
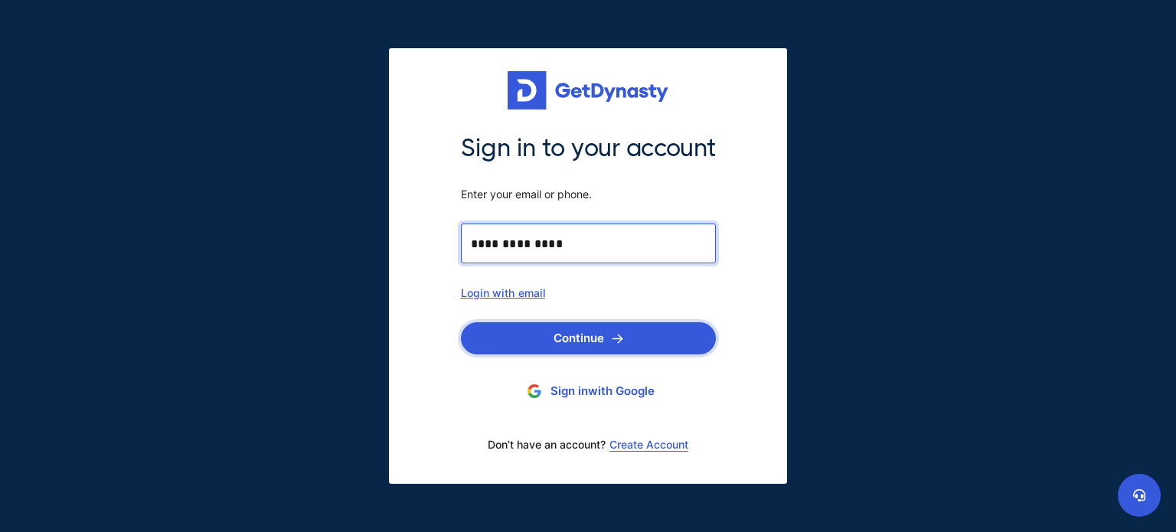
type input "**********"
click at [599, 336] on button "Continue" at bounding box center [588, 338] width 255 height 32
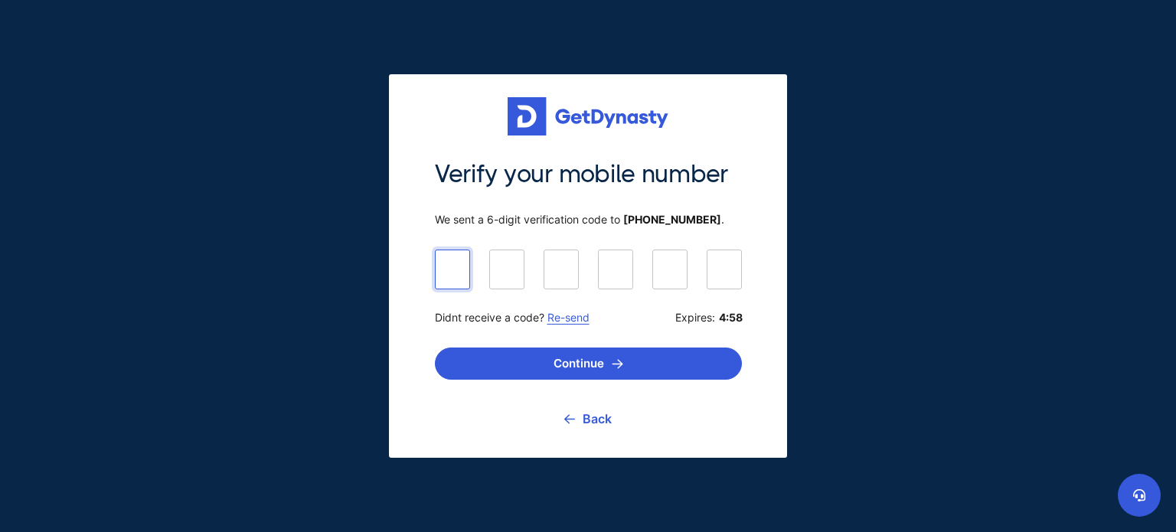
click at [462, 274] on input at bounding box center [588, 269] width 307 height 38
type input "******"
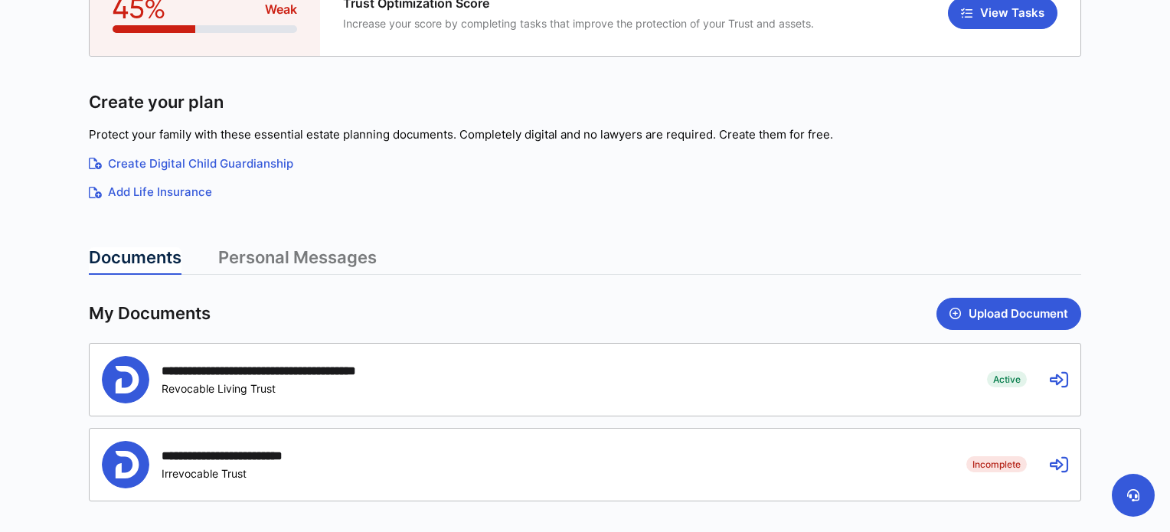
scroll to position [181, 0]
click at [790, 387] on div "**********" at bounding box center [533, 378] width 862 height 47
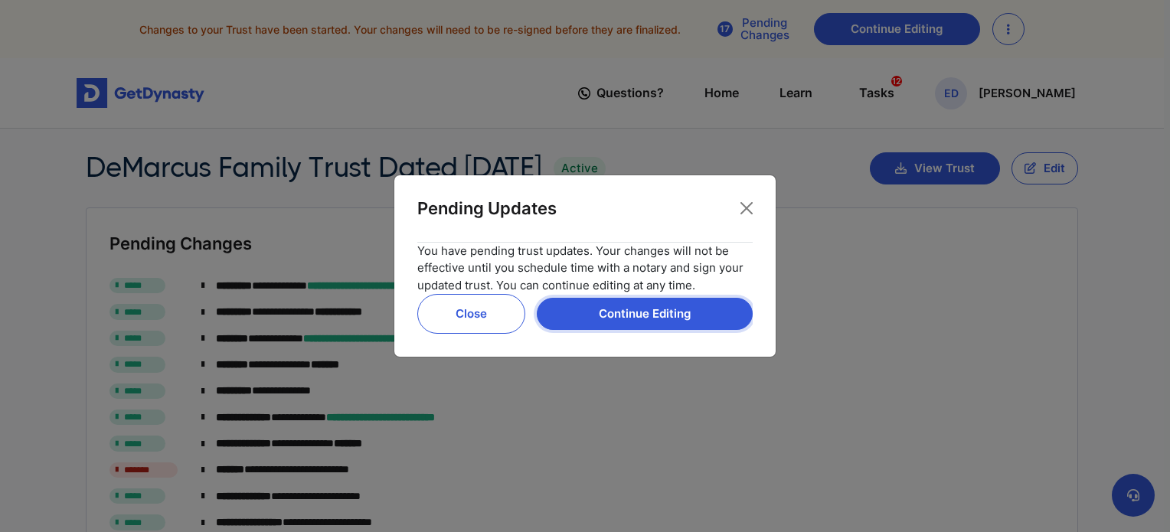
click at [646, 316] on button "Continue Editing" at bounding box center [645, 314] width 216 height 32
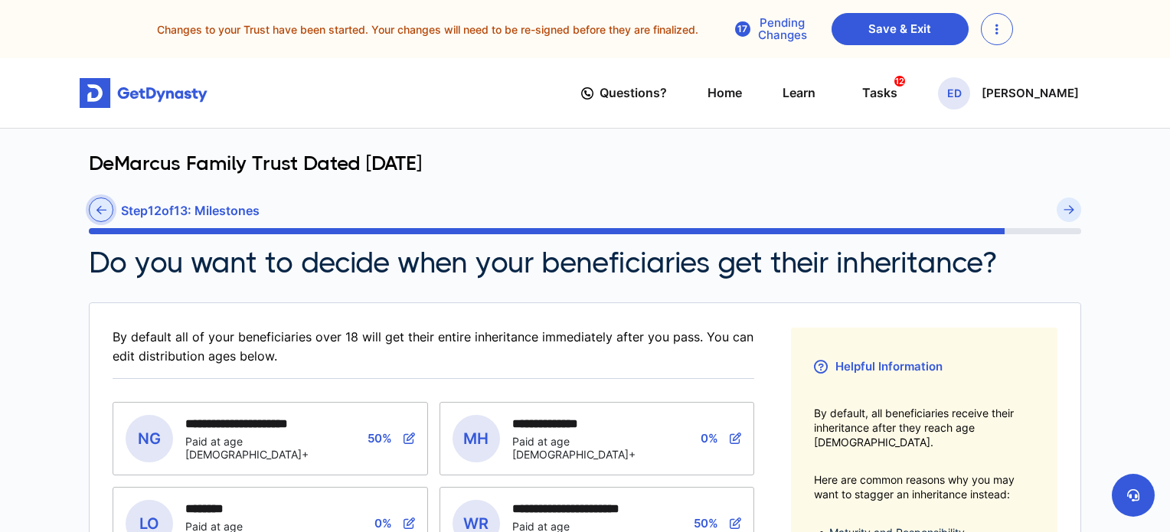
click at [93, 217] on link at bounding box center [101, 210] width 24 height 24
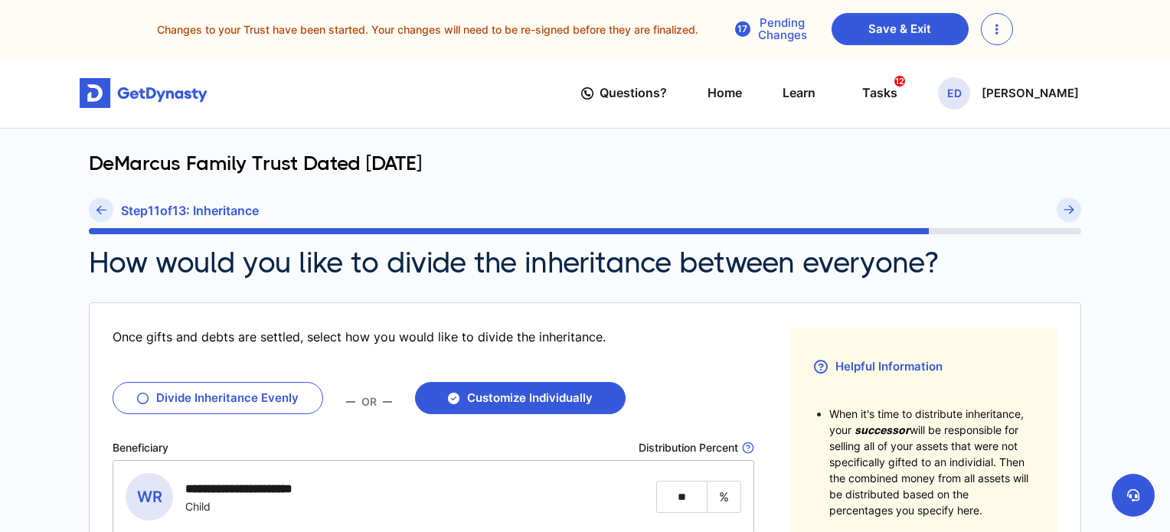
click at [93, 217] on link at bounding box center [101, 210] width 24 height 24
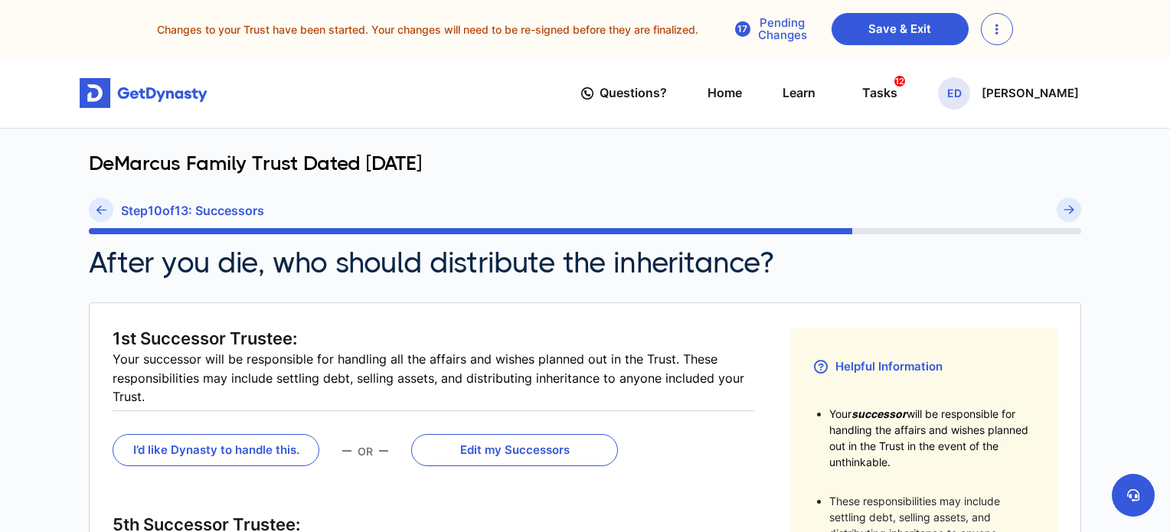
click at [93, 217] on link at bounding box center [101, 210] width 24 height 24
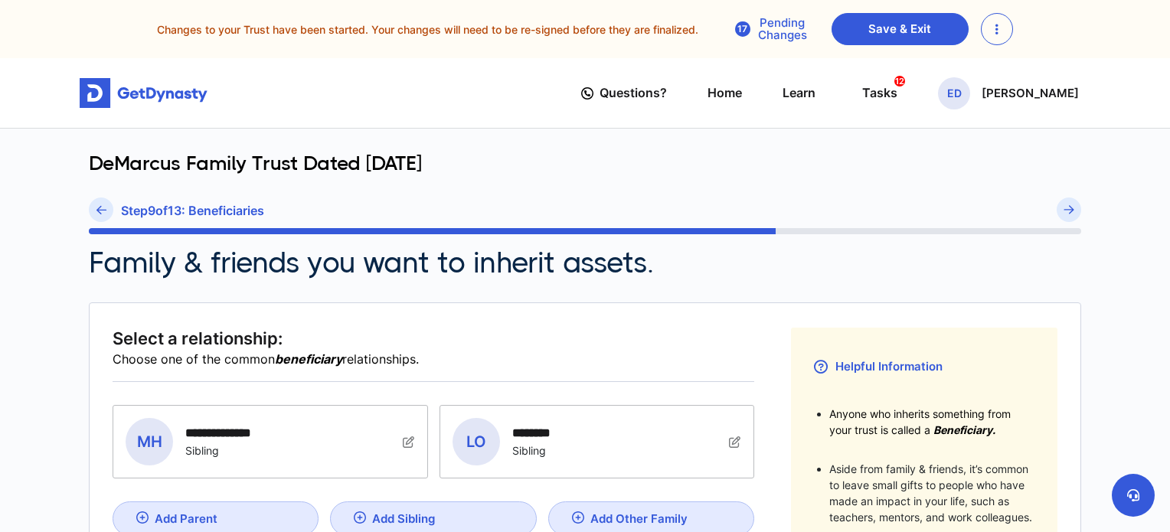
click at [93, 217] on link at bounding box center [101, 210] width 24 height 24
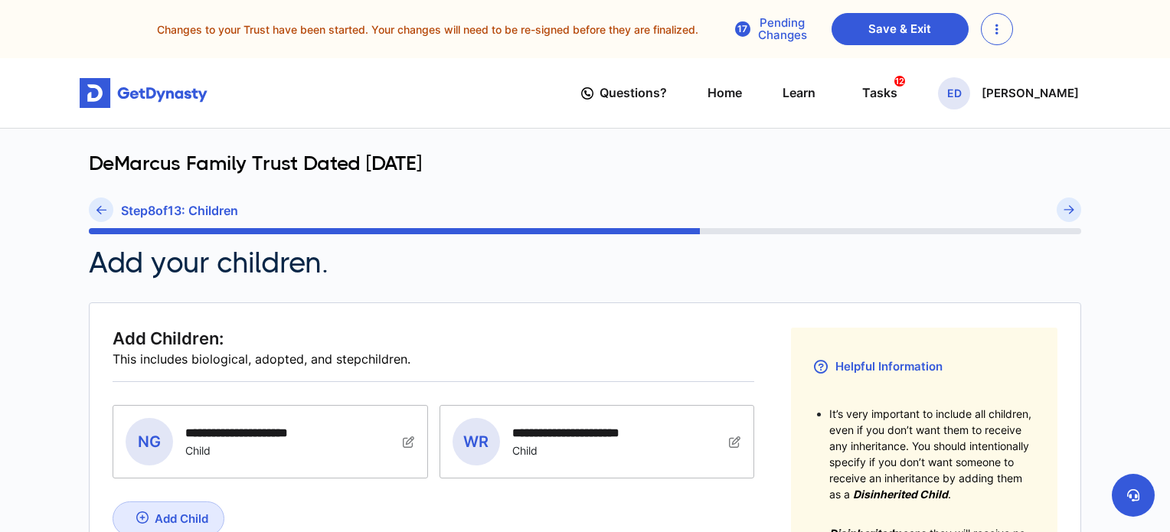
click at [93, 217] on link at bounding box center [101, 210] width 24 height 24
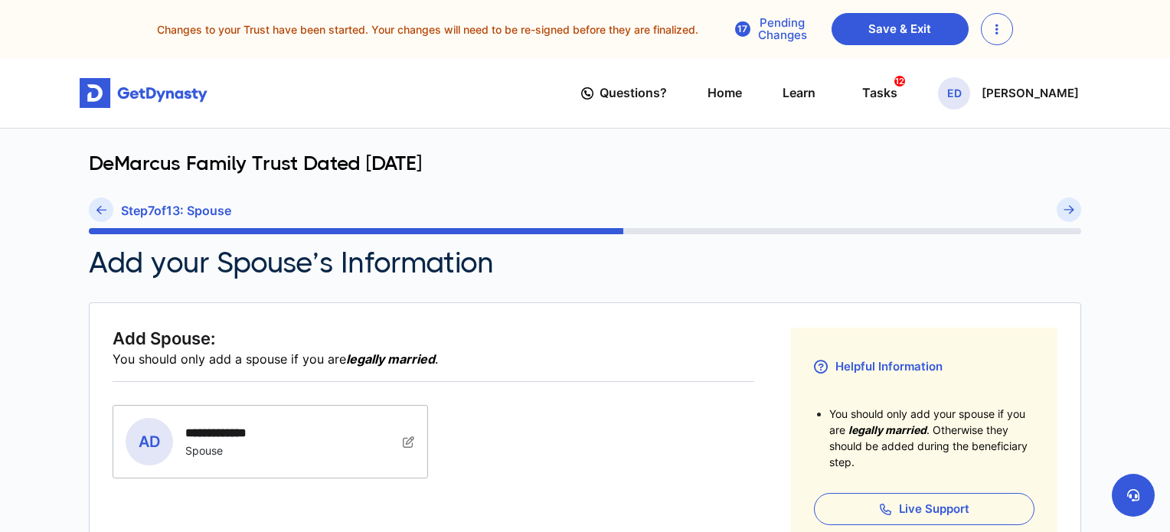
click at [93, 217] on link at bounding box center [101, 210] width 24 height 24
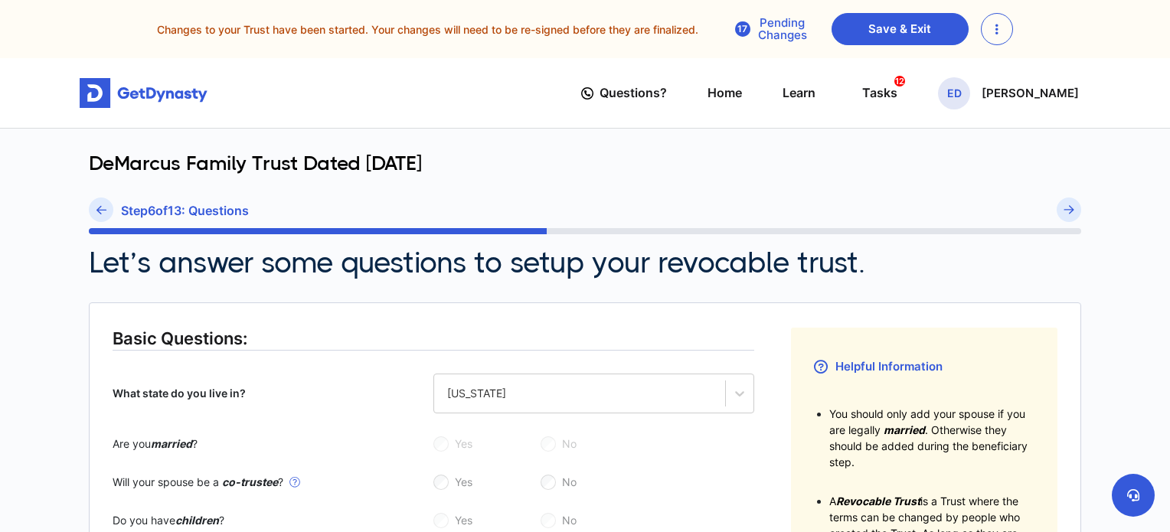
click at [93, 217] on link at bounding box center [101, 210] width 24 height 24
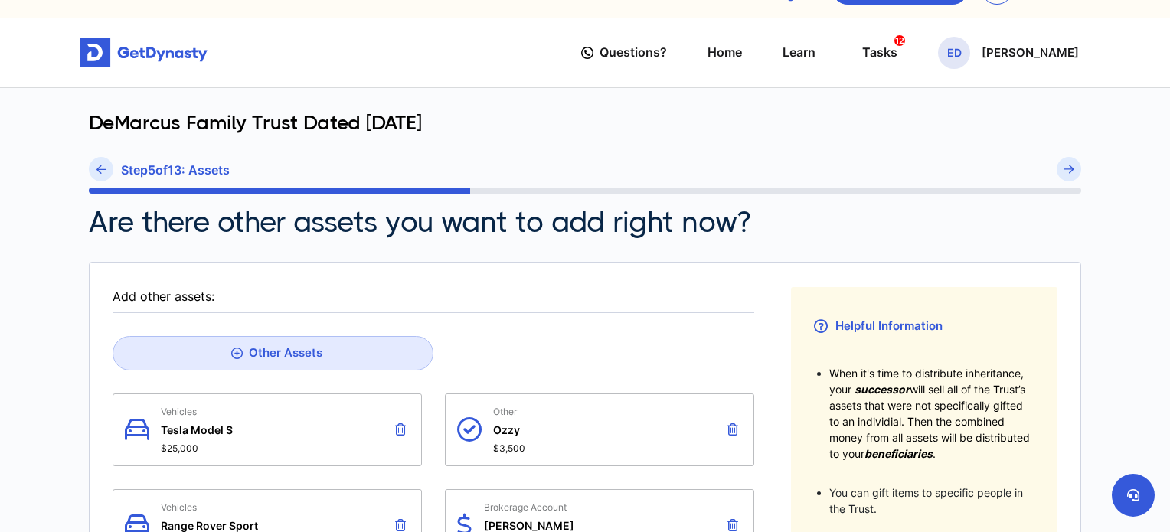
scroll to position [70, 0]
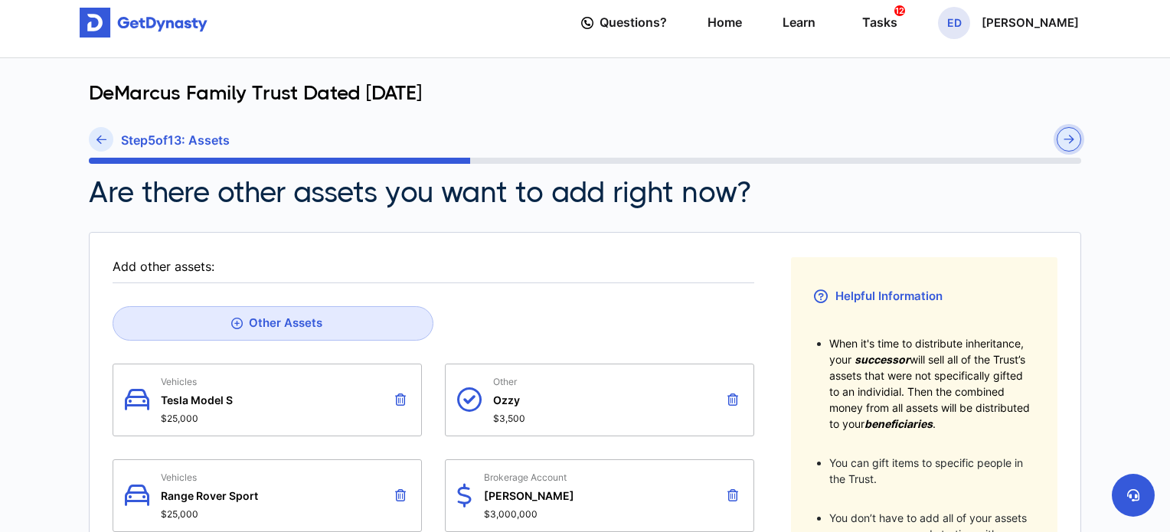
click at [1069, 146] on button "submit" at bounding box center [1069, 139] width 24 height 24
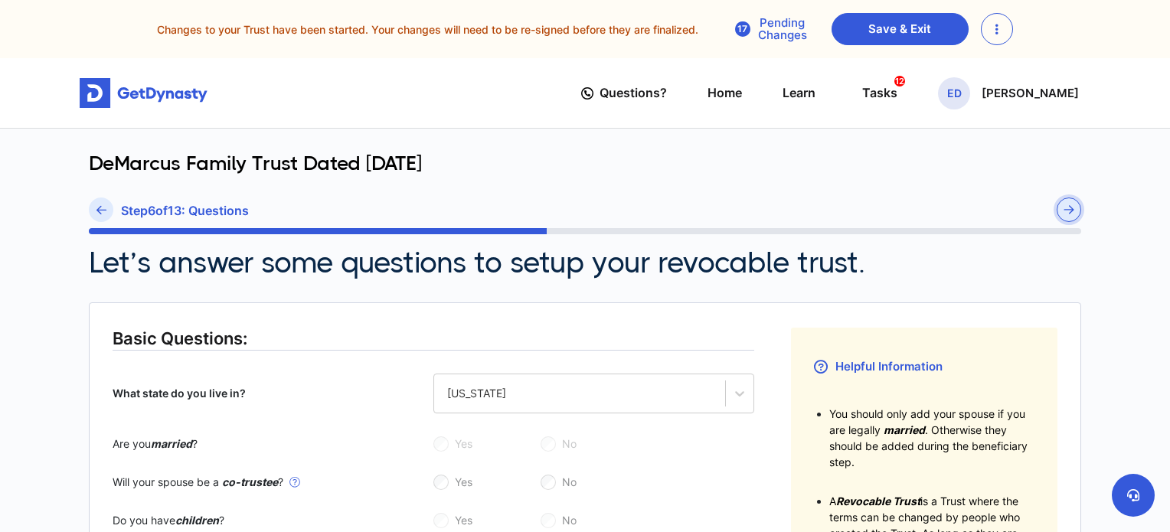
click at [1062, 212] on button "submit" at bounding box center [1069, 210] width 24 height 24
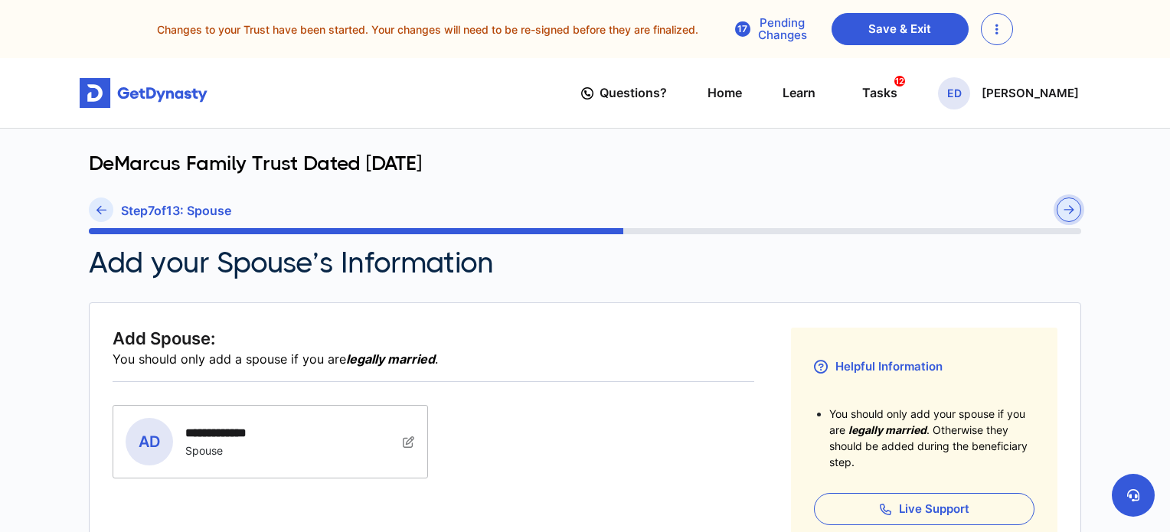
click at [1062, 212] on button "submit" at bounding box center [1069, 210] width 24 height 24
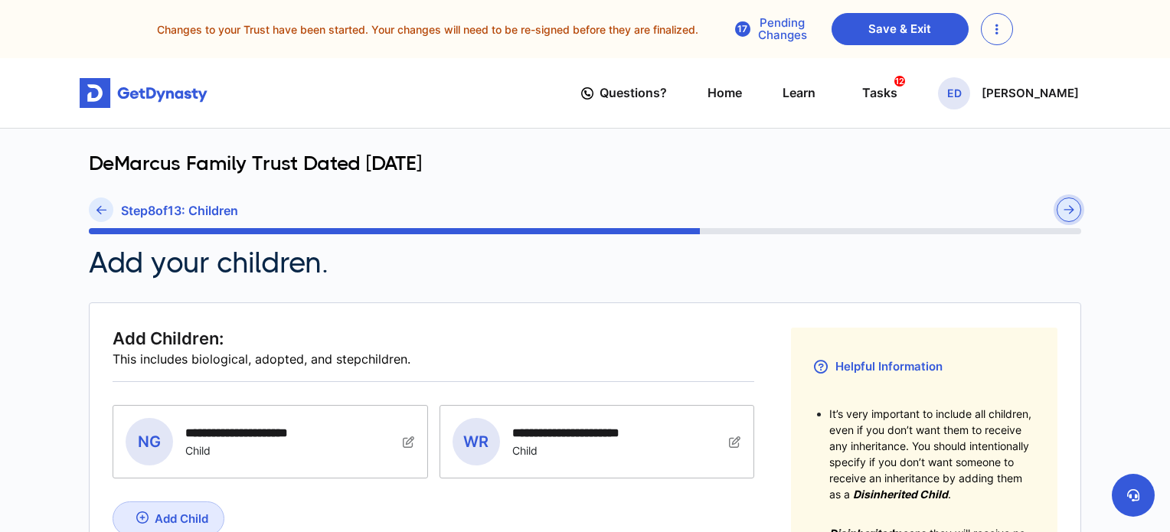
click at [1062, 212] on button "submit" at bounding box center [1069, 210] width 24 height 24
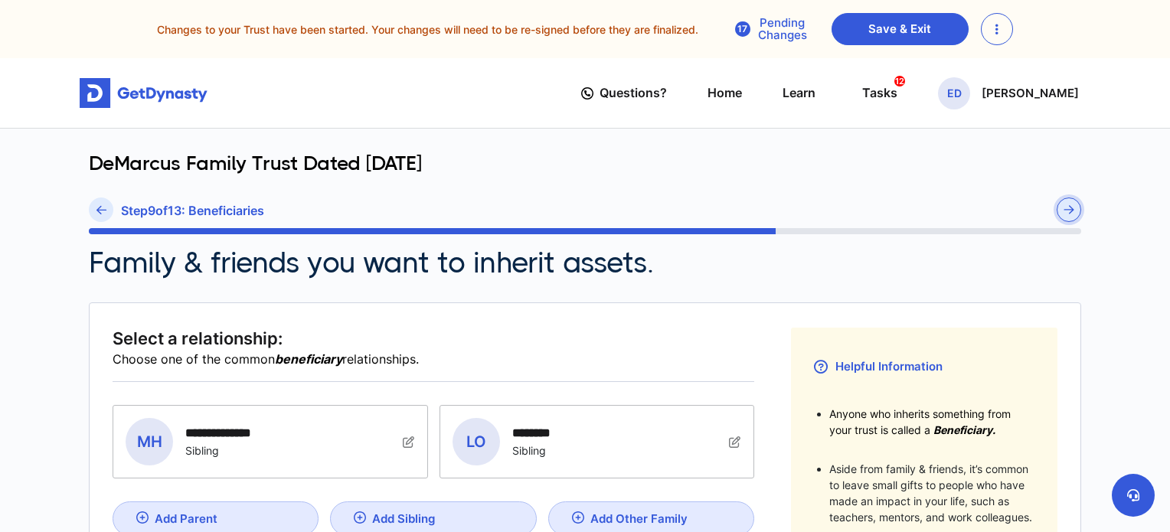
click at [1062, 212] on button "submit" at bounding box center [1069, 210] width 24 height 24
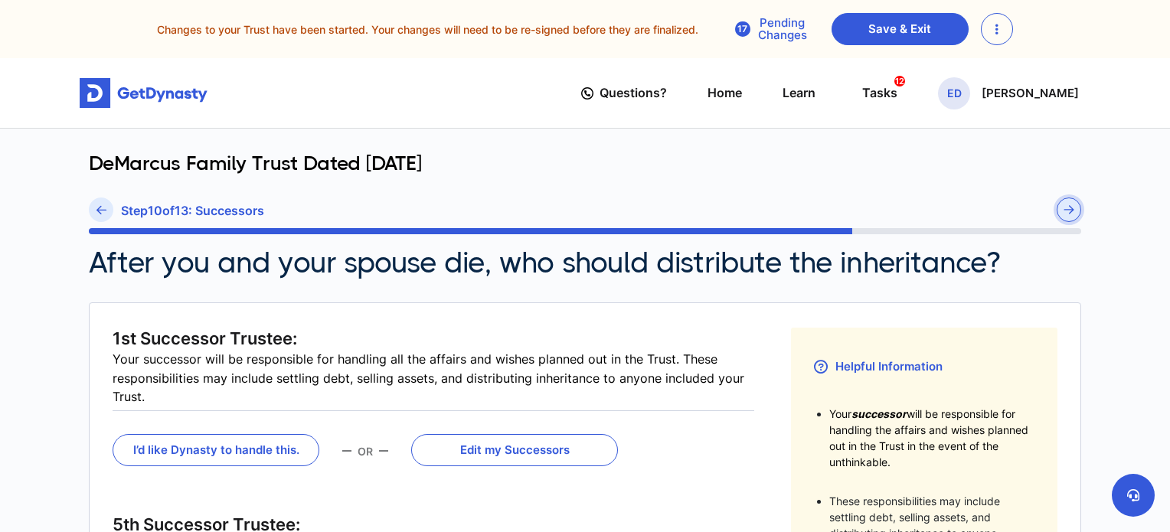
click at [1062, 212] on button "submit" at bounding box center [1069, 210] width 24 height 24
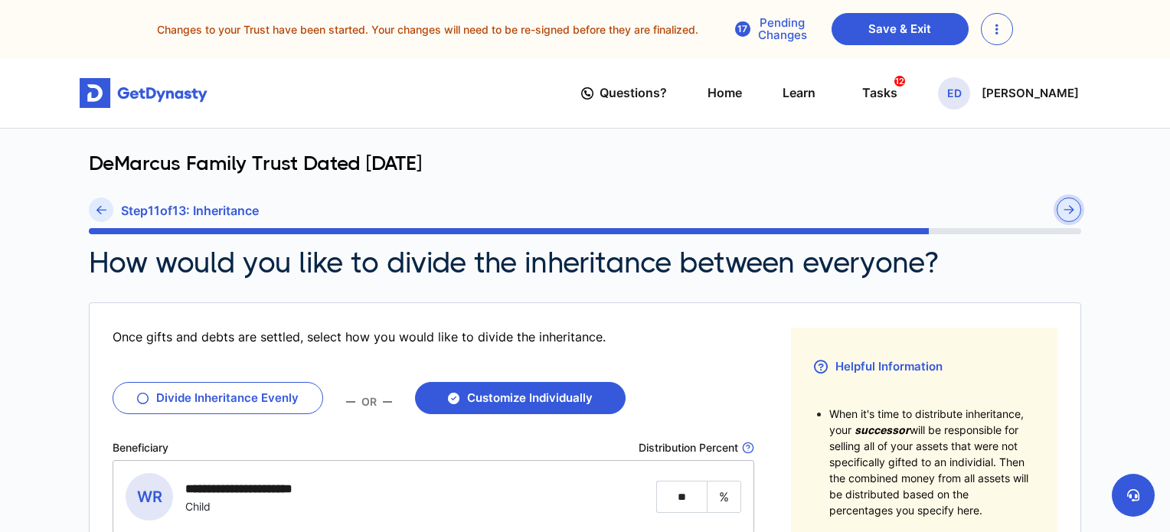
click at [1062, 212] on button "submit" at bounding box center [1069, 210] width 24 height 24
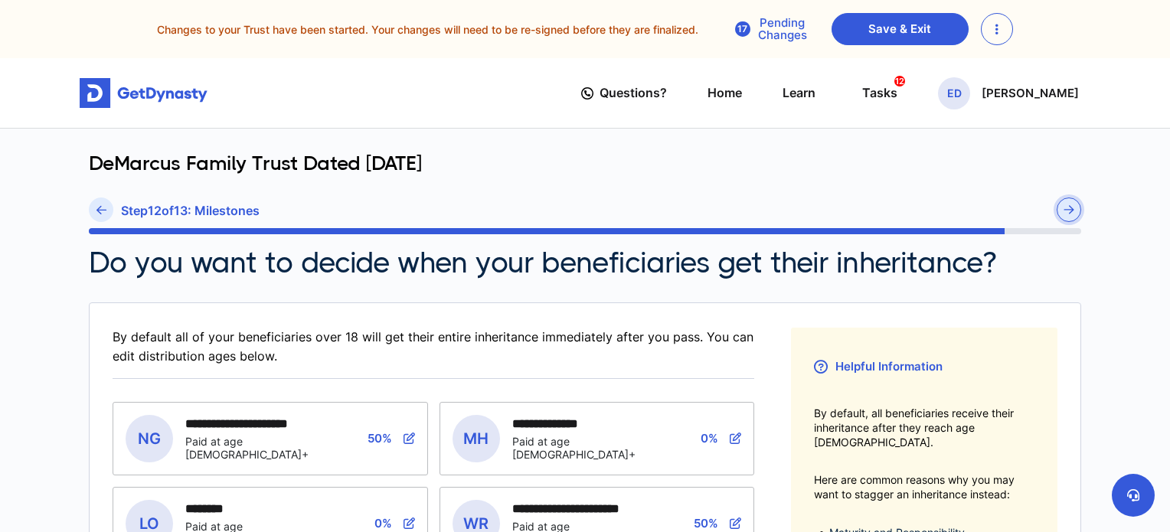
click at [1062, 212] on button "submit" at bounding box center [1069, 210] width 24 height 24
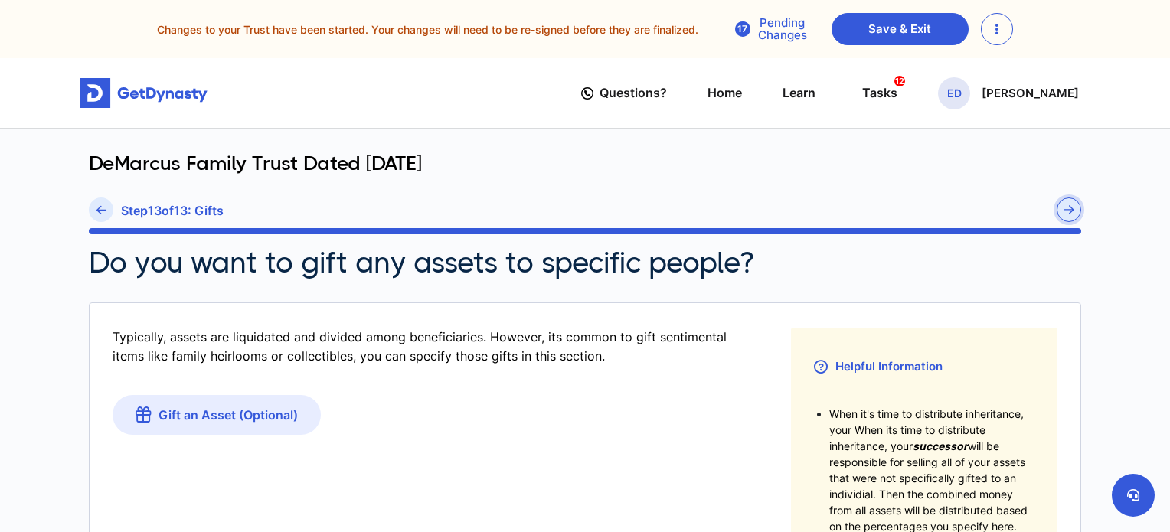
click at [1062, 212] on button "submit" at bounding box center [1069, 210] width 24 height 24
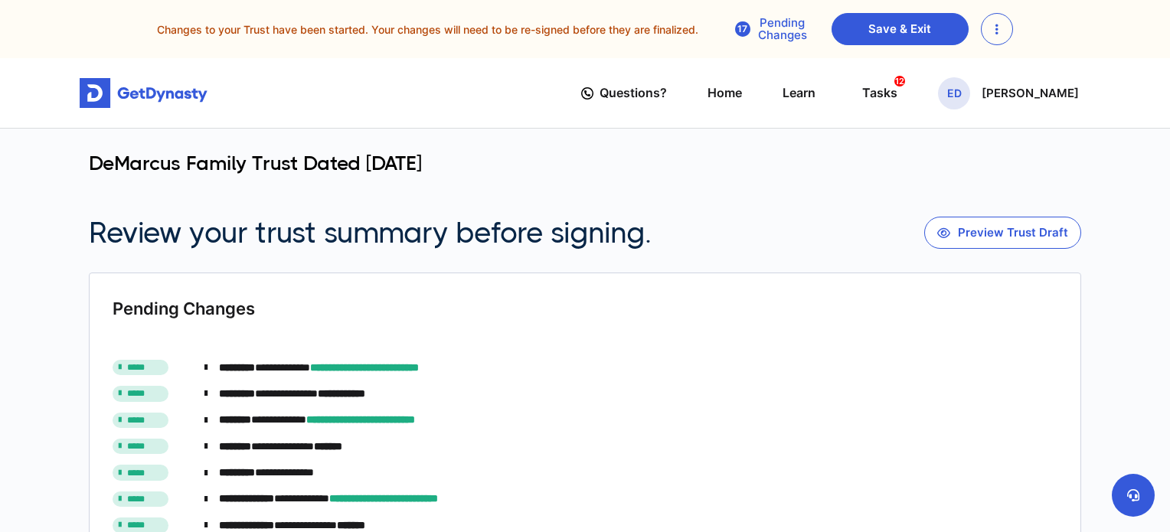
click at [1062, 212] on section "DeMarcus Family Trust Dated [DATE] Review your trust summary before signing. Pr…" at bounding box center [585, 201] width 992 height 98
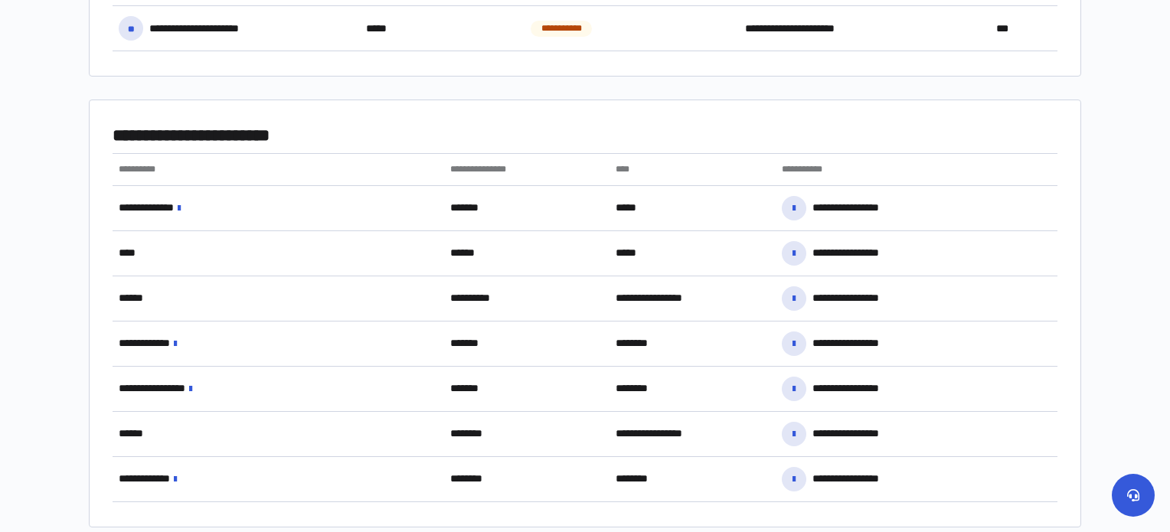
scroll to position [1646, 0]
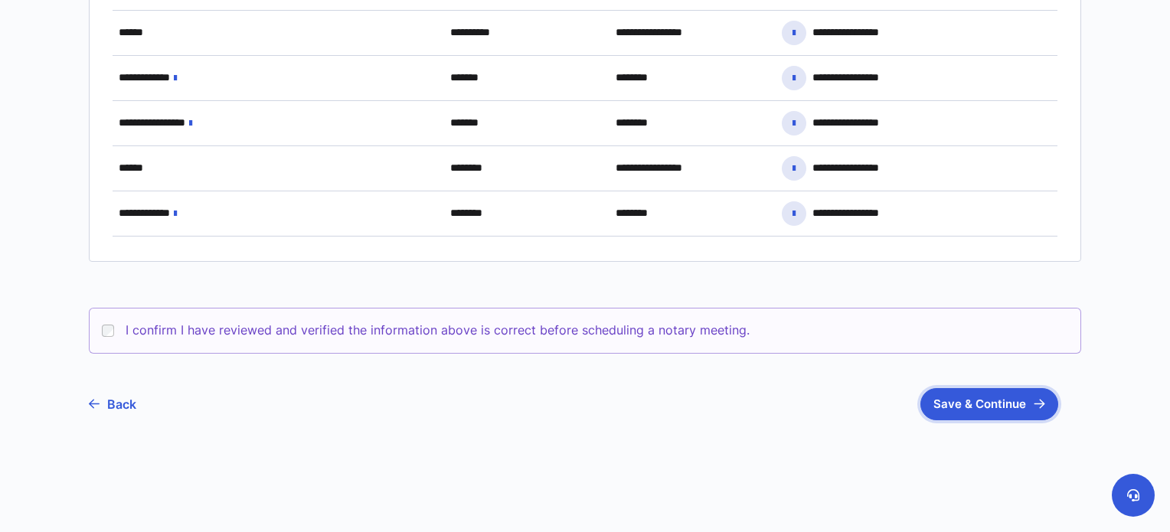
click at [991, 394] on button "Save & Continue" at bounding box center [989, 404] width 138 height 32
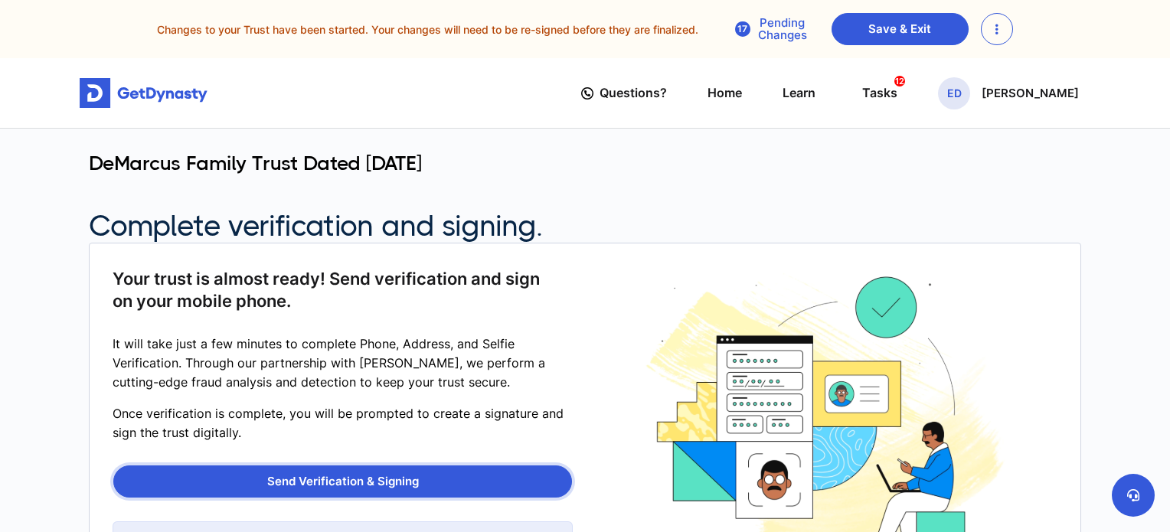
click at [321, 485] on button "Send Verification & Signing" at bounding box center [342, 481] width 459 height 32
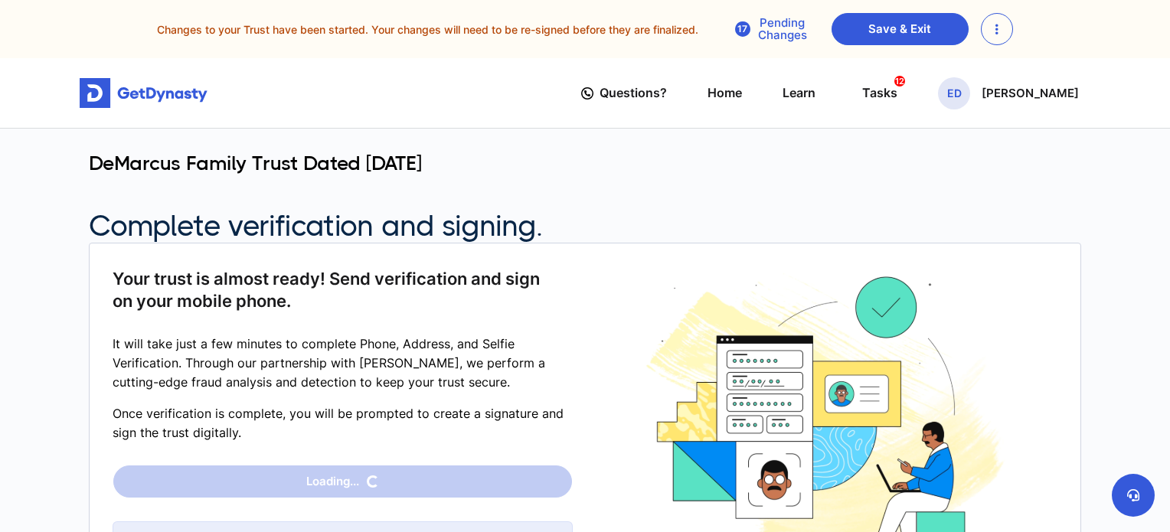
scroll to position [204, 0]
